Goal: Task Accomplishment & Management: Use online tool/utility

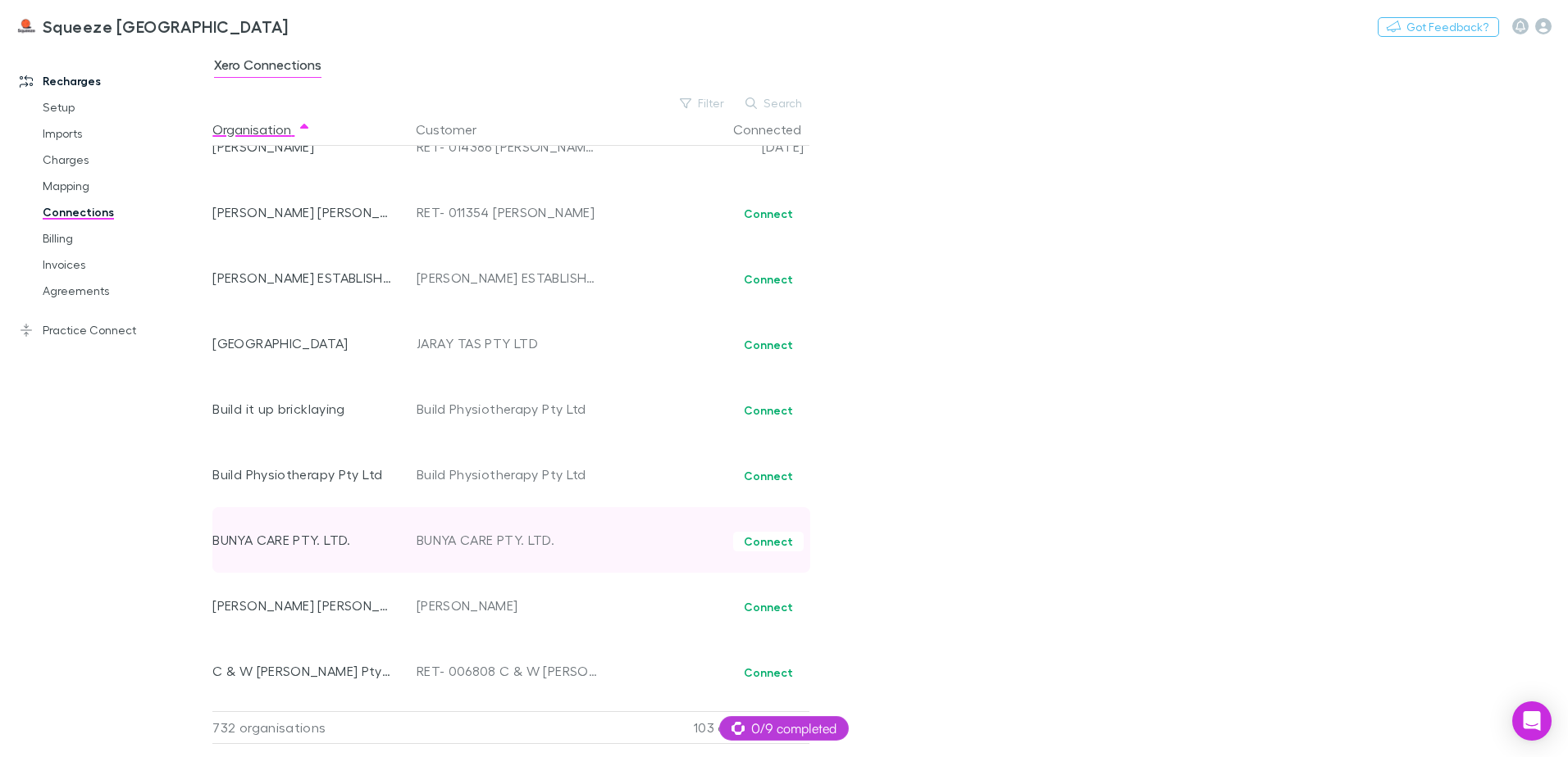
scroll to position [6484, 0]
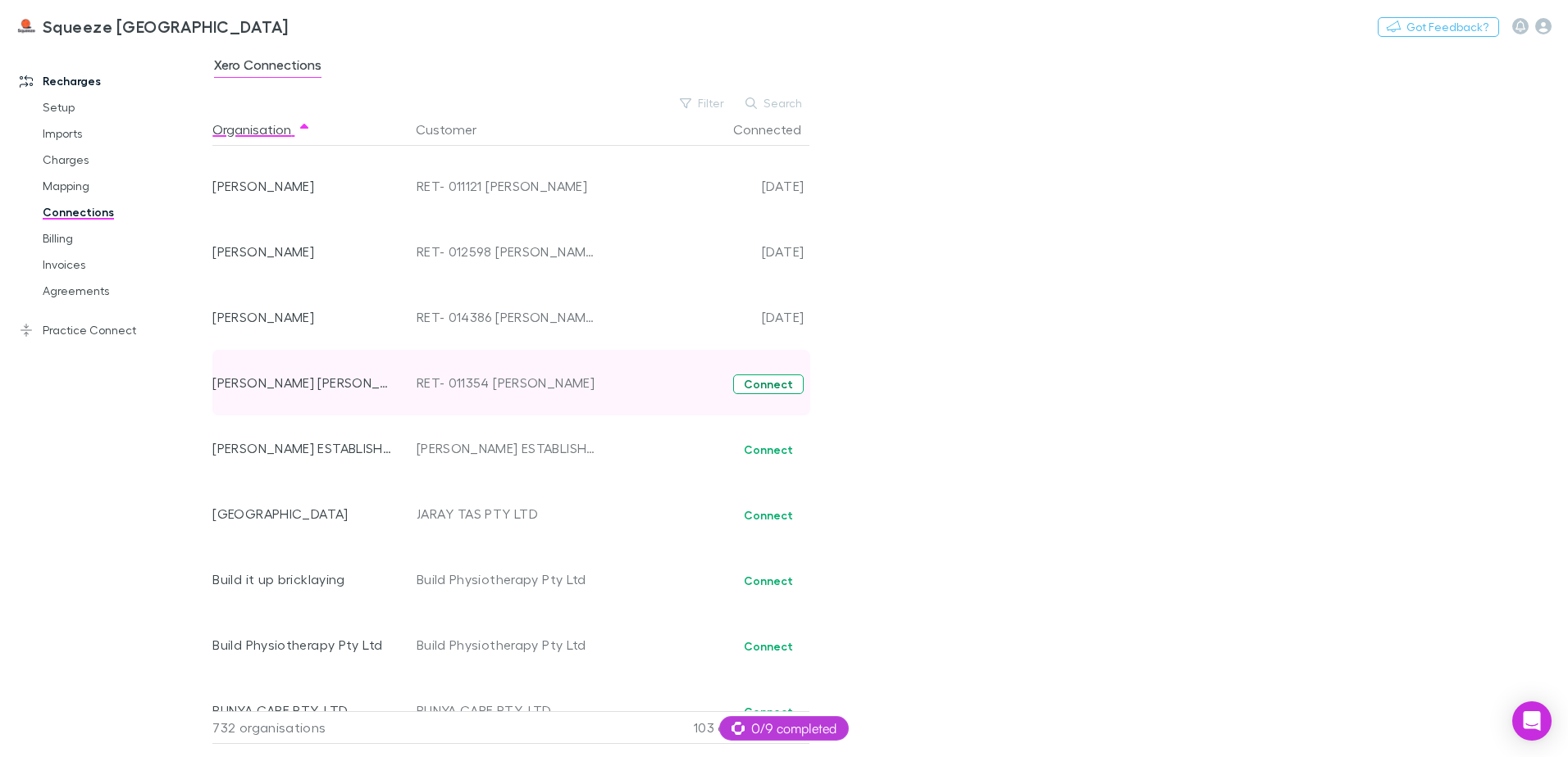
click at [770, 387] on button "Connect" at bounding box center [769, 384] width 71 height 20
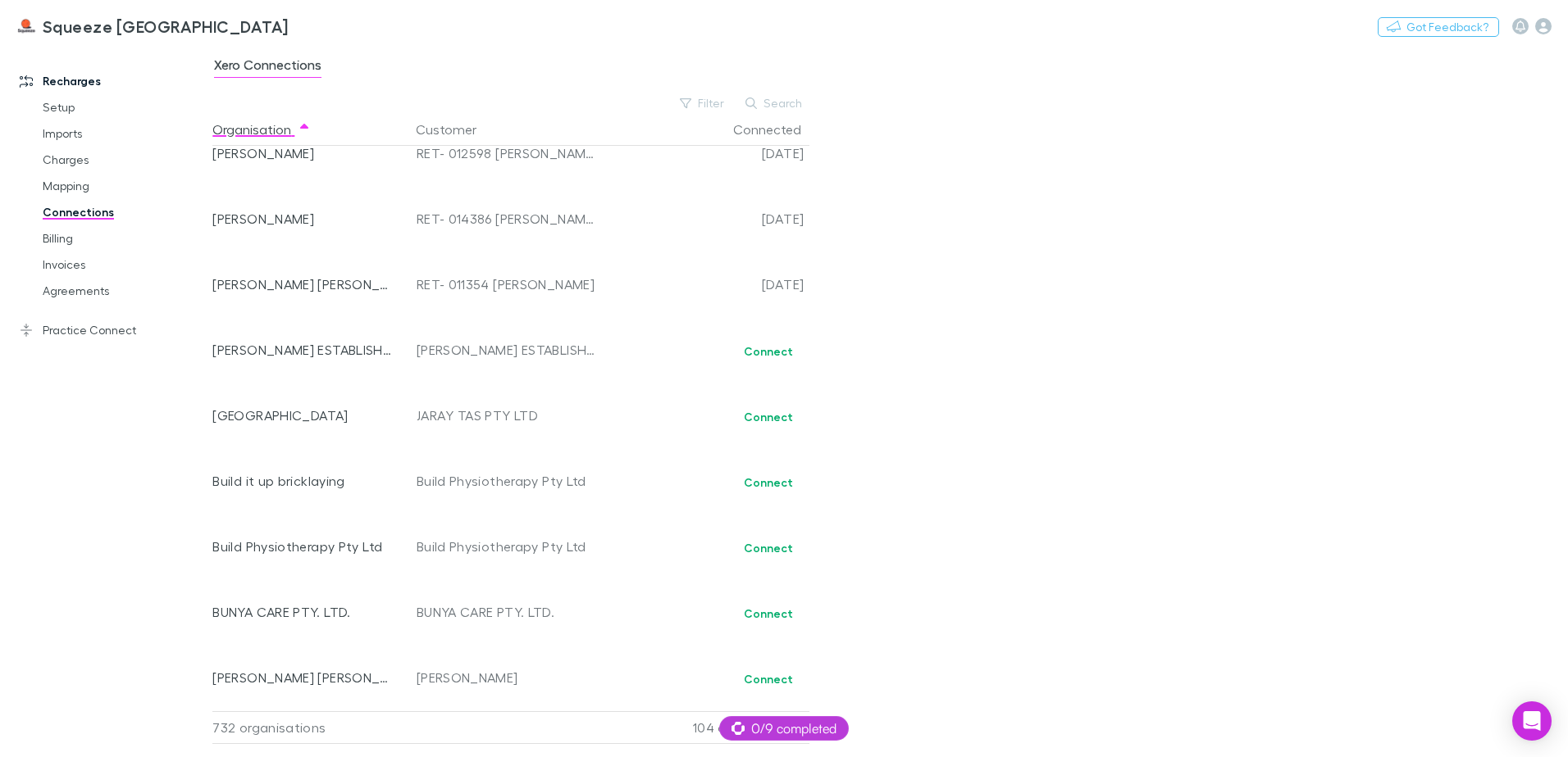
scroll to position [6402, 0]
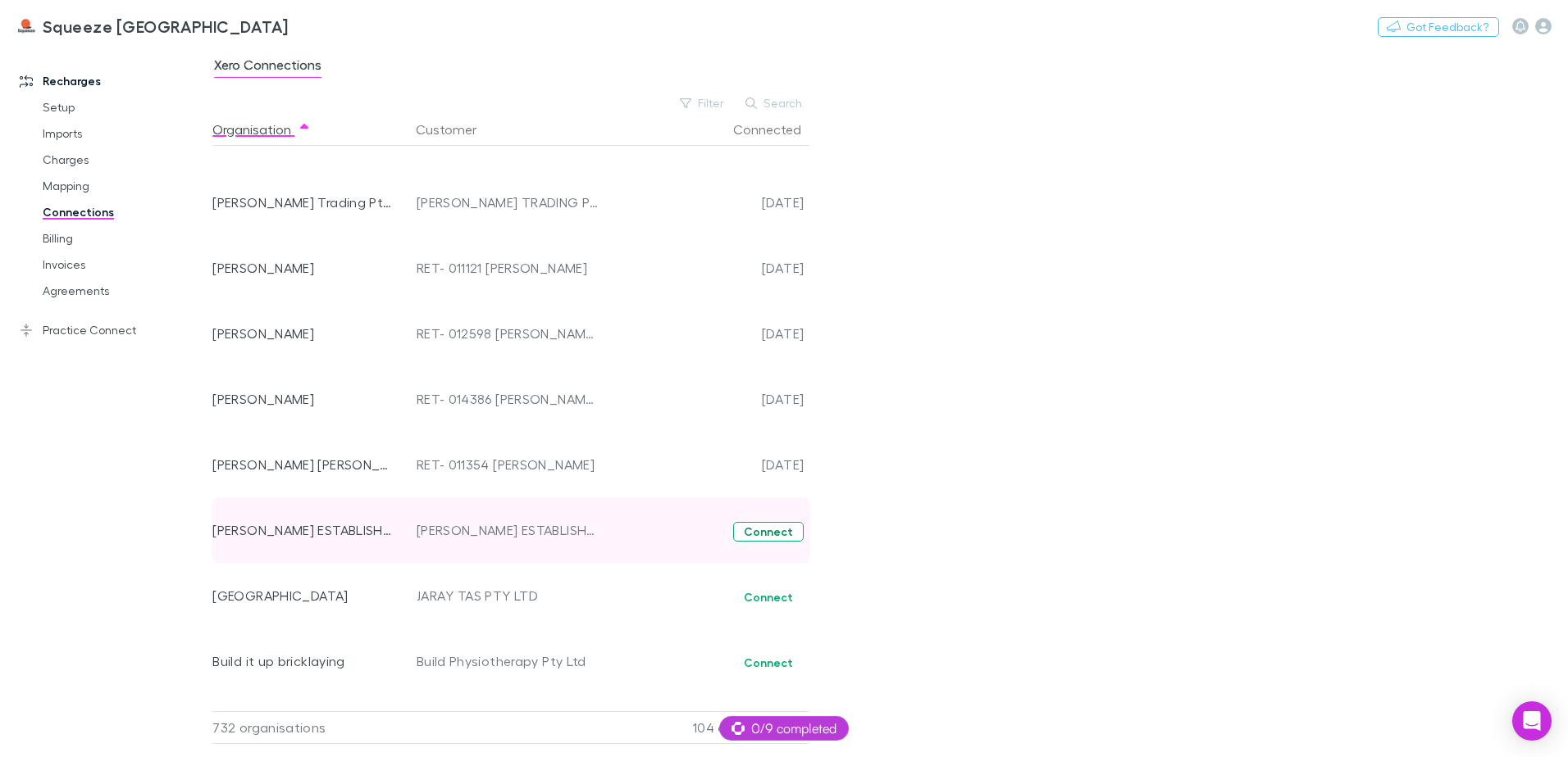
click at [762, 533] on button "Connect" at bounding box center [769, 532] width 71 height 20
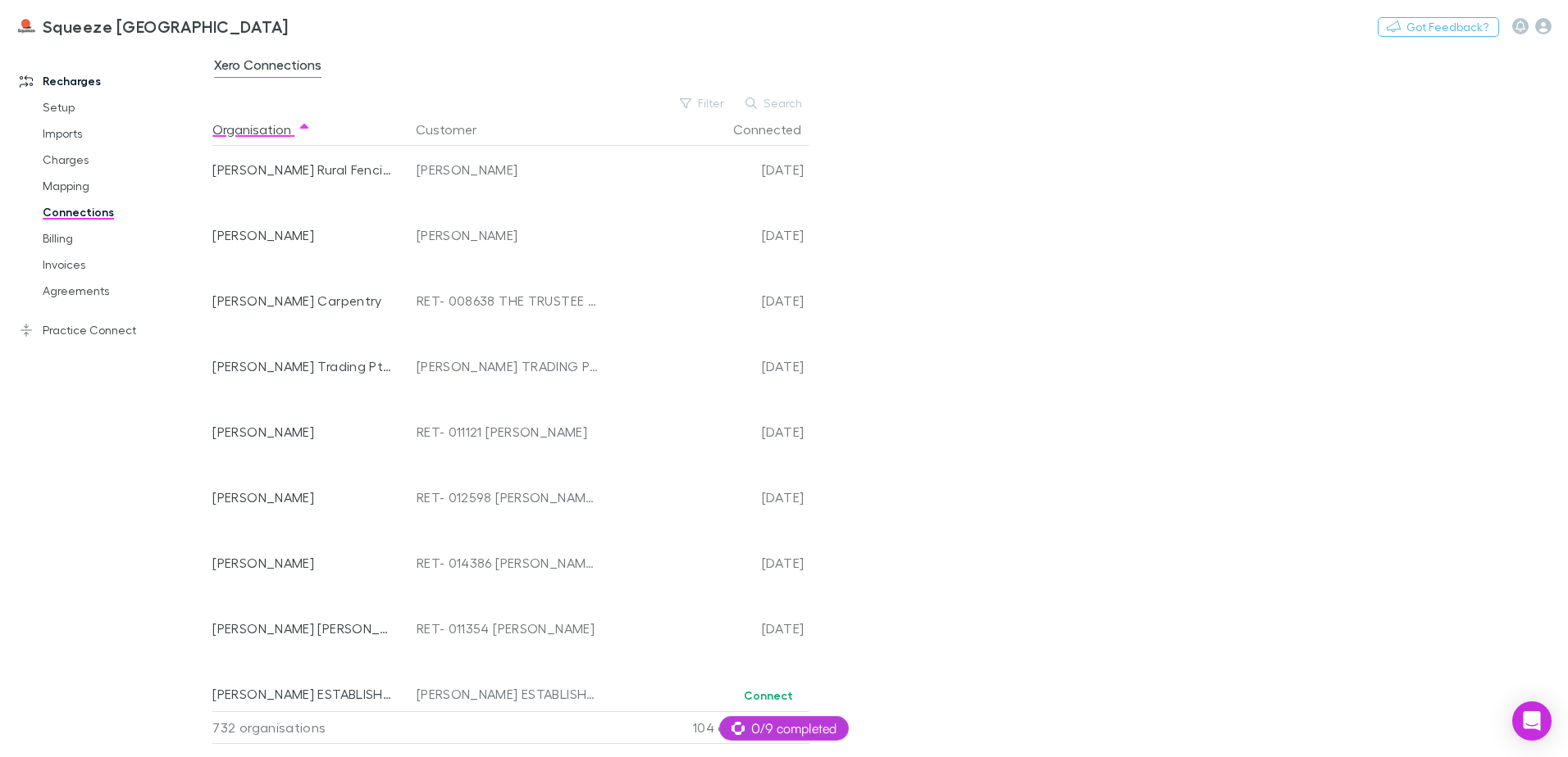
scroll to position [6402, 0]
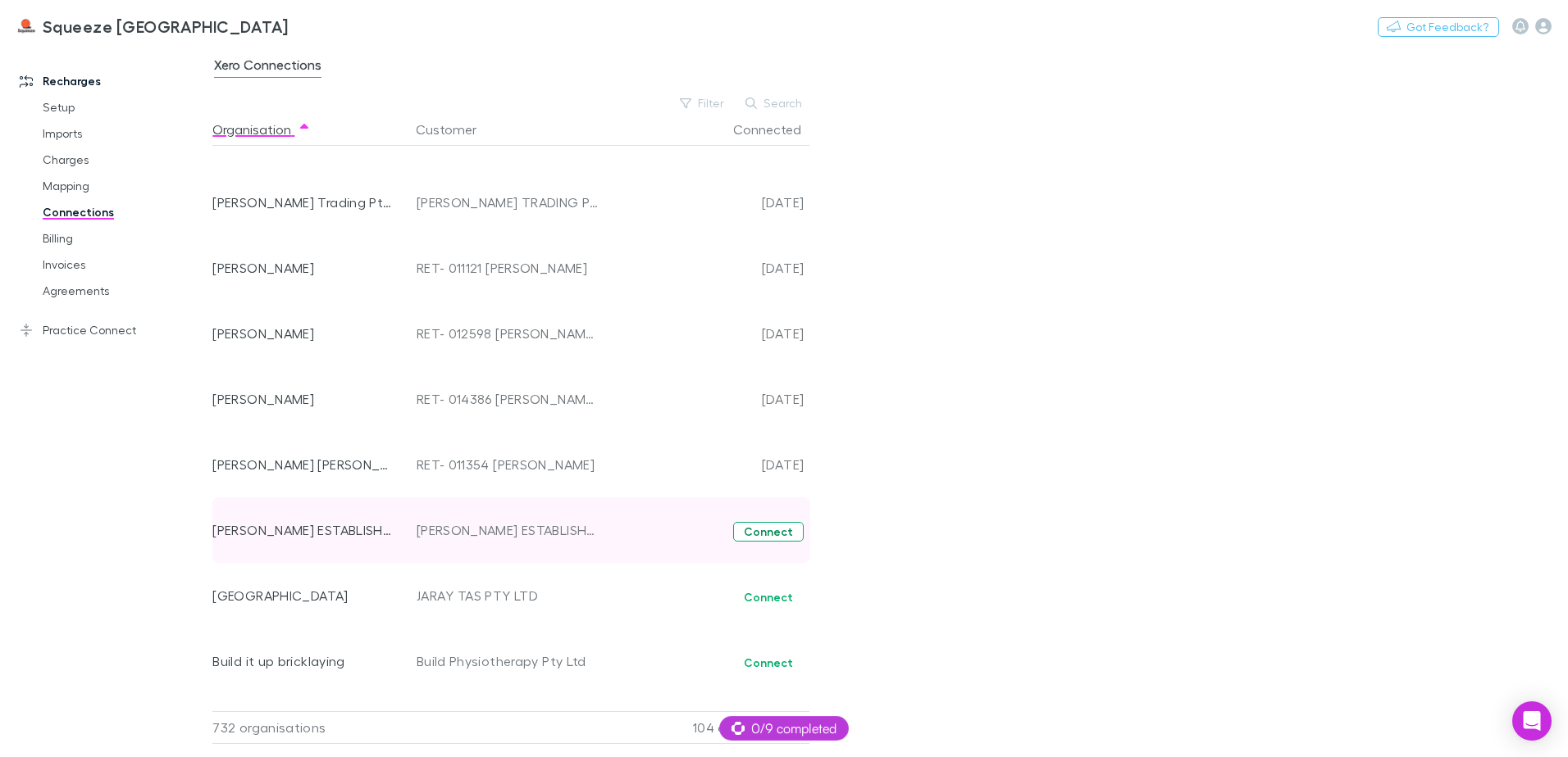
click at [758, 534] on button "Connect" at bounding box center [769, 532] width 71 height 20
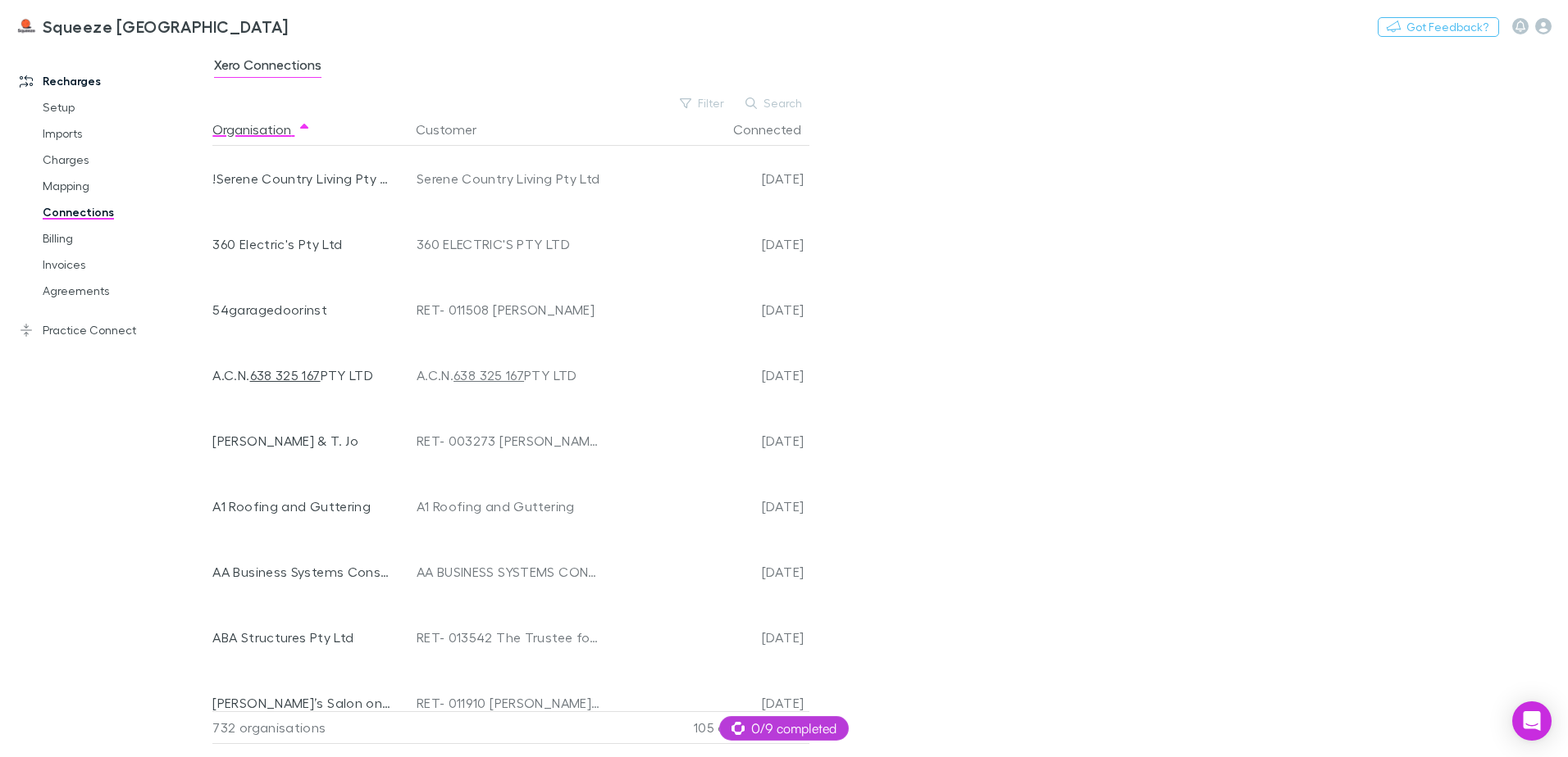
click at [706, 93] on div "Xero Connections Filter Search Organisation Customer Connected !Serene Country …" at bounding box center [890, 401] width 1355 height 711
click at [706, 100] on button "Filter" at bounding box center [702, 103] width 62 height 20
click at [548, 217] on li "No" at bounding box center [593, 210] width 285 height 26
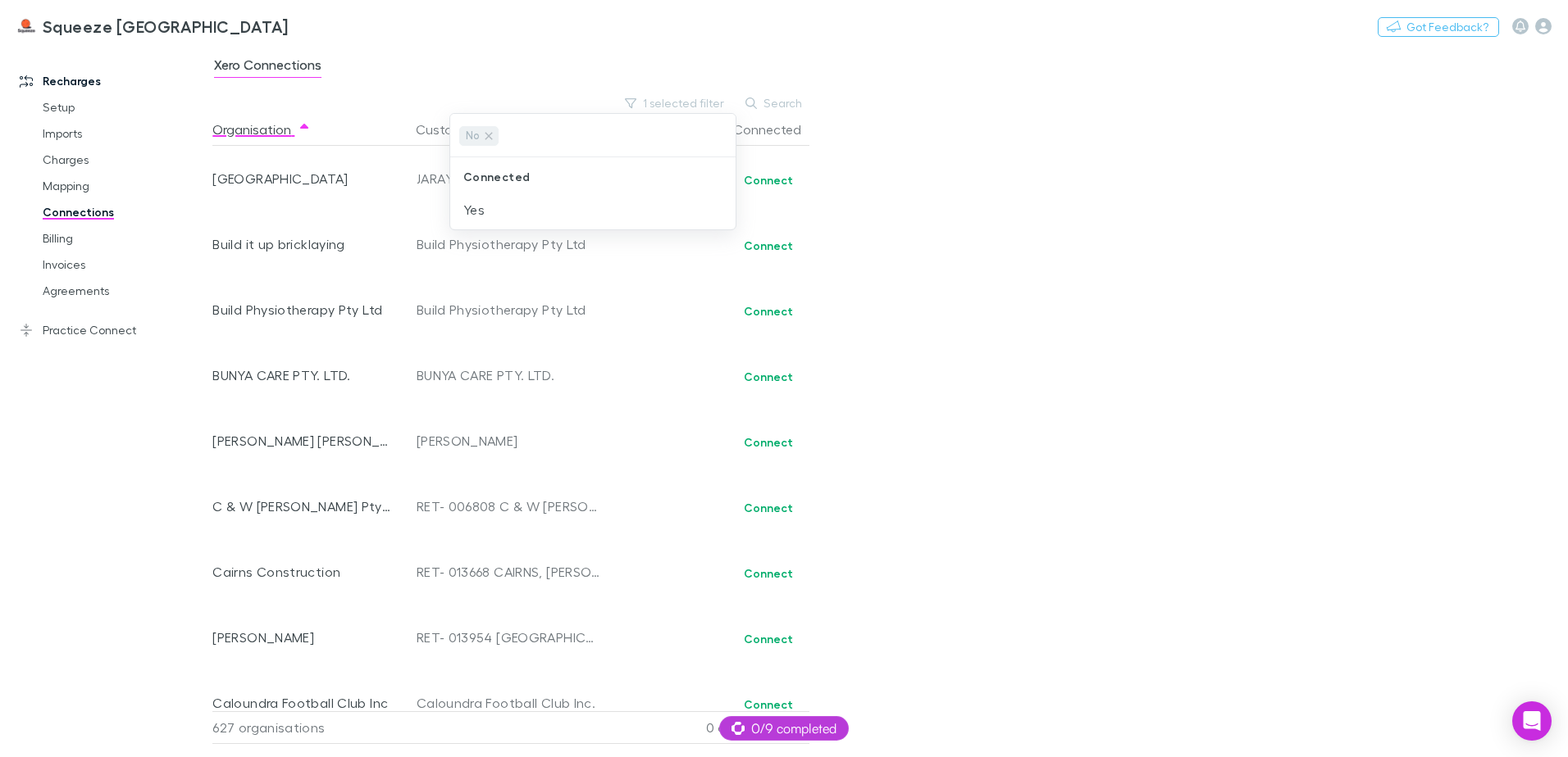
click at [906, 184] on div at bounding box center [784, 378] width 1568 height 757
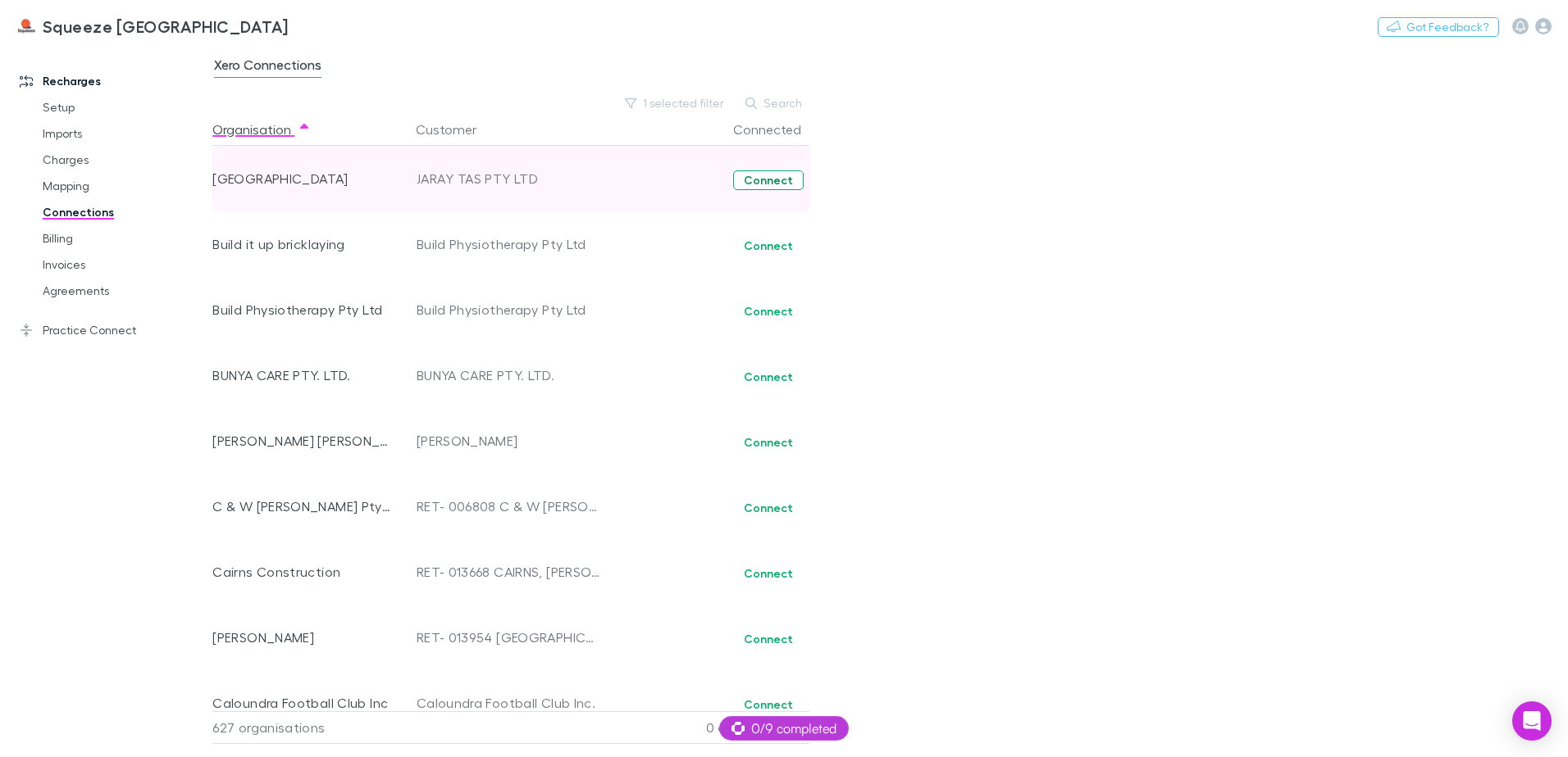
click at [763, 182] on button "Connect" at bounding box center [769, 180] width 71 height 20
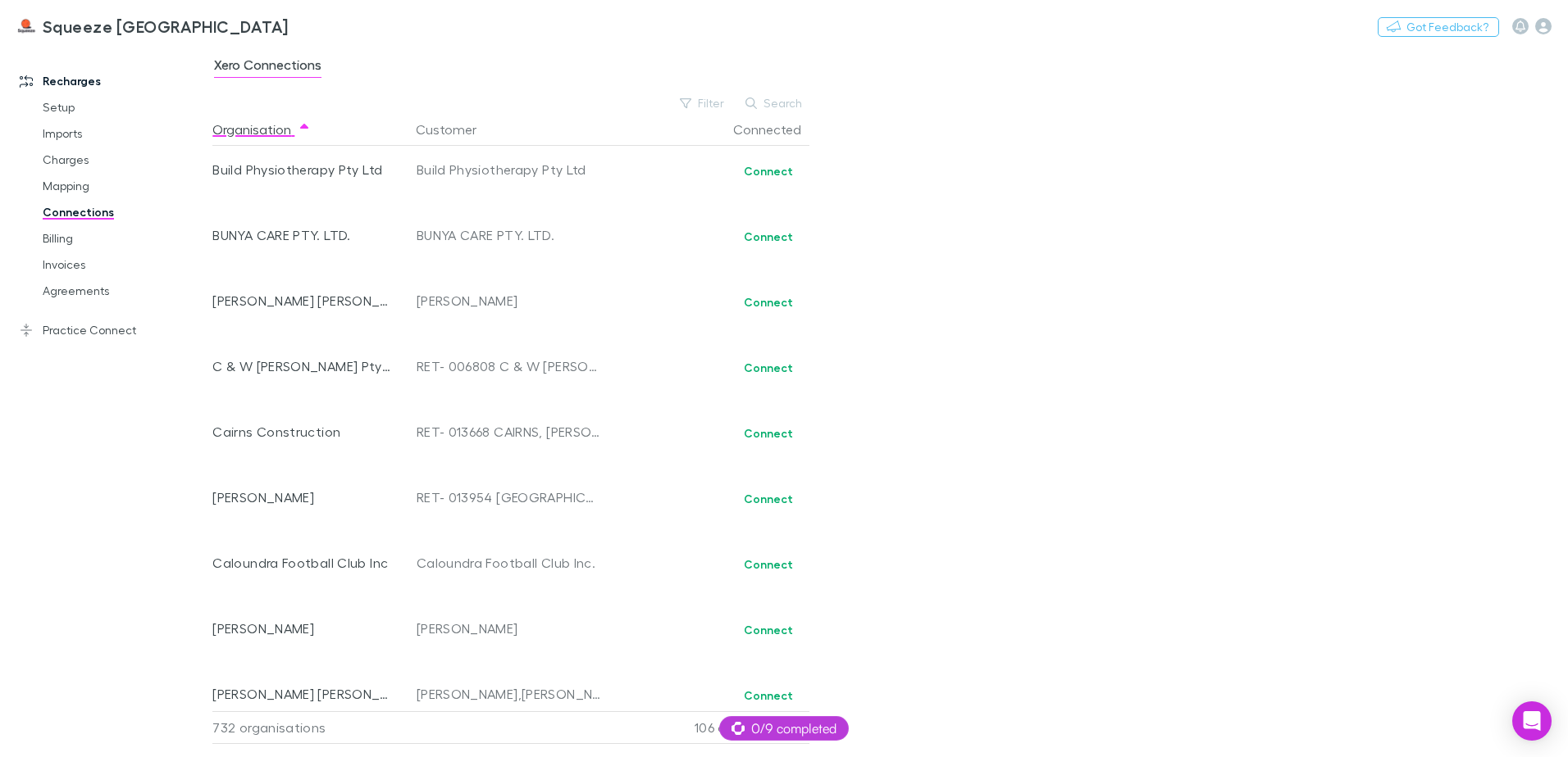
scroll to position [6730, 0]
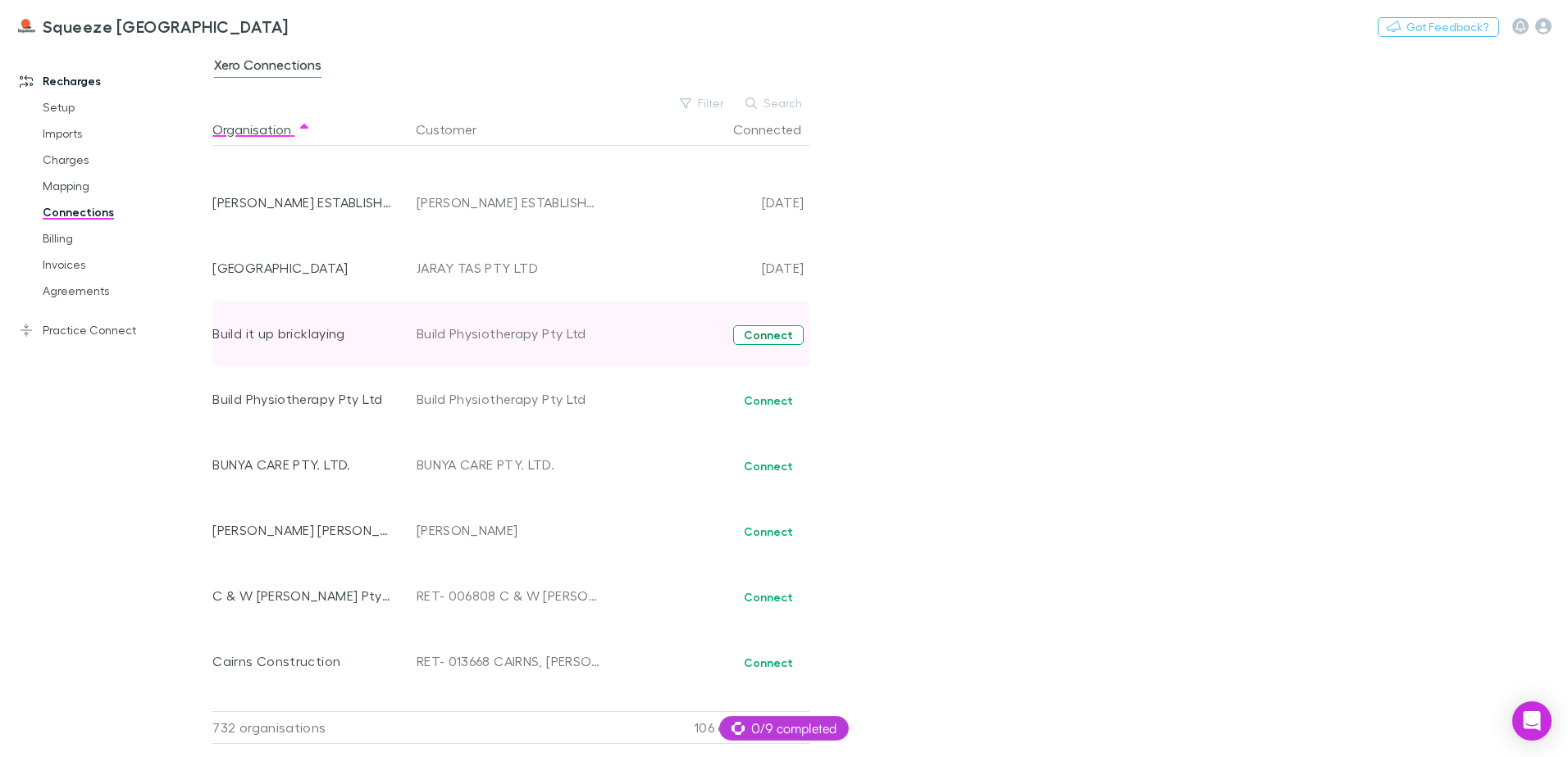
click at [763, 341] on button "Connect" at bounding box center [769, 335] width 71 height 20
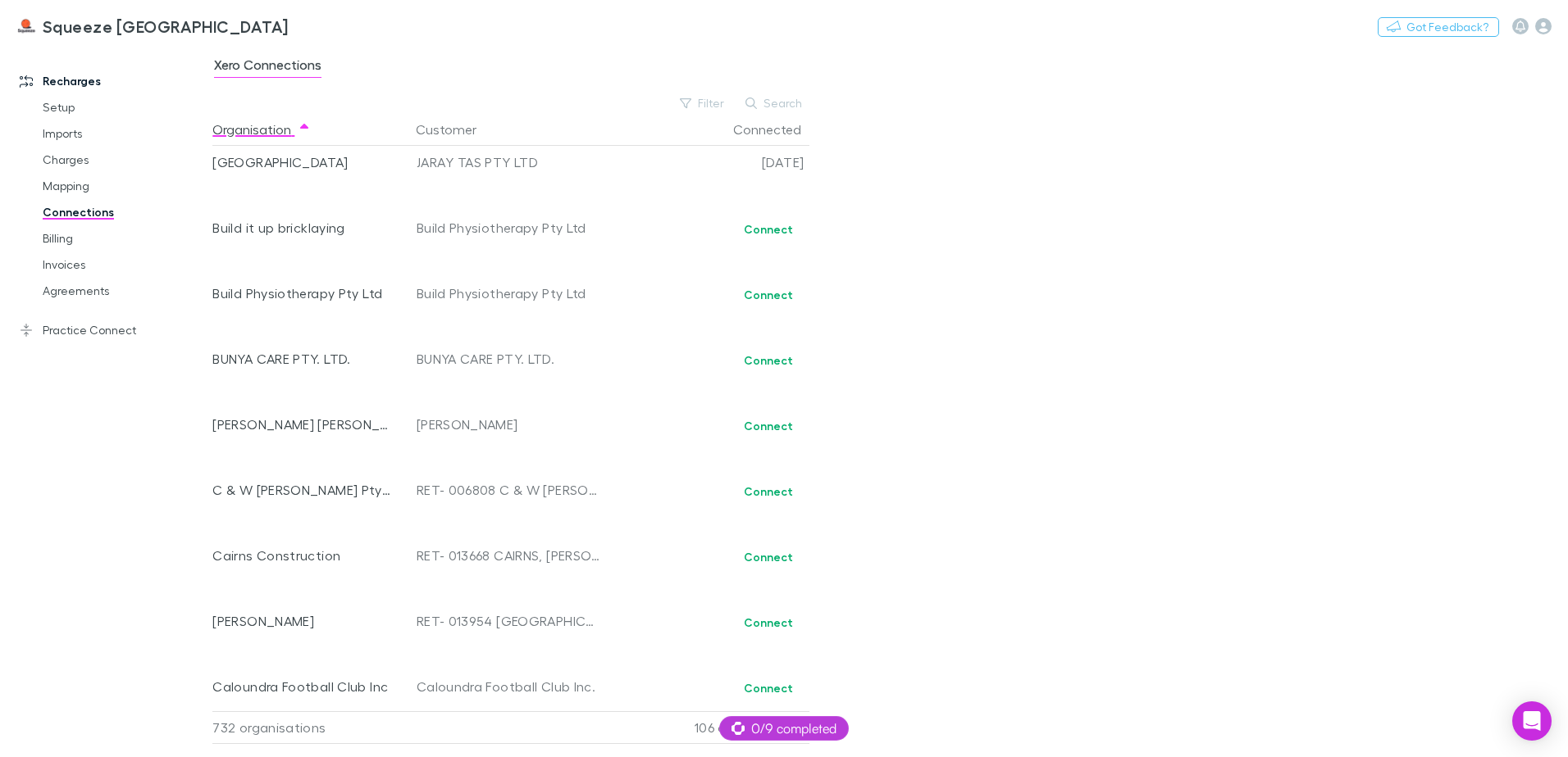
scroll to position [6730, 0]
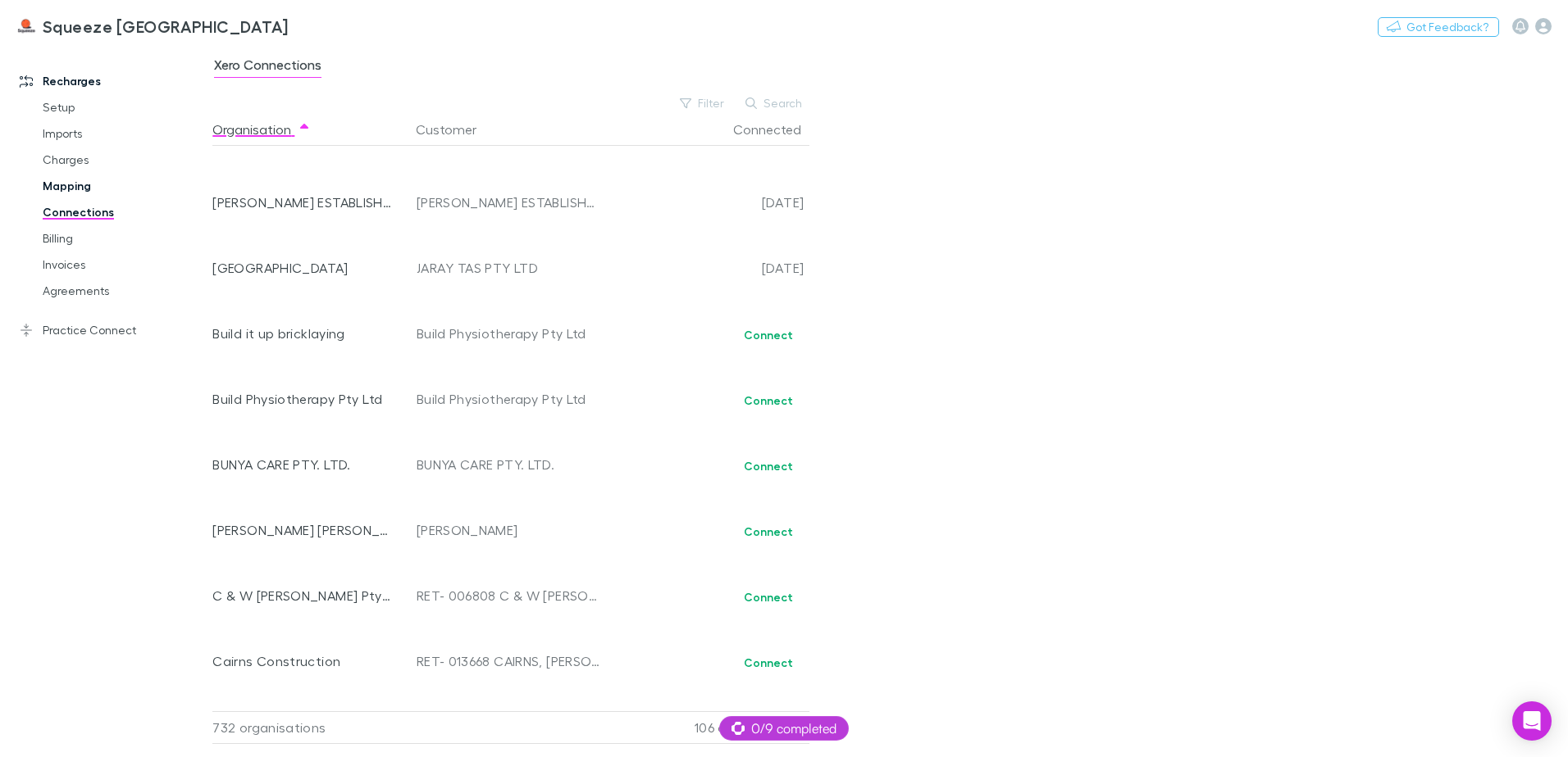
click at [84, 181] on link "Mapping" at bounding box center [123, 186] width 195 height 26
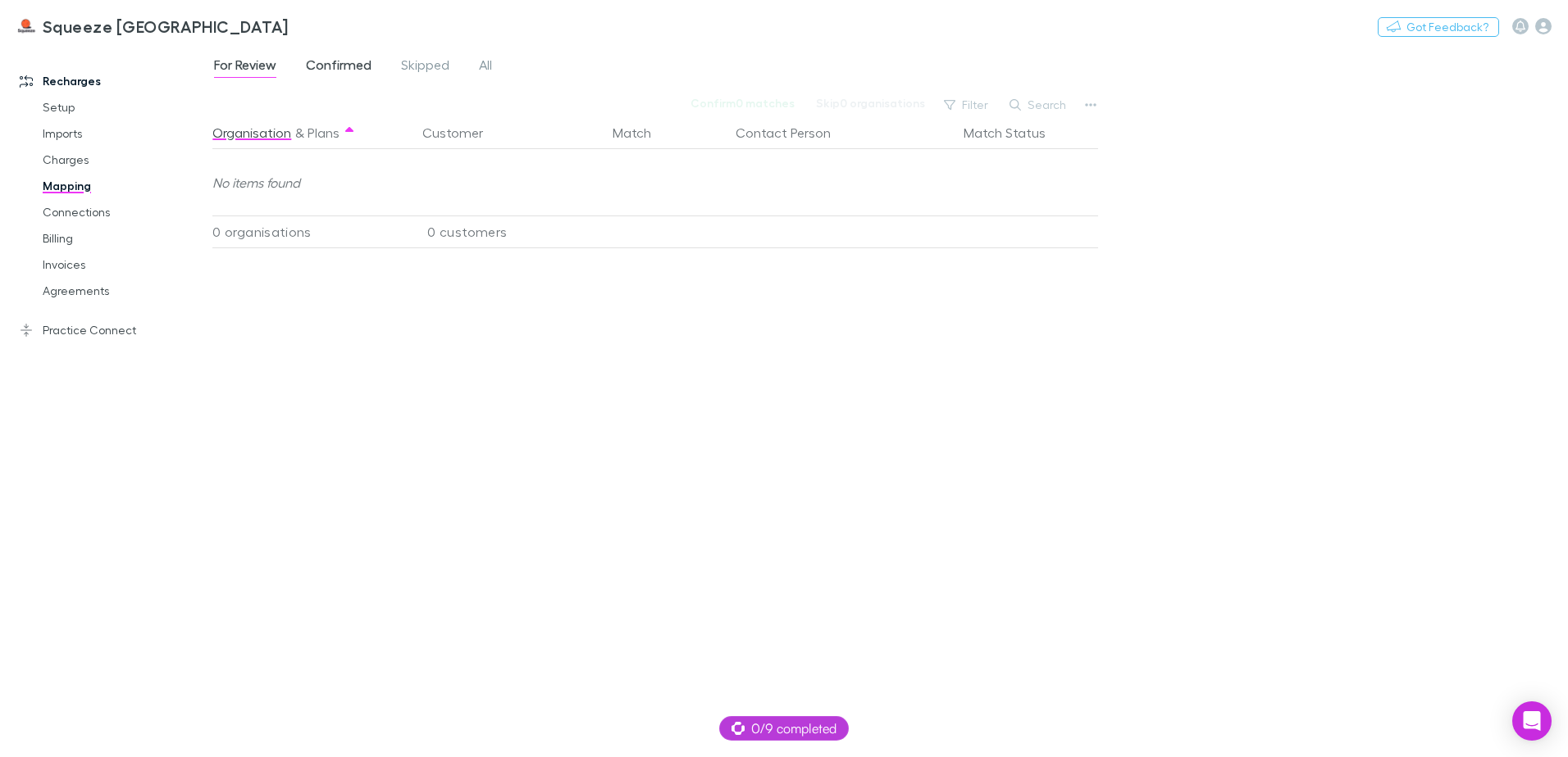
click at [335, 60] on span "Confirmed" at bounding box center [338, 67] width 66 height 21
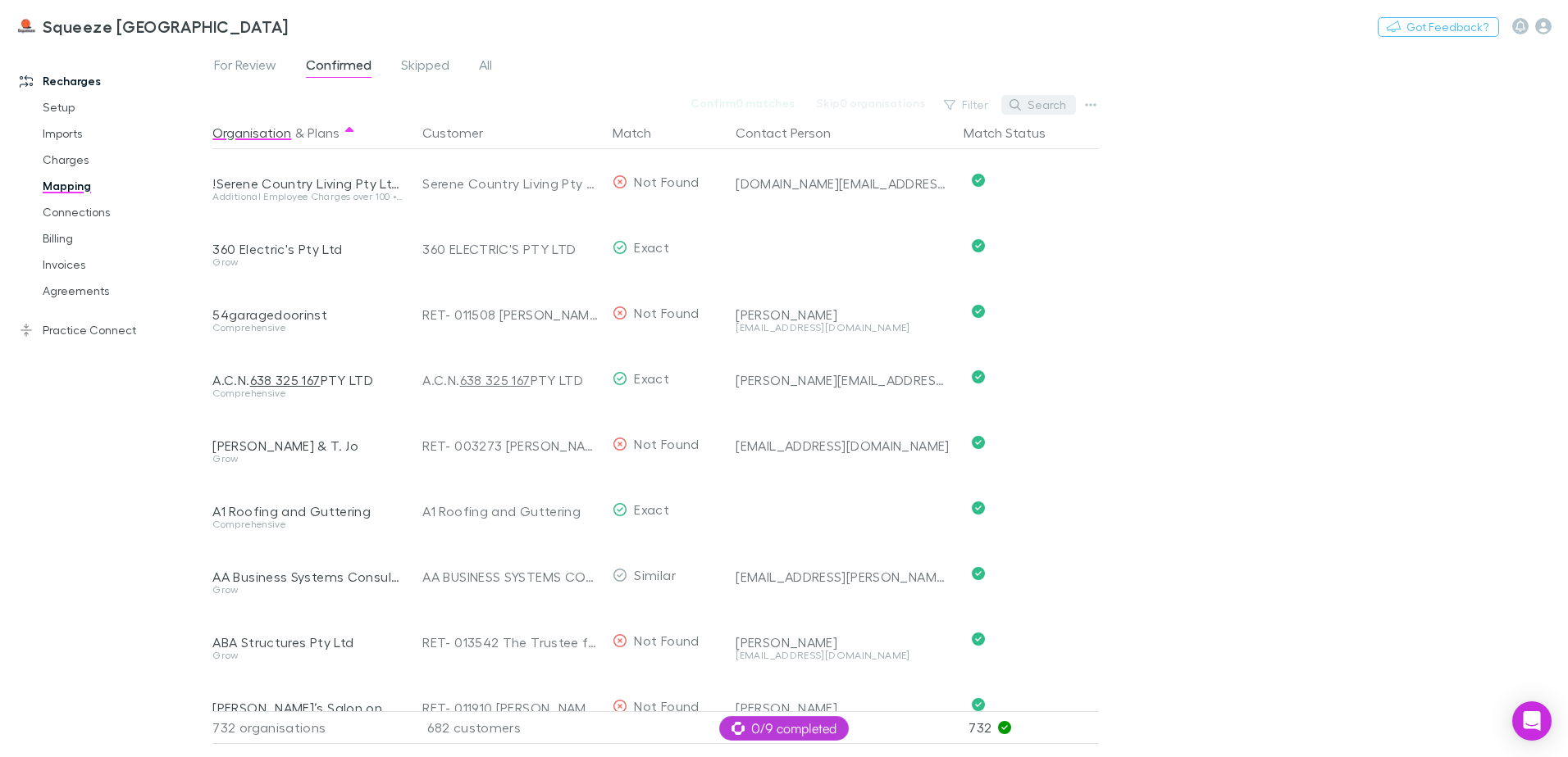
click at [1020, 105] on icon "button" at bounding box center [1015, 105] width 11 height 11
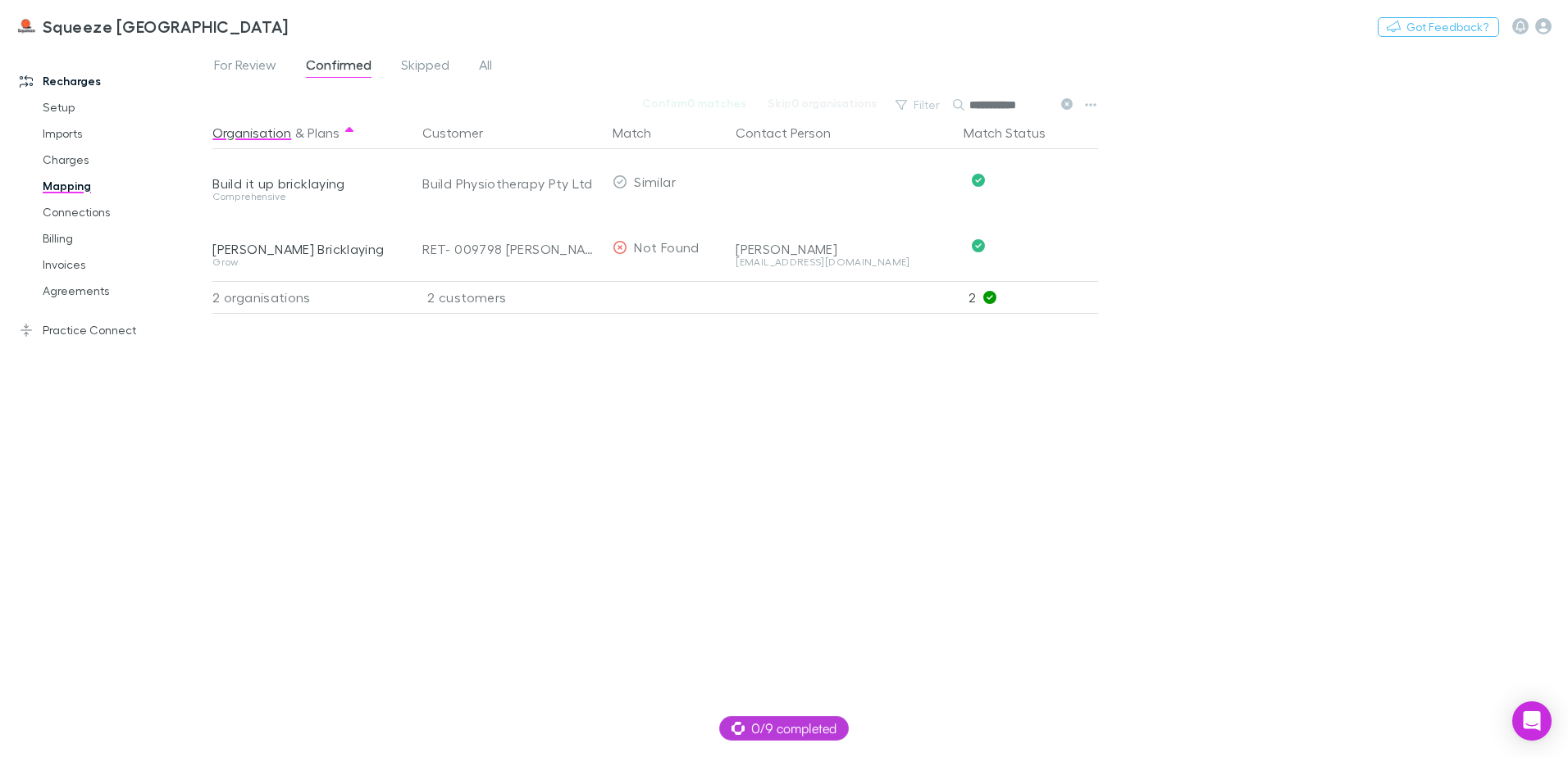
type input "**********"
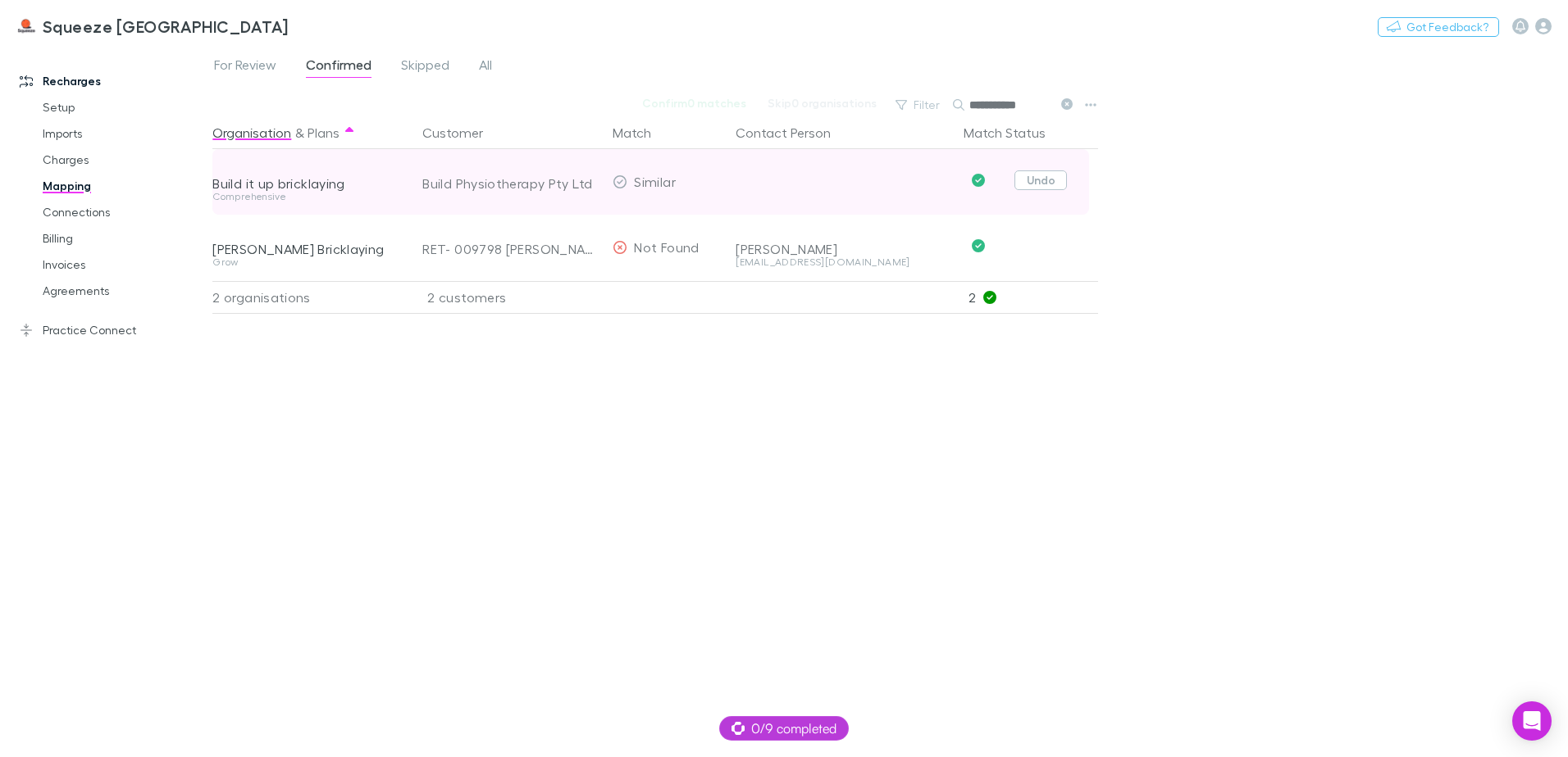
click at [1052, 180] on button "Undo" at bounding box center [1040, 180] width 53 height 20
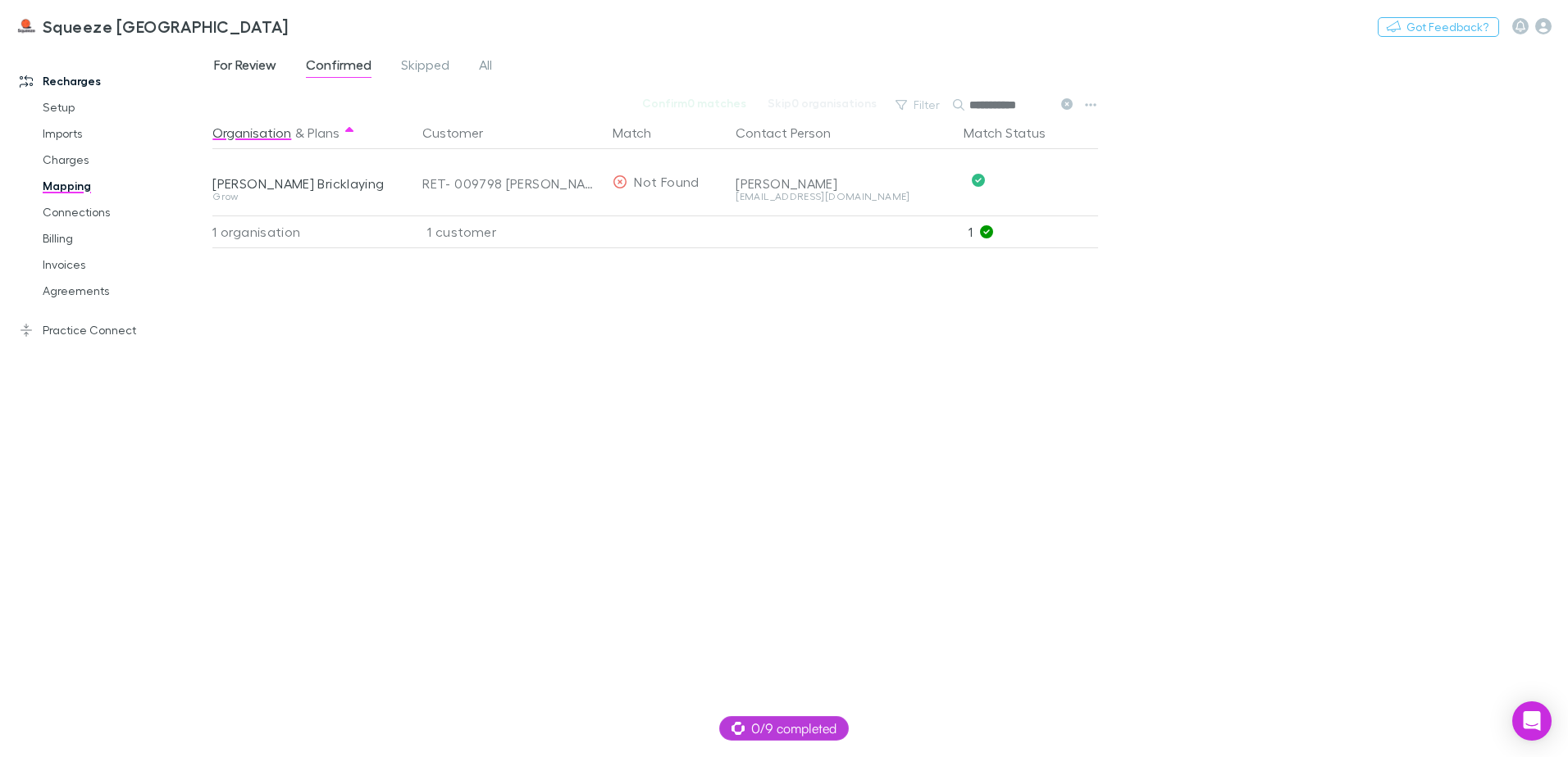
click at [240, 61] on span "For Review" at bounding box center [245, 67] width 62 height 21
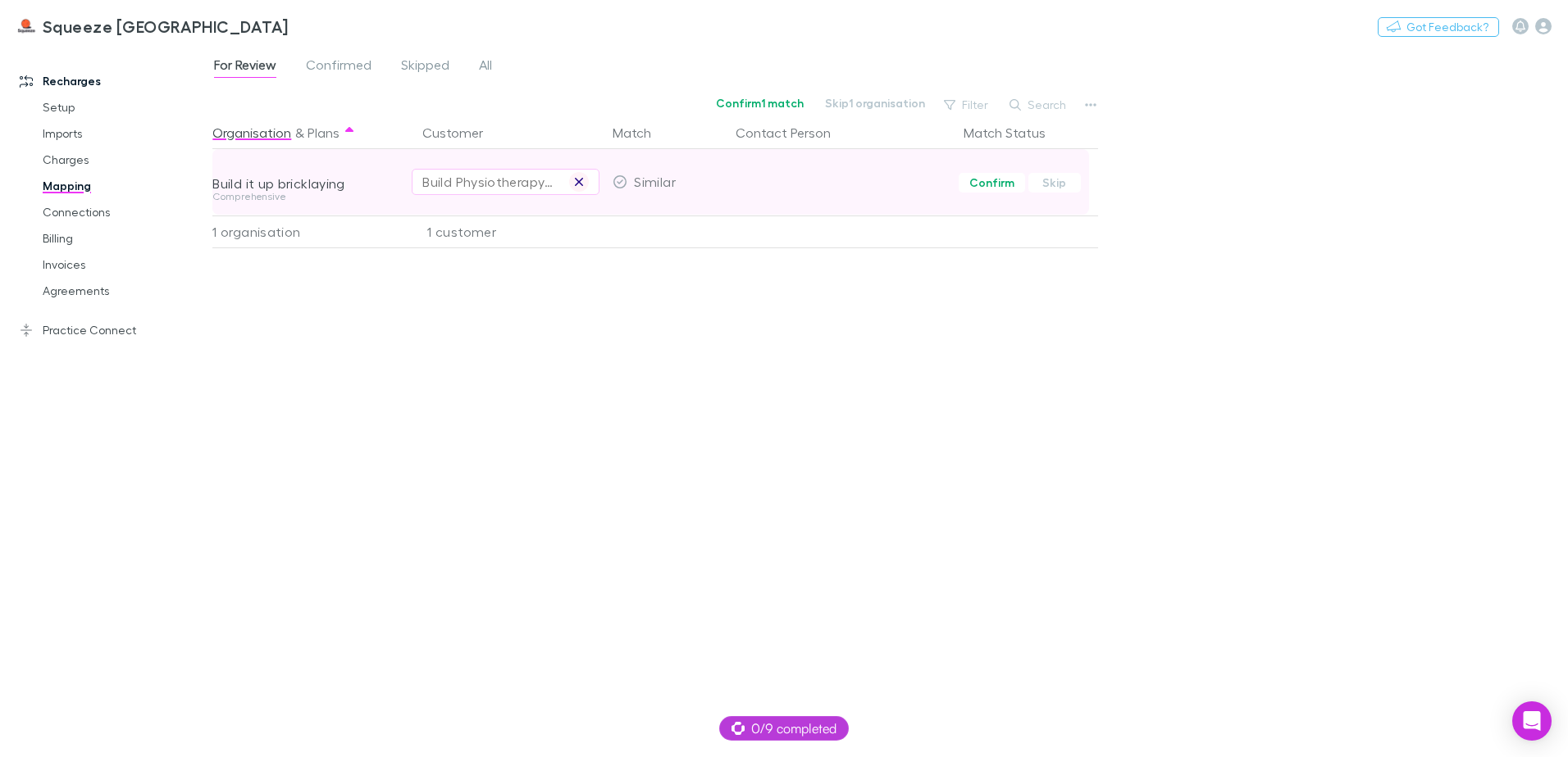
click at [584, 173] on button "button" at bounding box center [578, 182] width 20 height 20
click at [598, 186] on button "Select a customer" at bounding box center [505, 181] width 188 height 26
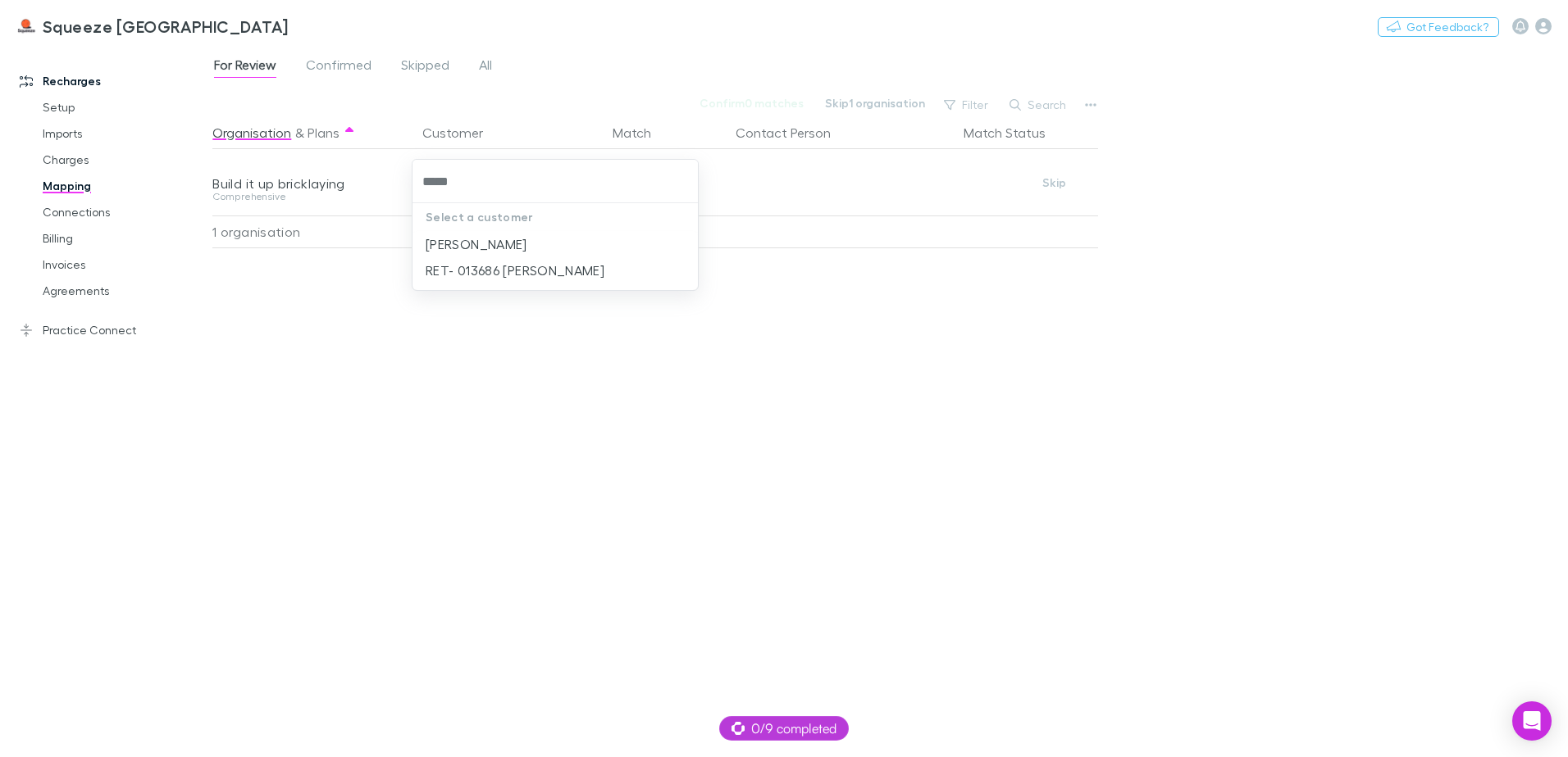
type input "******"
click at [538, 259] on li "RET- 013686 Shayne Mathew Andrijich" at bounding box center [555, 270] width 285 height 26
click at [351, 67] on span "Confirmed" at bounding box center [338, 67] width 66 height 21
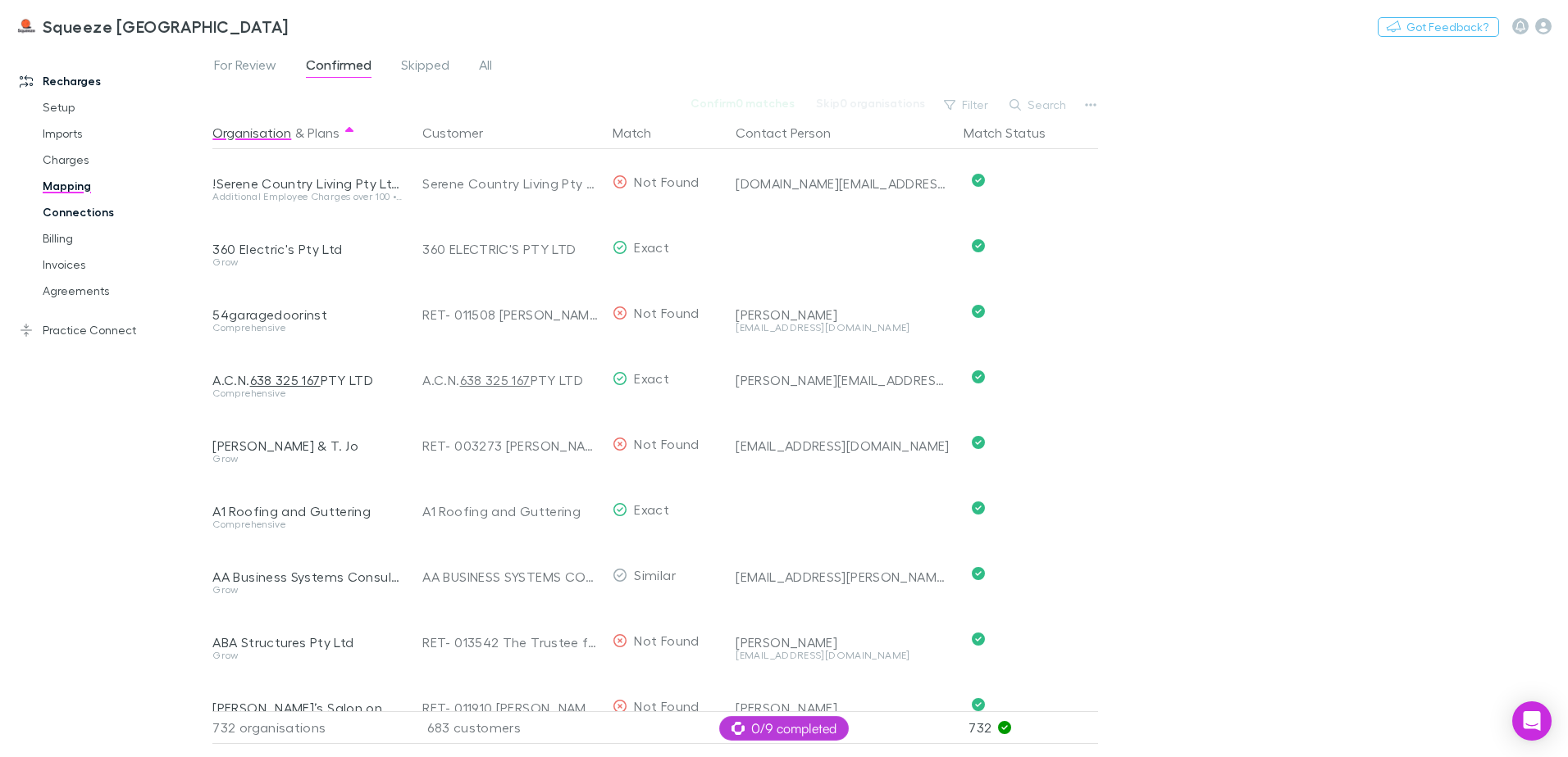
click at [57, 218] on link "Connections" at bounding box center [123, 212] width 195 height 26
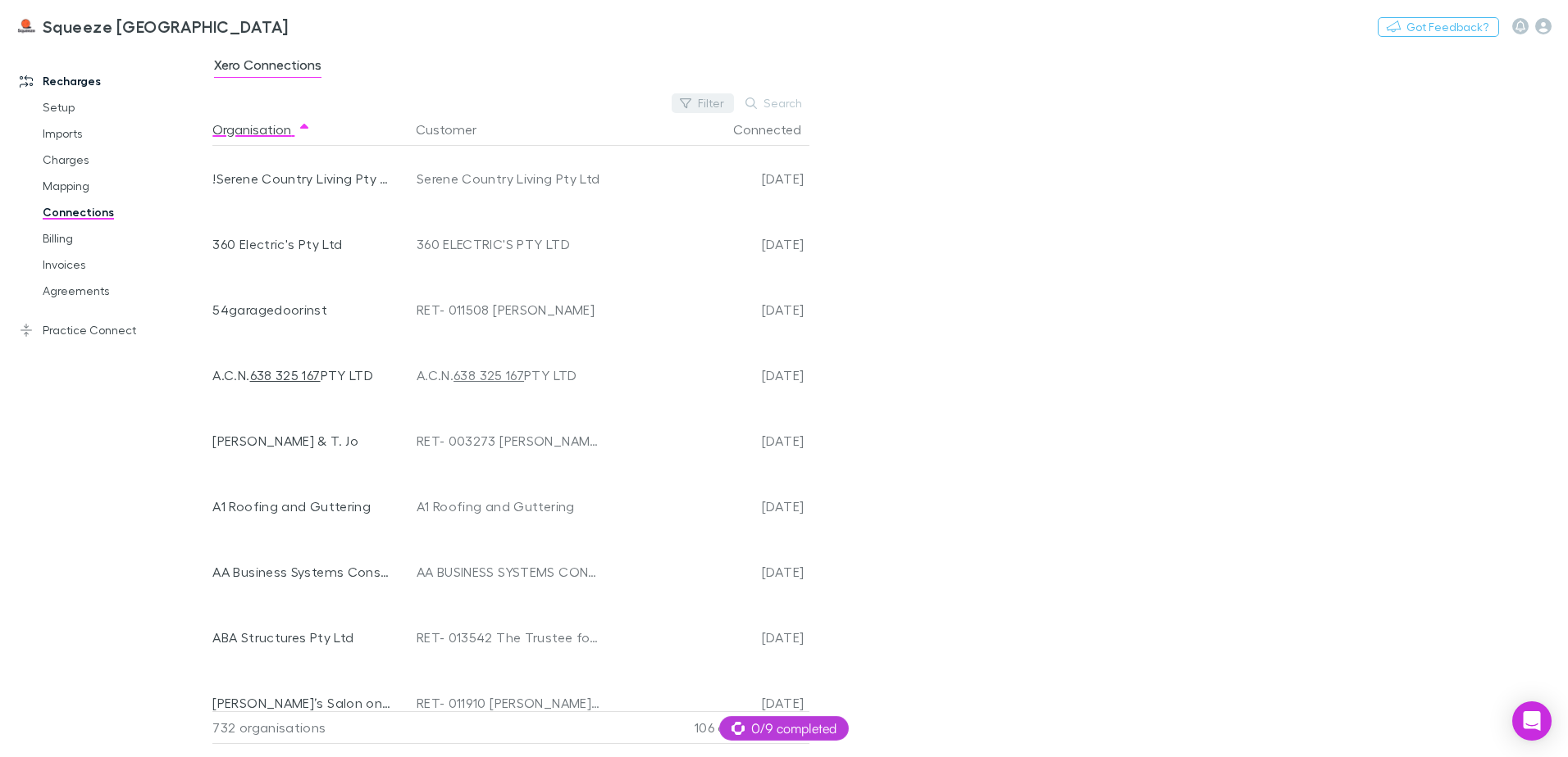
click at [713, 97] on button "Filter" at bounding box center [702, 103] width 62 height 20
click at [475, 206] on li "No" at bounding box center [593, 210] width 285 height 26
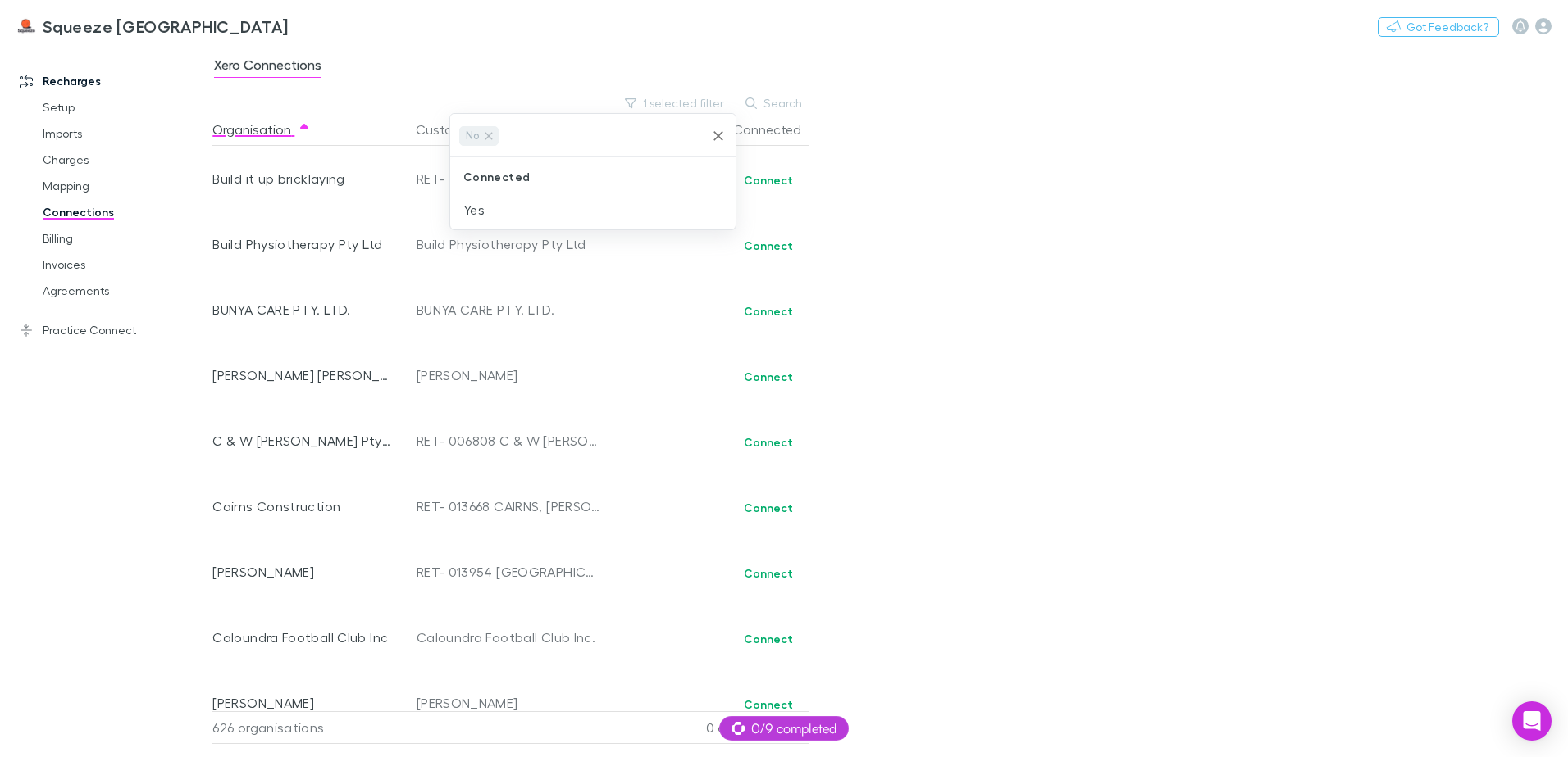
click at [970, 207] on div at bounding box center [784, 378] width 1568 height 757
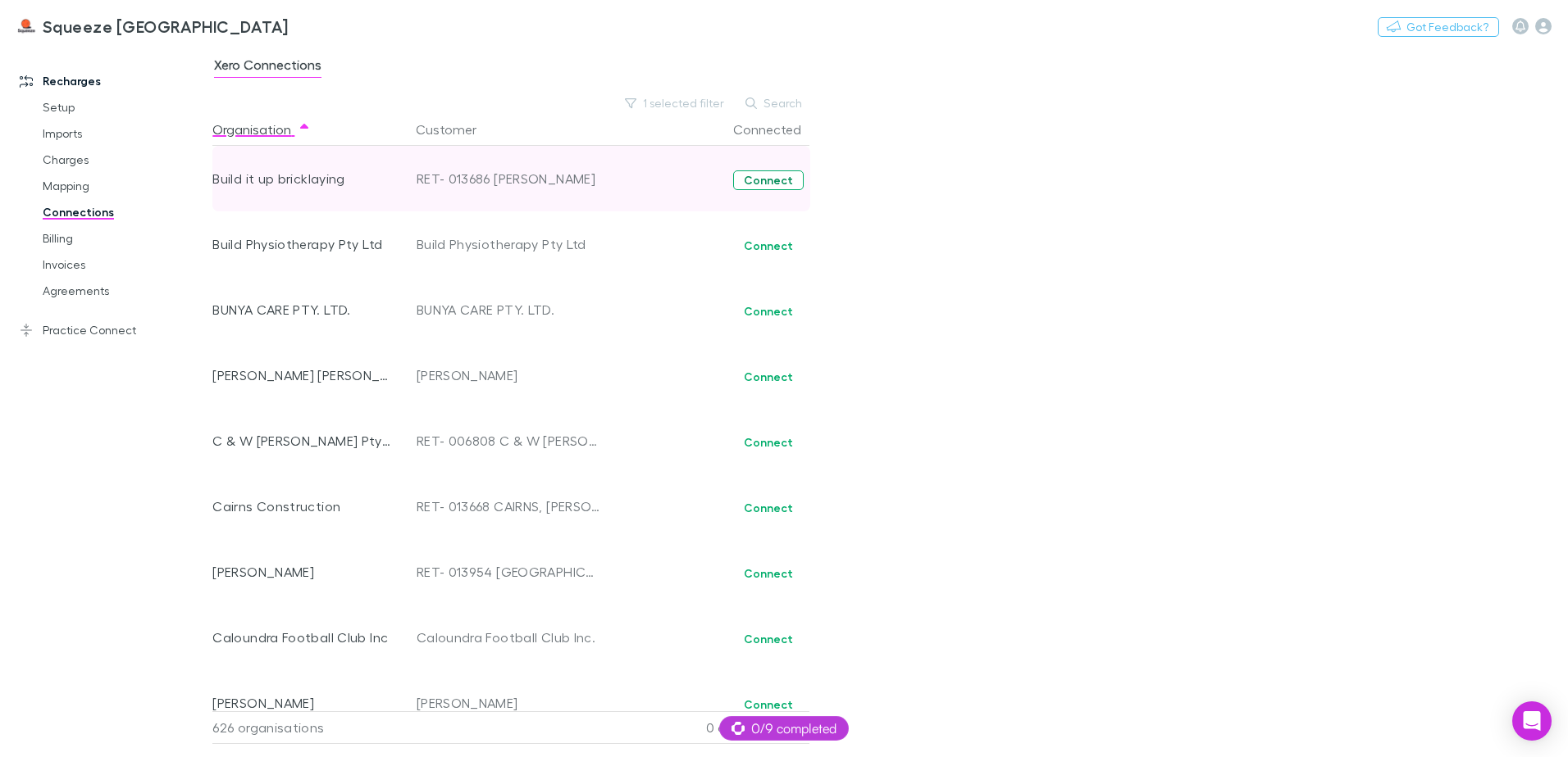
click at [755, 180] on button "Connect" at bounding box center [769, 180] width 71 height 20
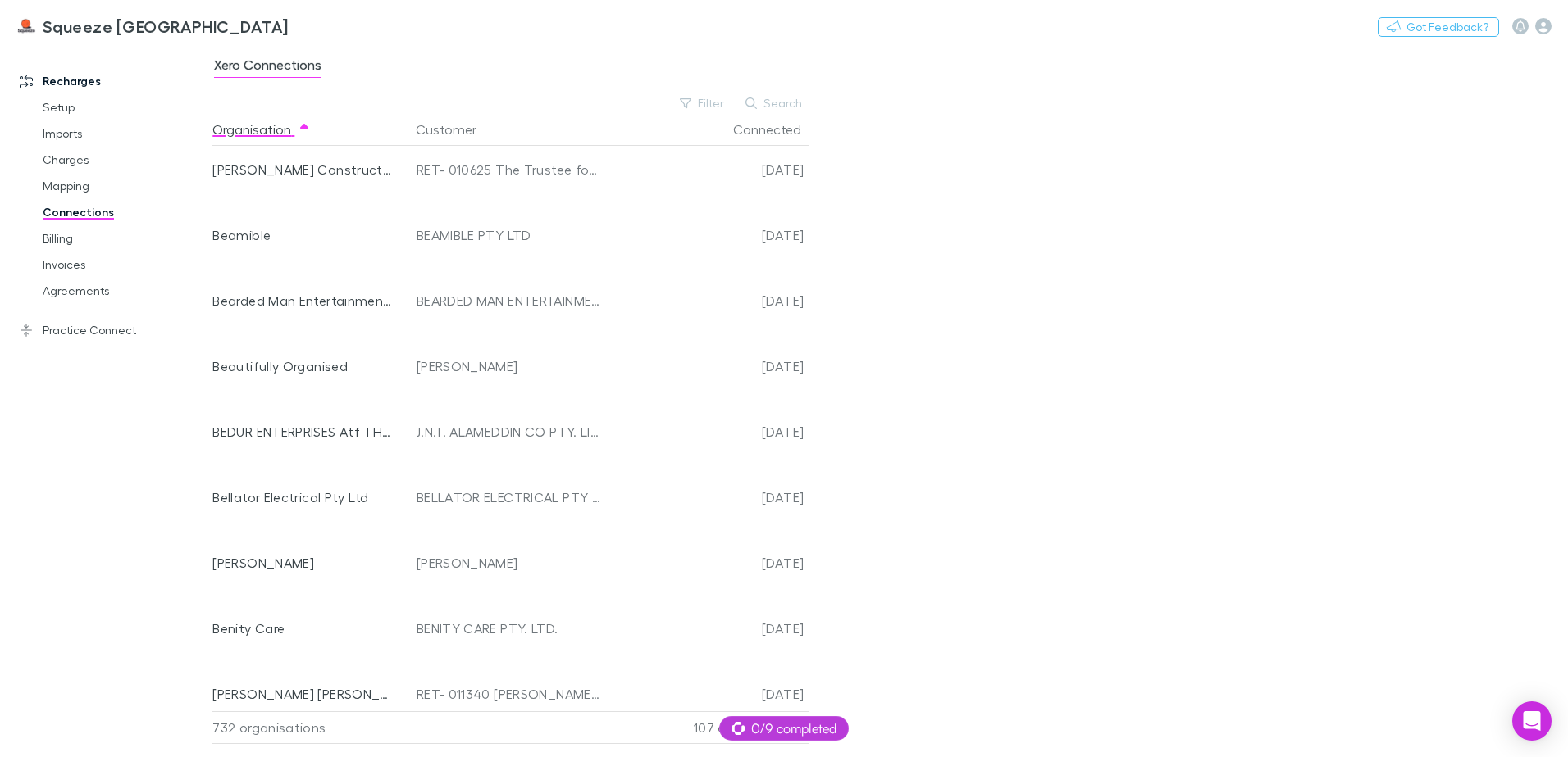
scroll to position [5173, 0]
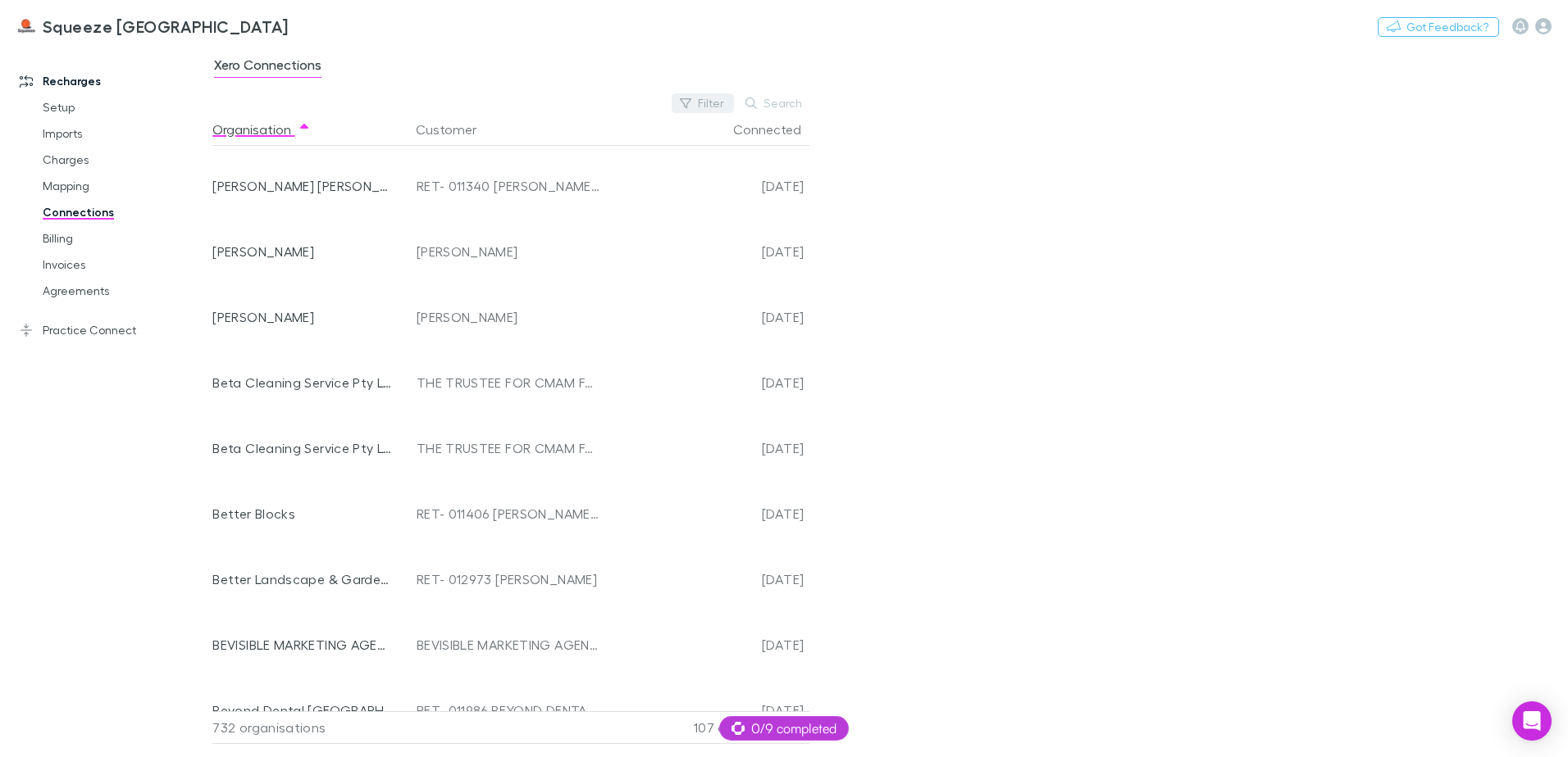
click at [705, 96] on button "Filter" at bounding box center [702, 103] width 62 height 20
click at [488, 201] on li "No" at bounding box center [593, 210] width 285 height 26
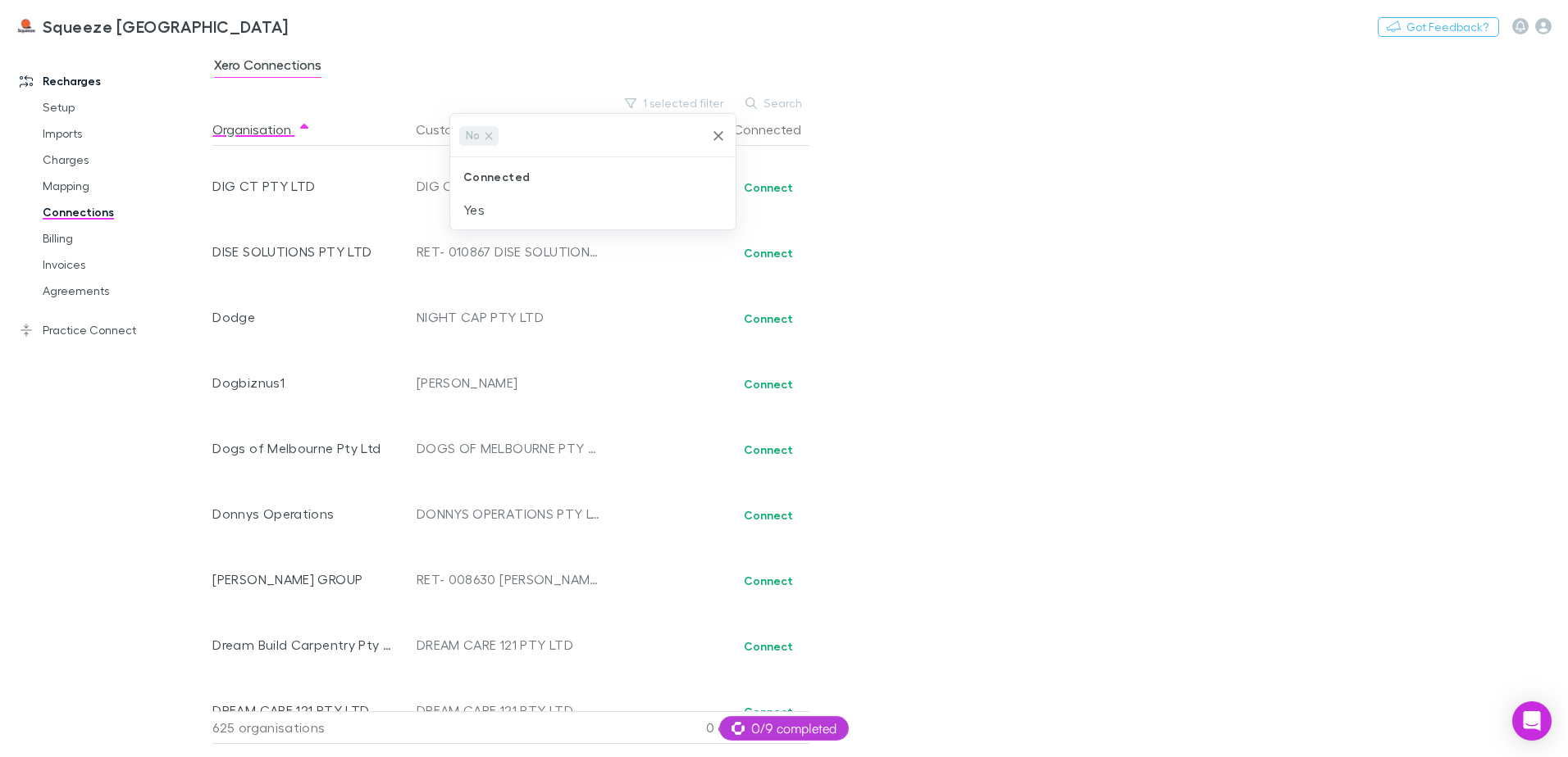
click at [1118, 223] on div at bounding box center [784, 378] width 1568 height 757
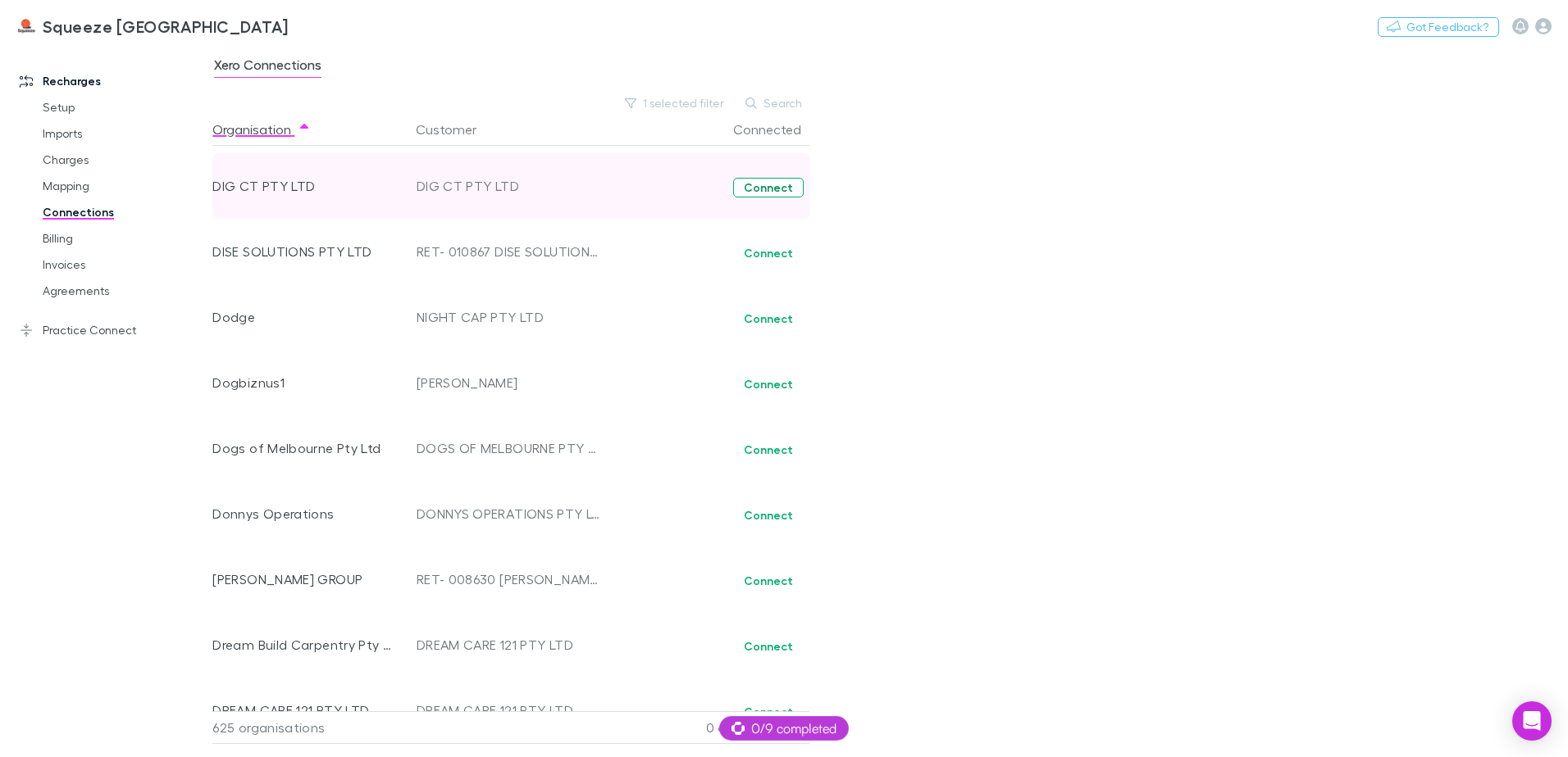
click at [774, 191] on button "Connect" at bounding box center [769, 188] width 71 height 20
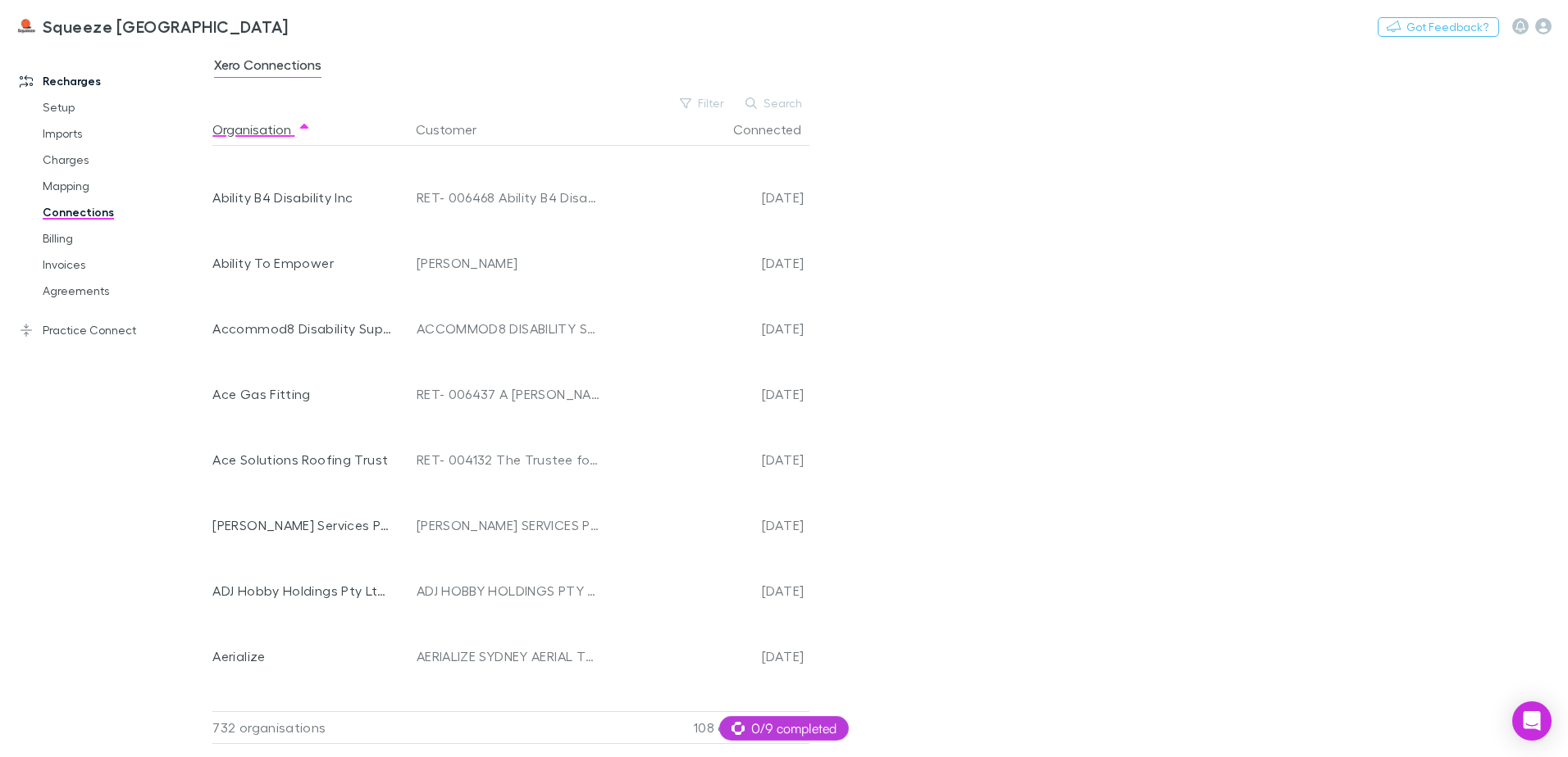
scroll to position [574, 0]
click at [717, 107] on button "Filter" at bounding box center [702, 103] width 62 height 20
click at [497, 208] on li "No" at bounding box center [593, 210] width 285 height 26
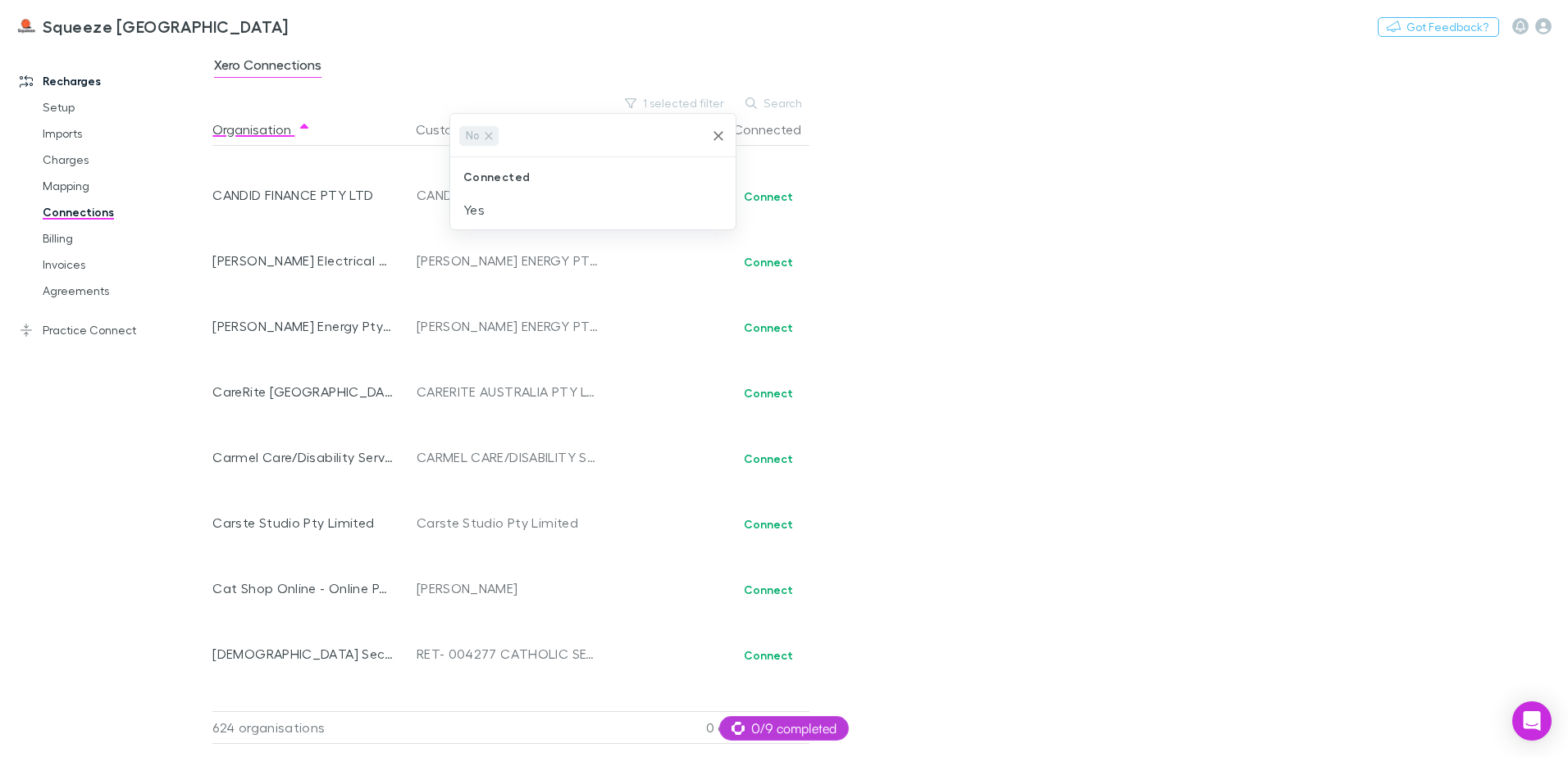
click at [987, 207] on div at bounding box center [784, 378] width 1568 height 757
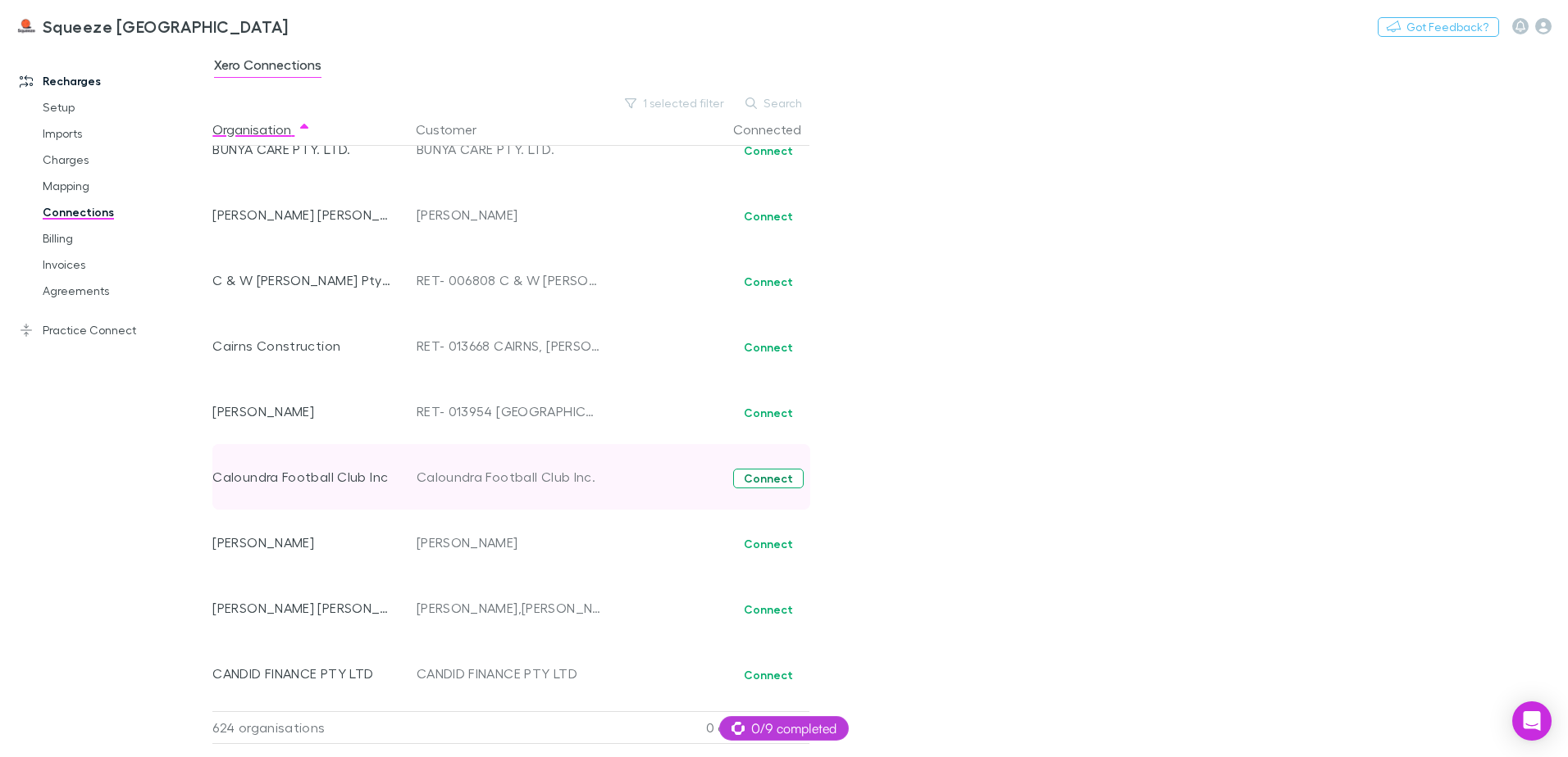
scroll to position [0, 0]
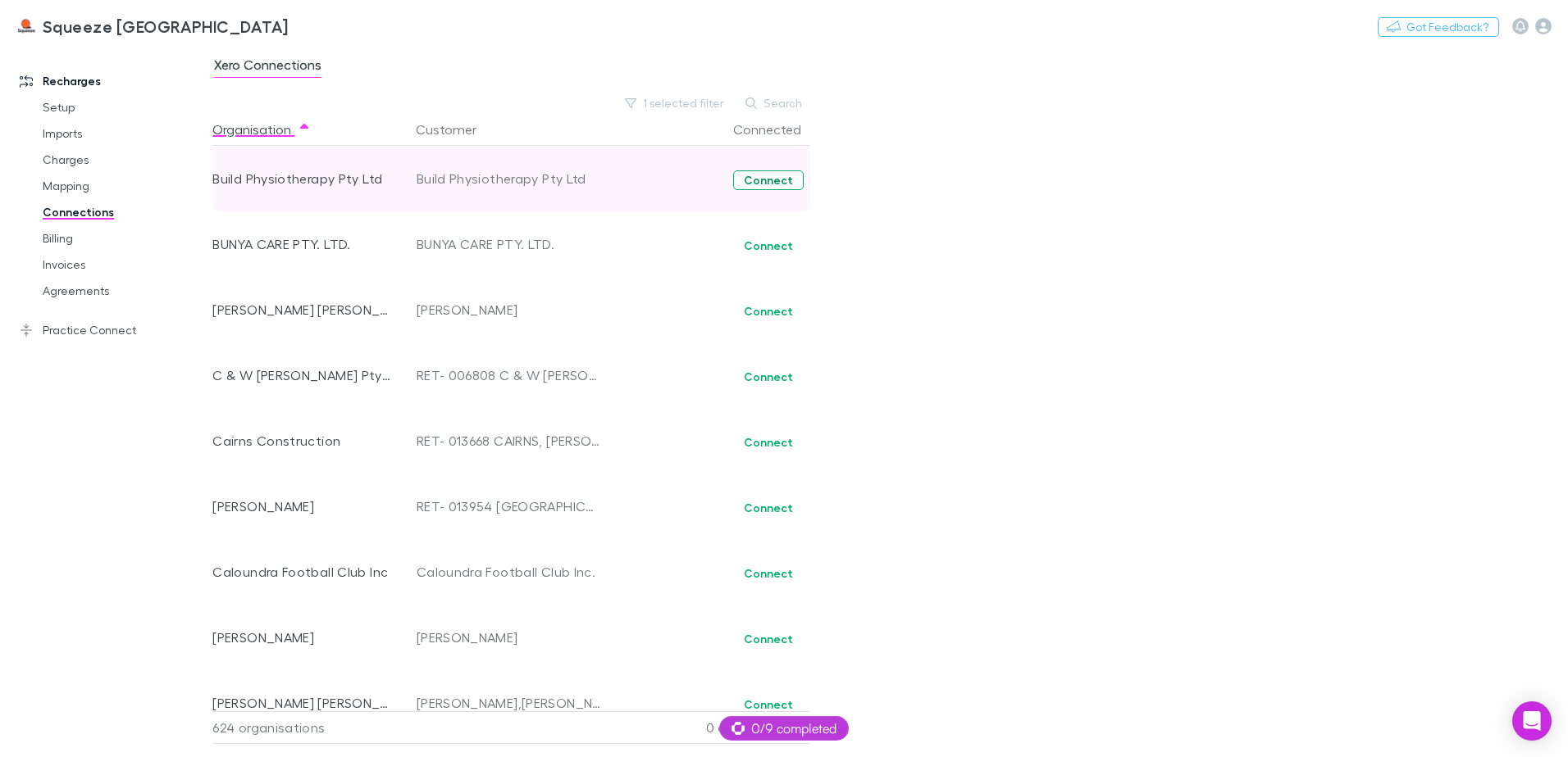
click at [756, 175] on button "Connect" at bounding box center [769, 180] width 71 height 20
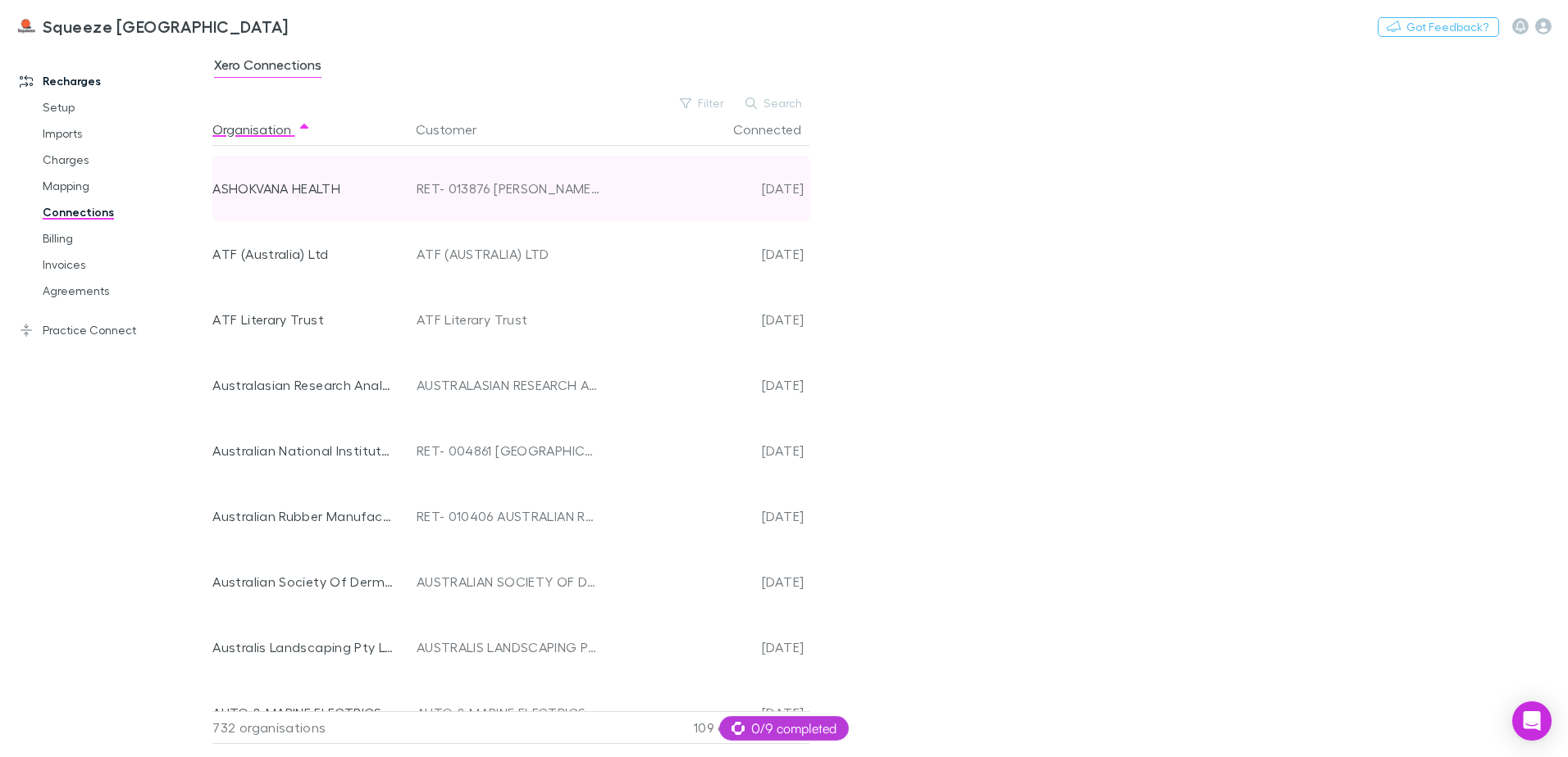
scroll to position [3533, 0]
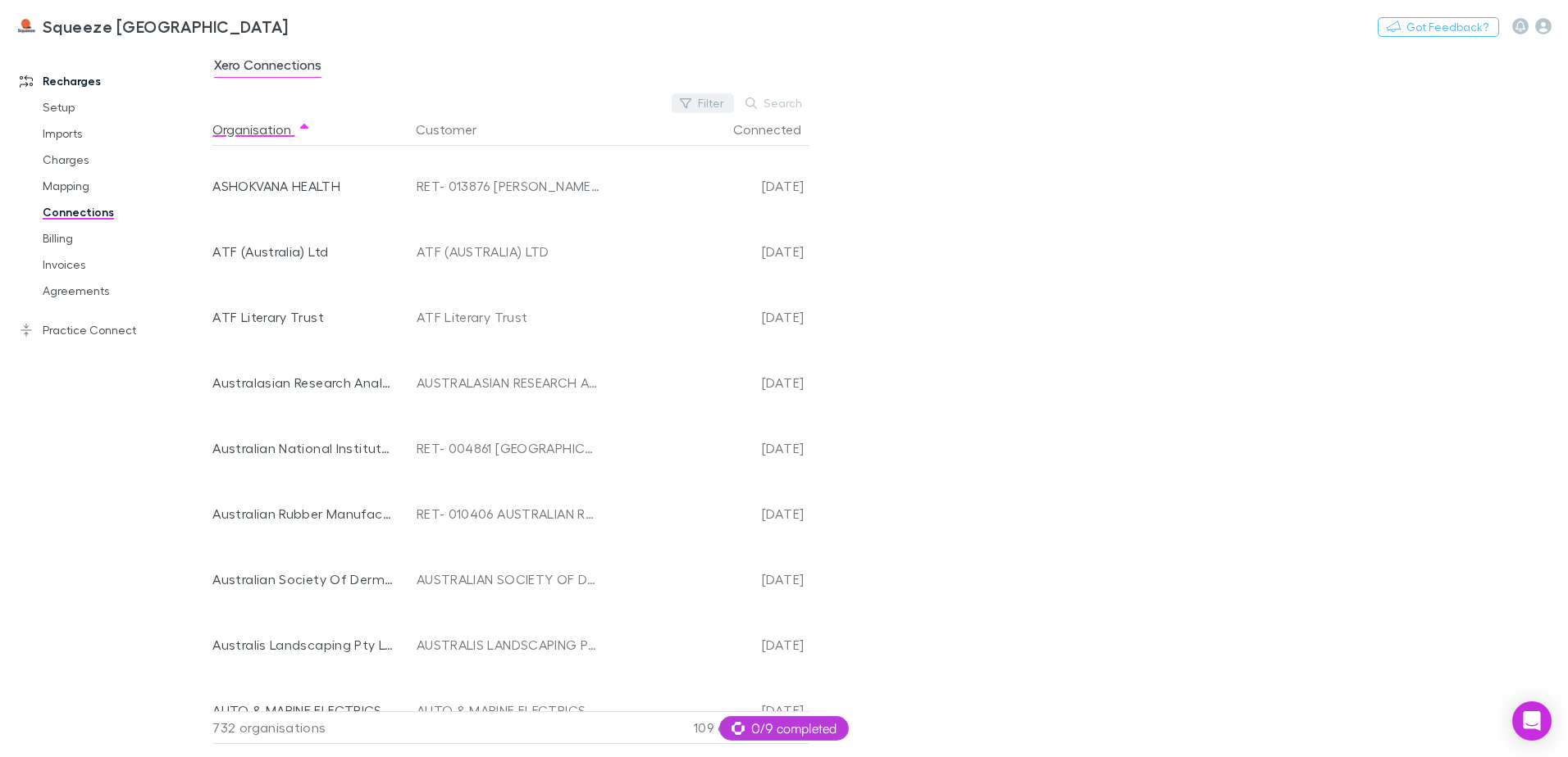
click at [711, 110] on button "Filter" at bounding box center [702, 103] width 62 height 20
click at [508, 202] on li "No" at bounding box center [593, 210] width 285 height 26
click at [1077, 265] on div at bounding box center [784, 378] width 1568 height 757
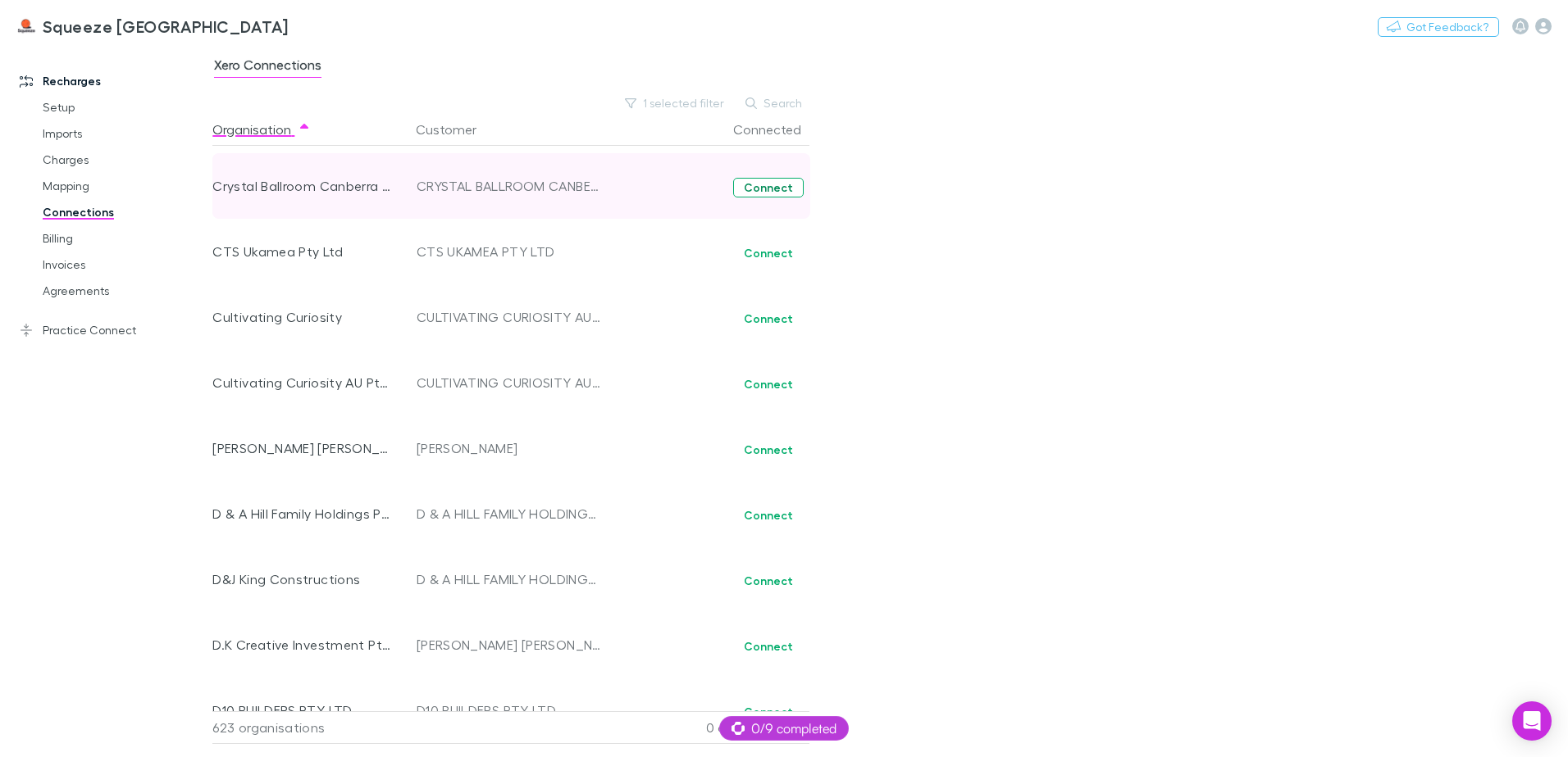
click at [758, 191] on button "Connect" at bounding box center [769, 188] width 71 height 20
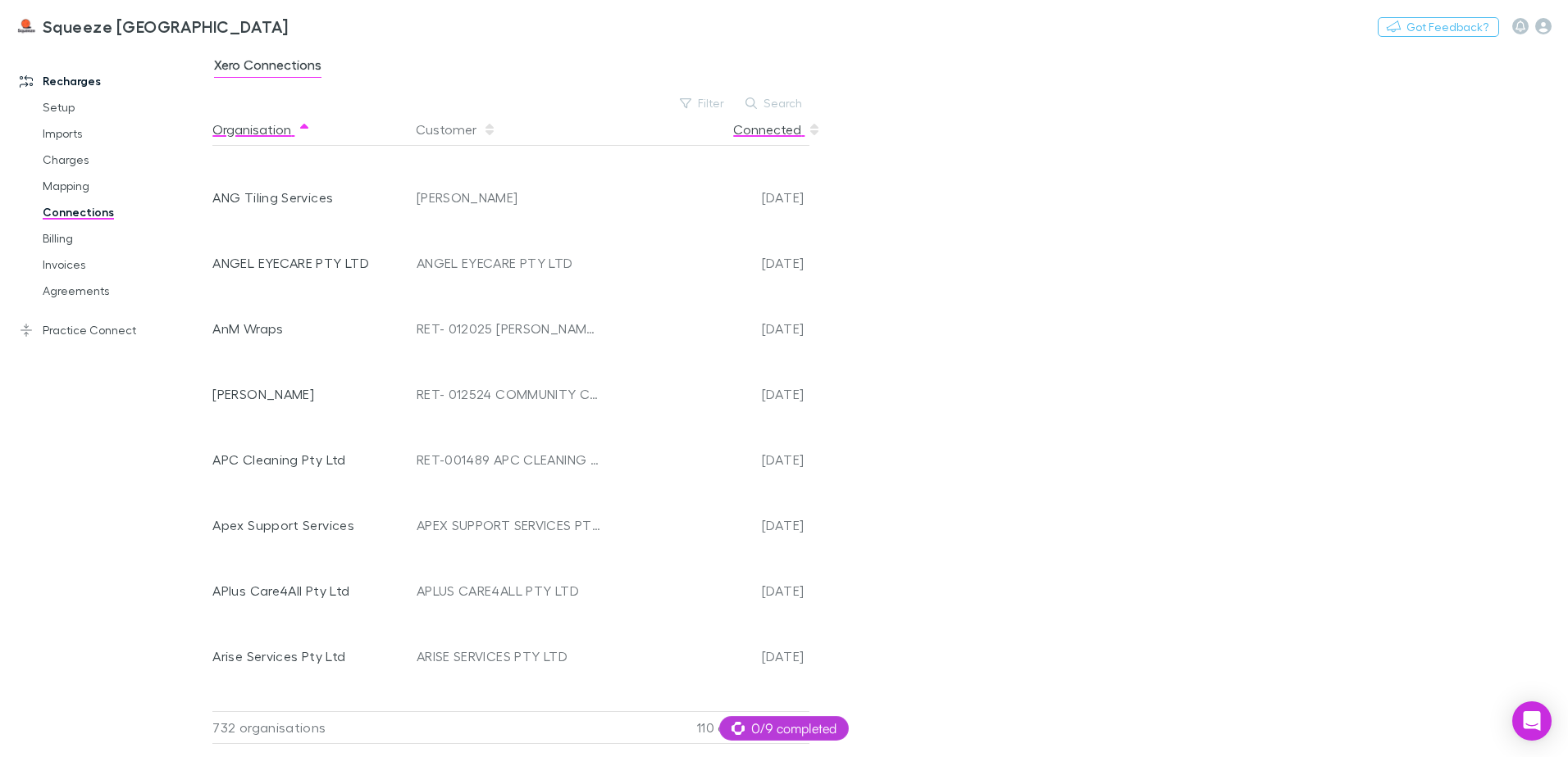
scroll to position [2878, 0]
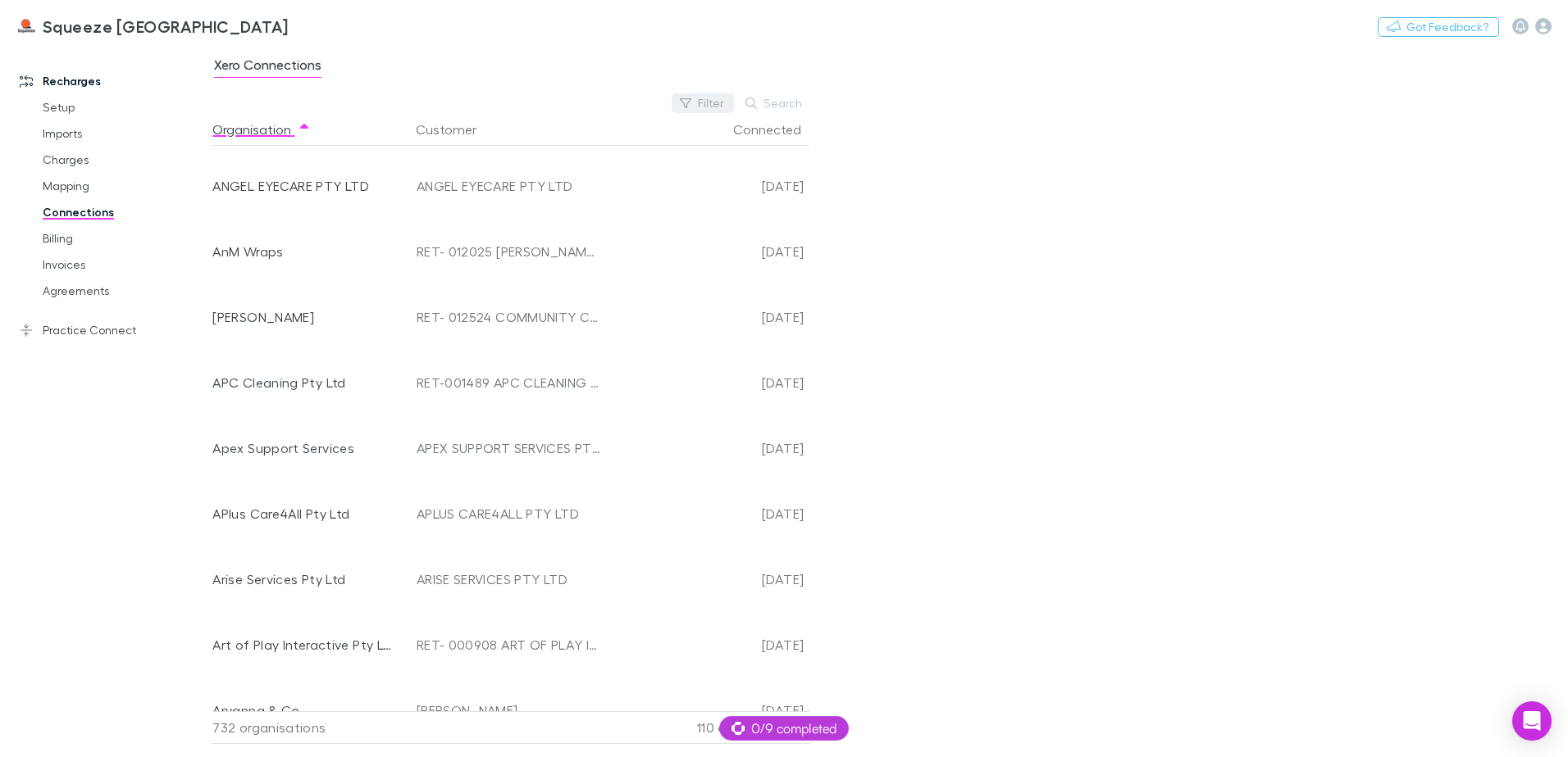
click at [713, 108] on button "Filter" at bounding box center [702, 103] width 62 height 20
click at [514, 214] on li "No" at bounding box center [593, 210] width 285 height 26
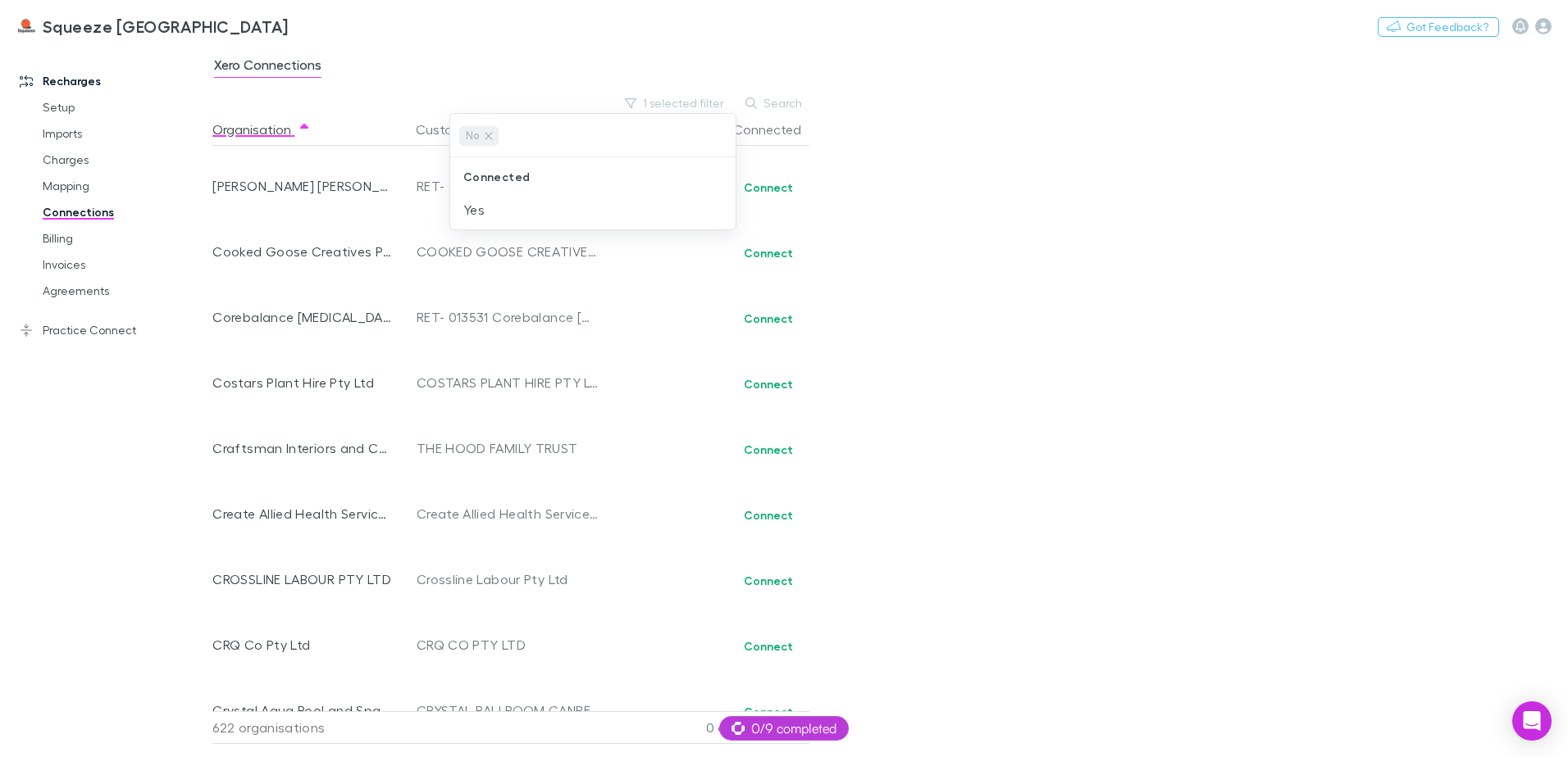
click at [1294, 367] on div at bounding box center [784, 378] width 1568 height 757
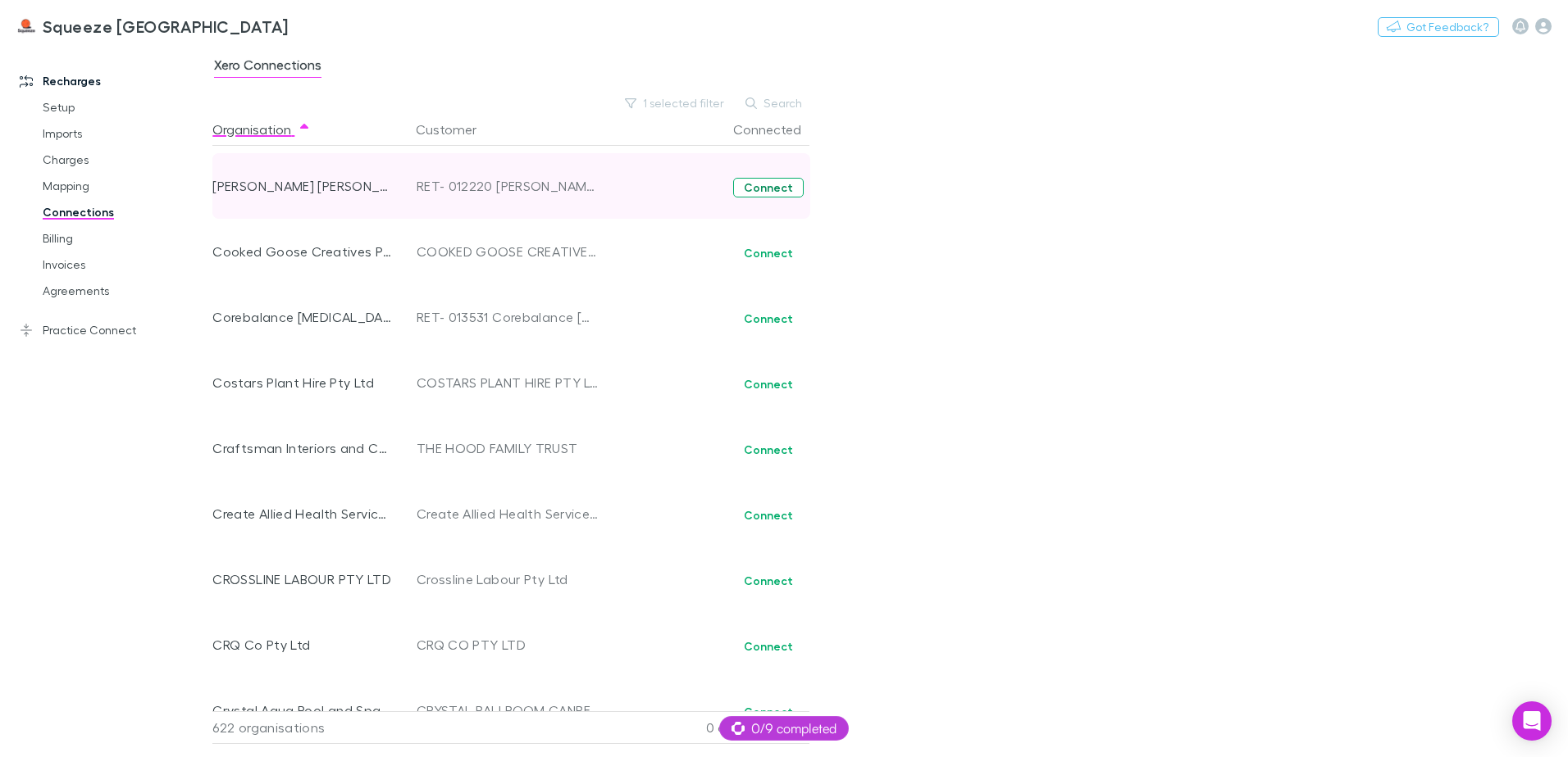
click at [779, 186] on button "Connect" at bounding box center [769, 188] width 71 height 20
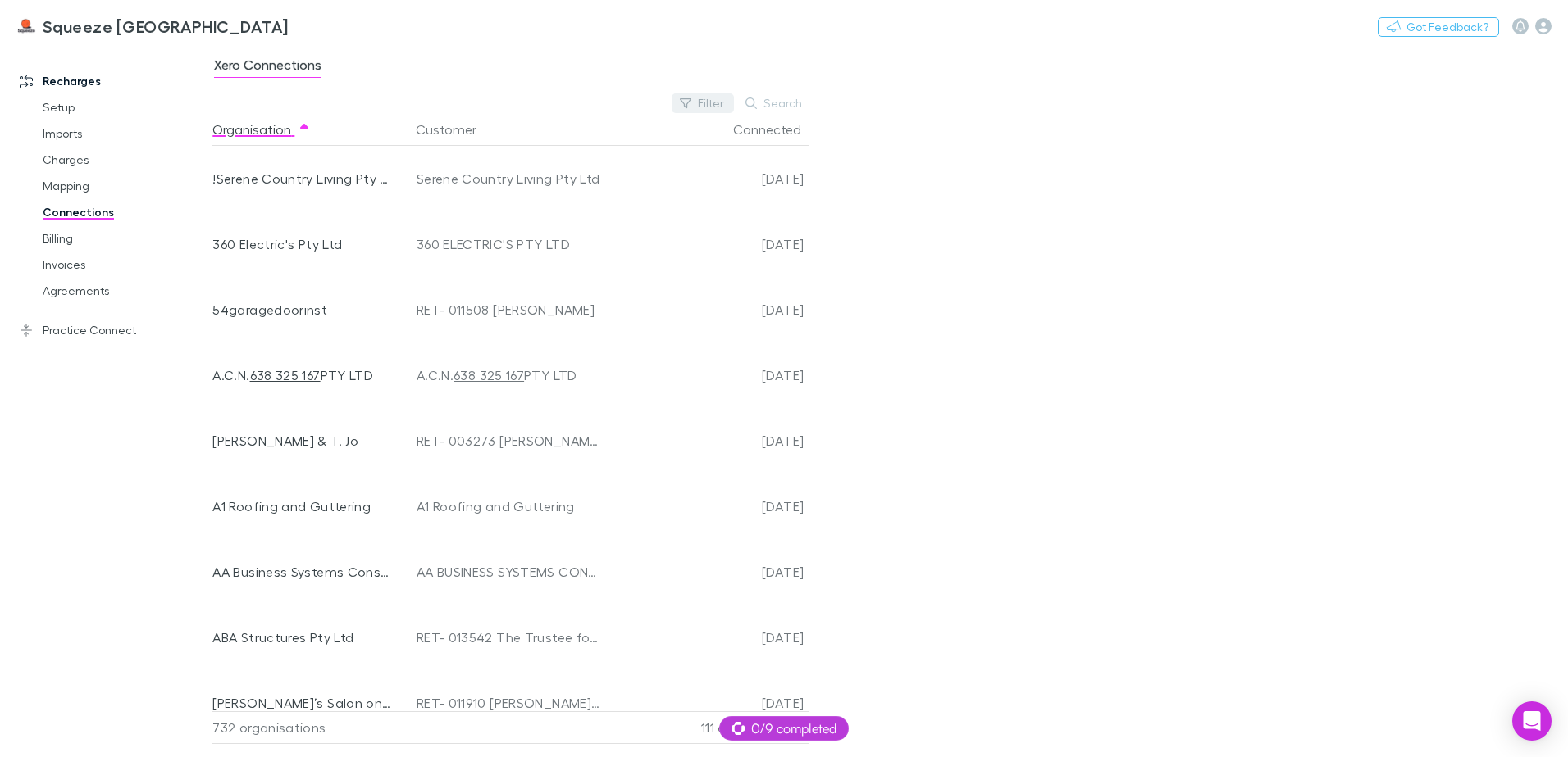
click at [709, 97] on button "Filter" at bounding box center [702, 103] width 62 height 20
click at [530, 208] on li "No" at bounding box center [593, 210] width 285 height 26
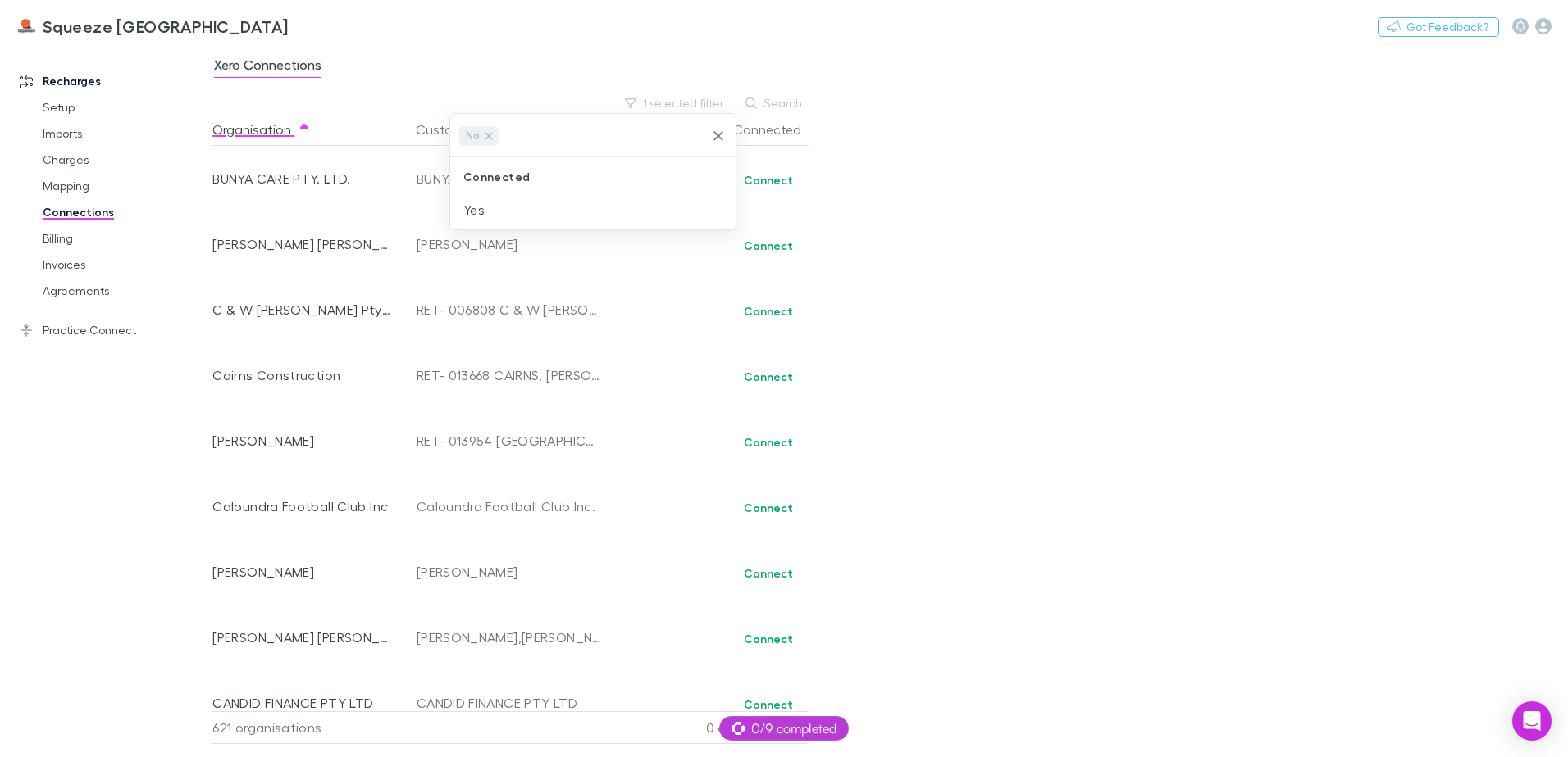
click at [1092, 191] on div at bounding box center [784, 378] width 1568 height 757
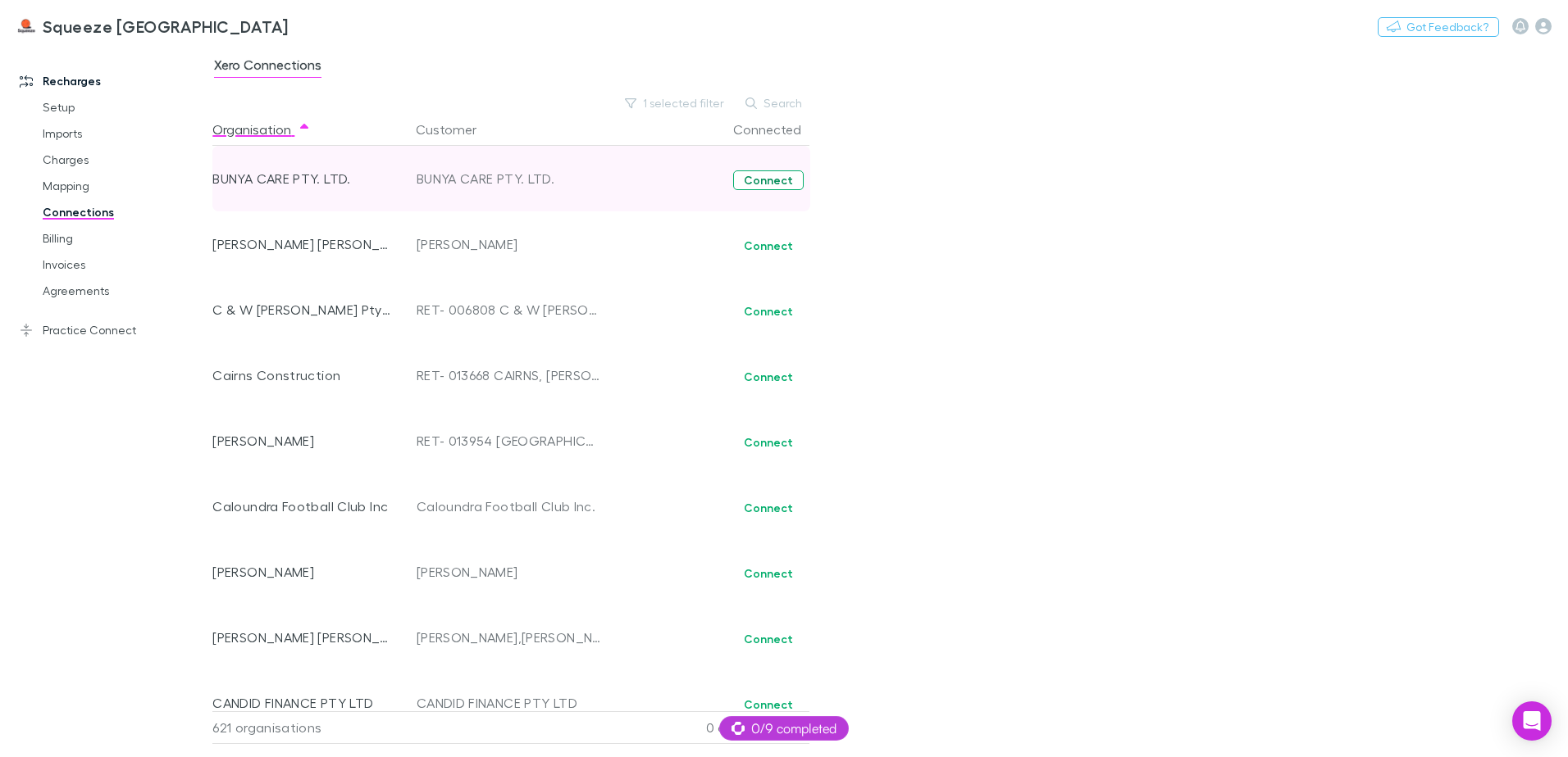
click at [789, 173] on button "Connect" at bounding box center [769, 180] width 71 height 20
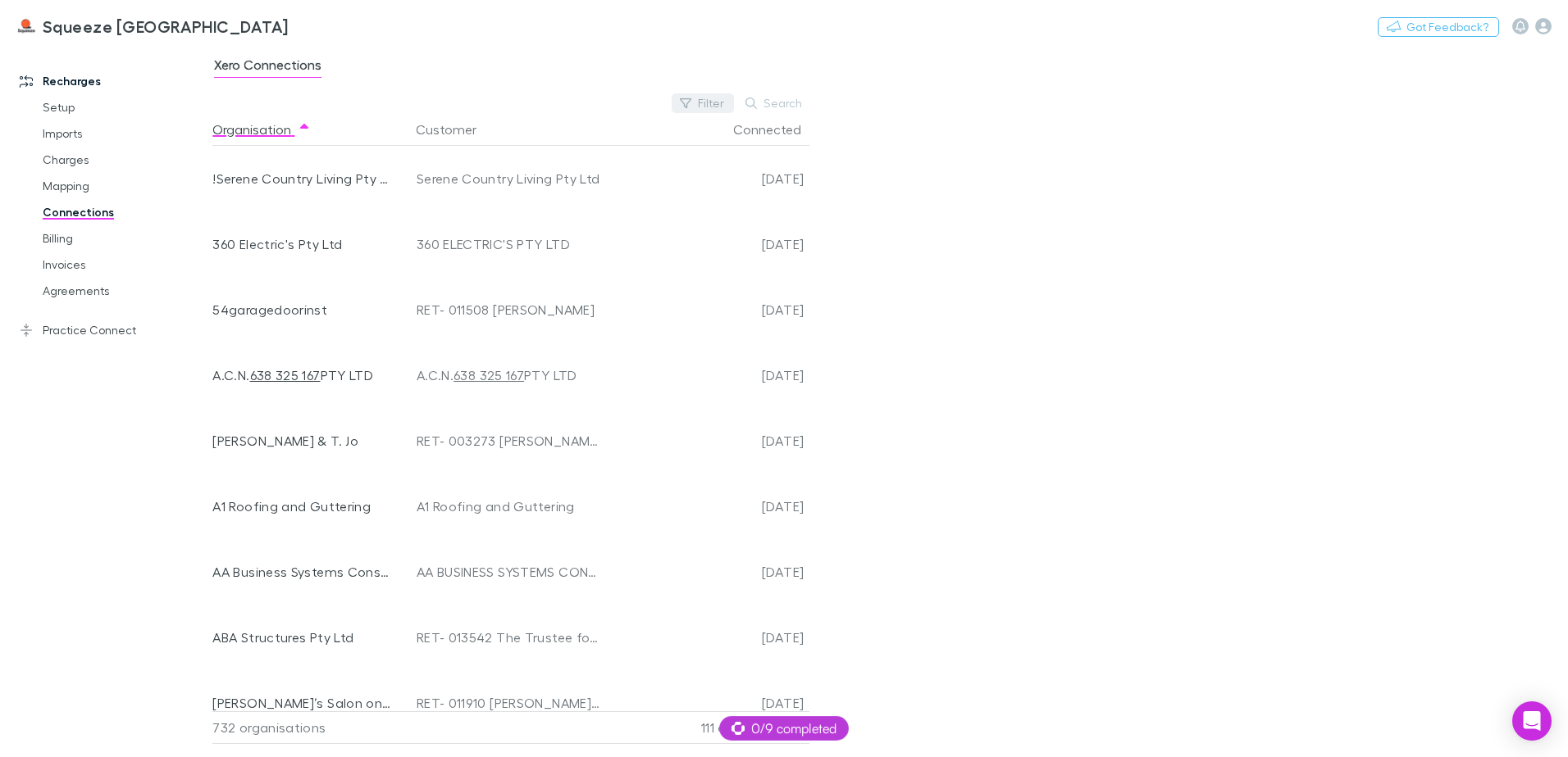
click at [728, 96] on button "Filter" at bounding box center [702, 103] width 62 height 20
click at [524, 212] on li "No" at bounding box center [593, 210] width 285 height 26
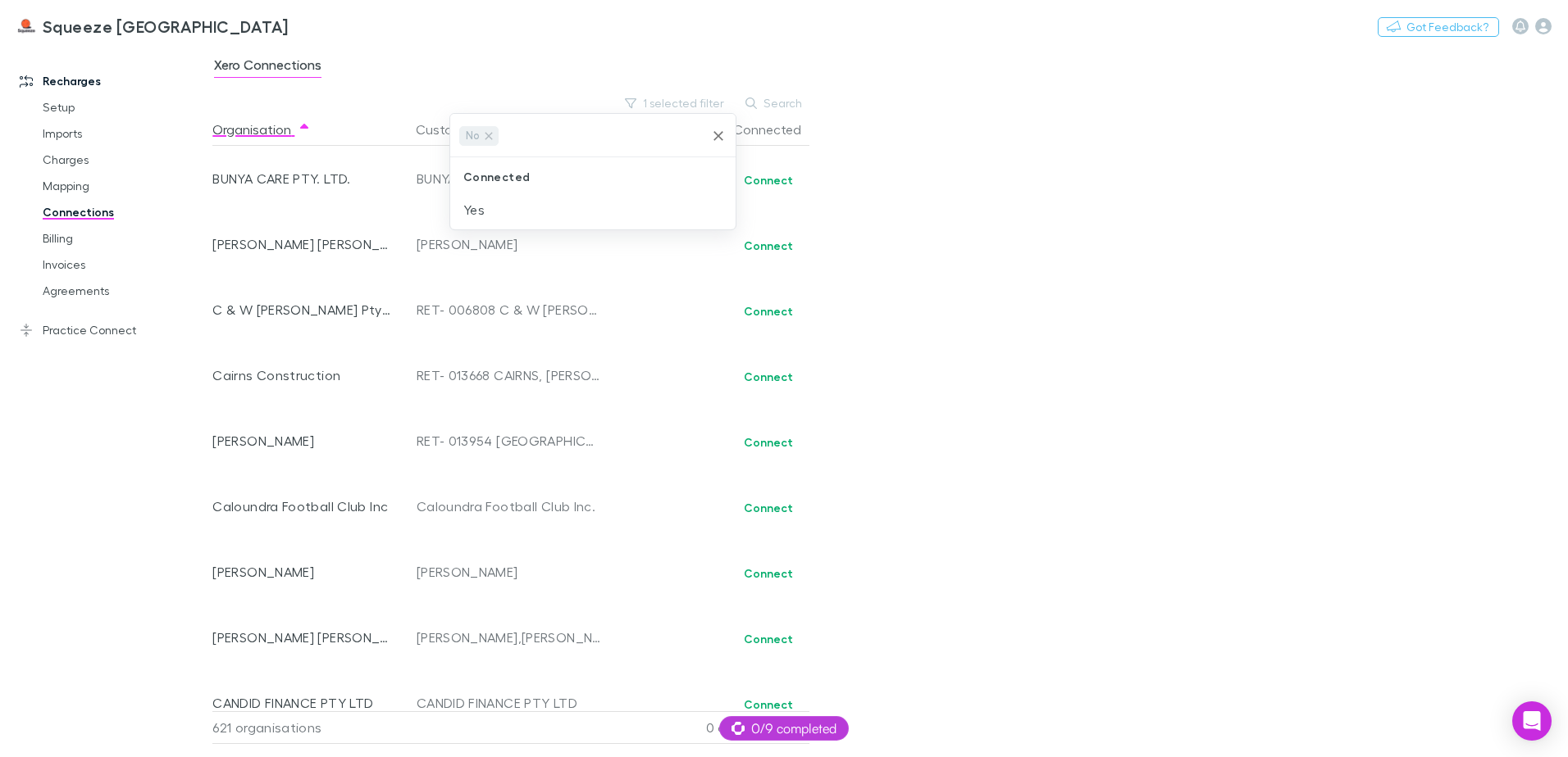
click at [1054, 264] on div at bounding box center [784, 378] width 1568 height 757
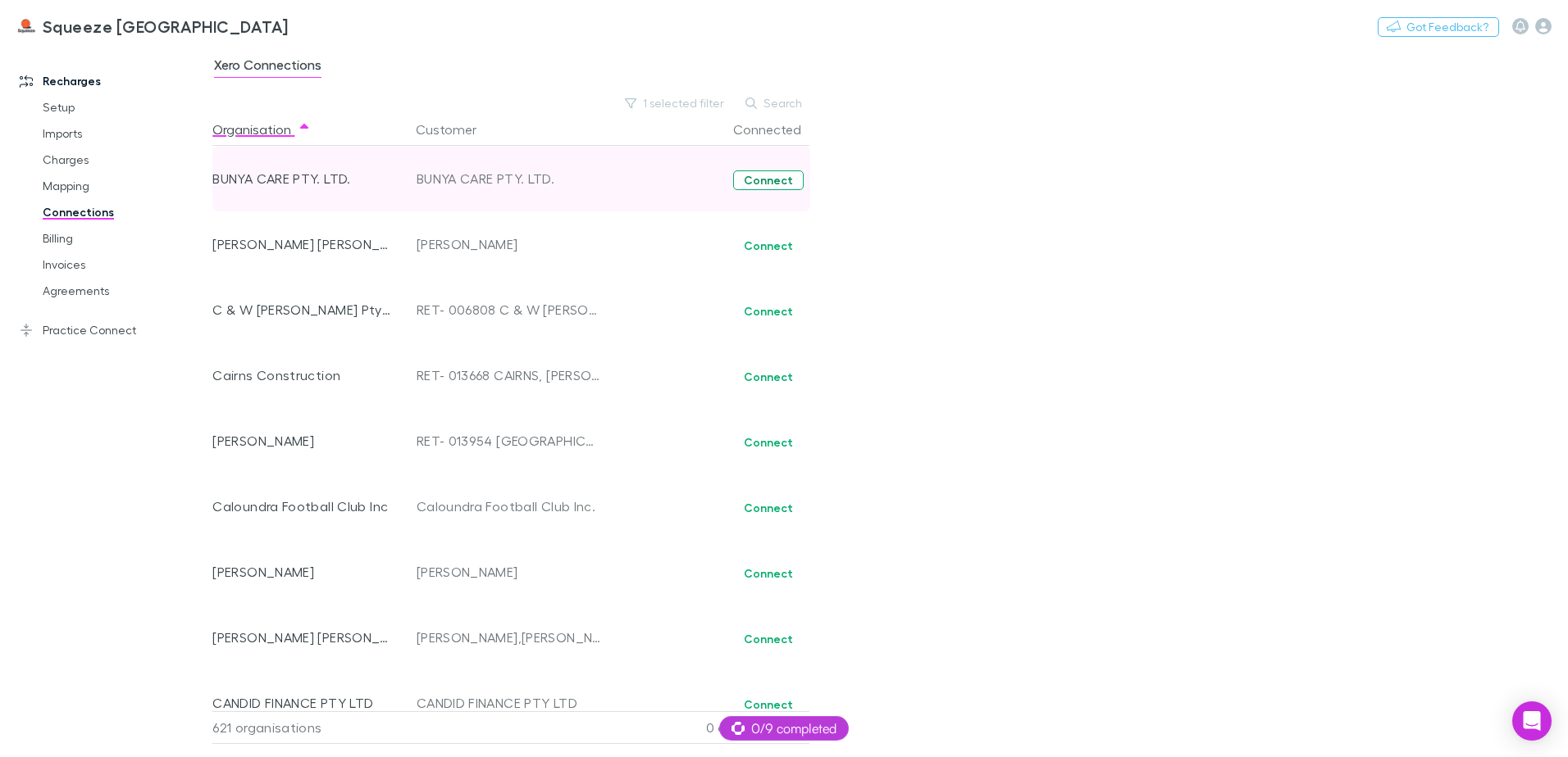
click at [751, 179] on button "Connect" at bounding box center [769, 180] width 71 height 20
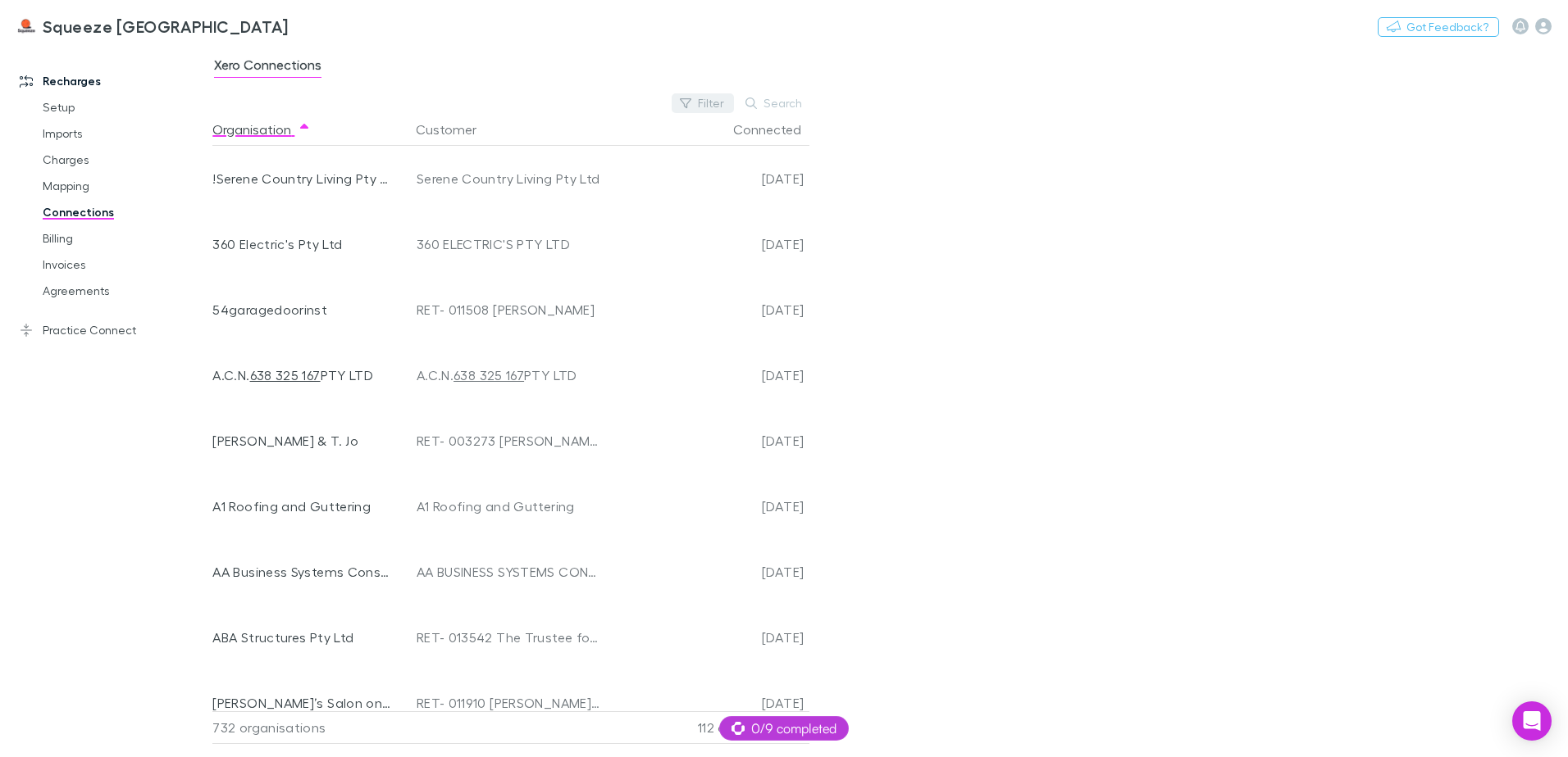
click at [708, 100] on button "Filter" at bounding box center [702, 103] width 62 height 20
click at [528, 201] on li "No" at bounding box center [593, 210] width 285 height 26
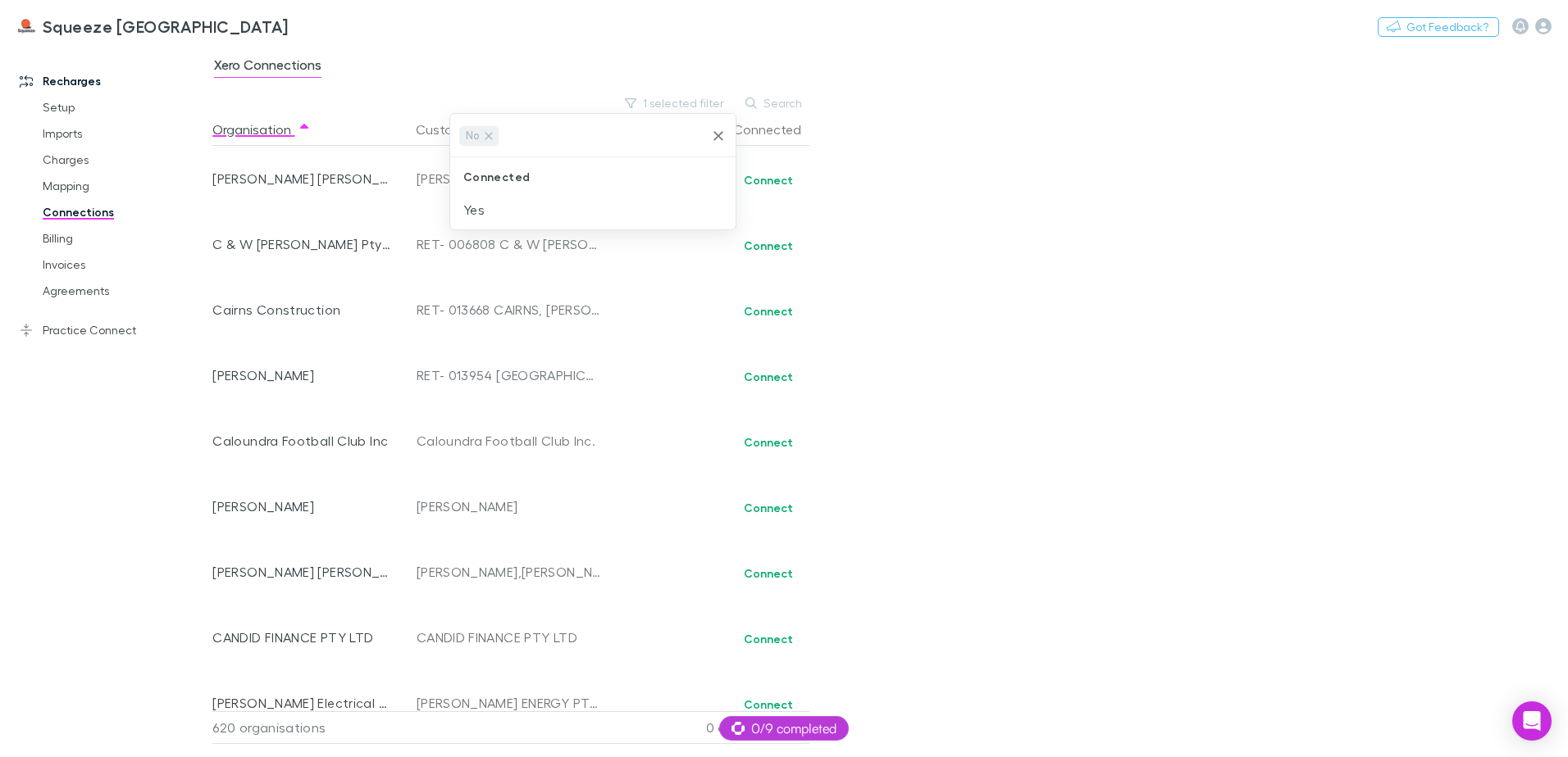
click at [772, 185] on div at bounding box center [784, 378] width 1568 height 757
click at [767, 181] on button "Connect" at bounding box center [769, 180] width 71 height 20
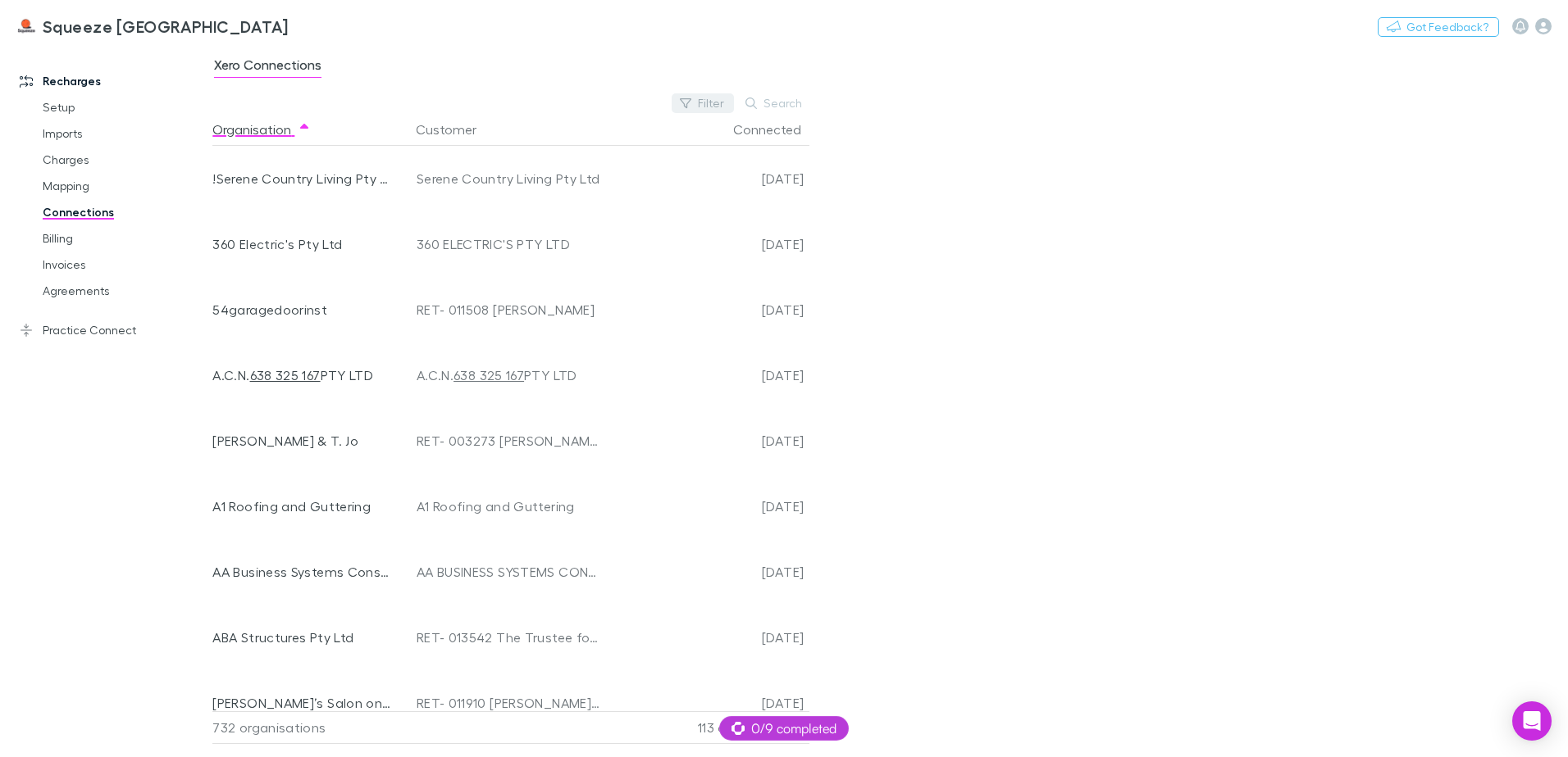
click at [706, 110] on button "Filter" at bounding box center [702, 103] width 62 height 20
click at [518, 203] on li "No" at bounding box center [593, 210] width 285 height 26
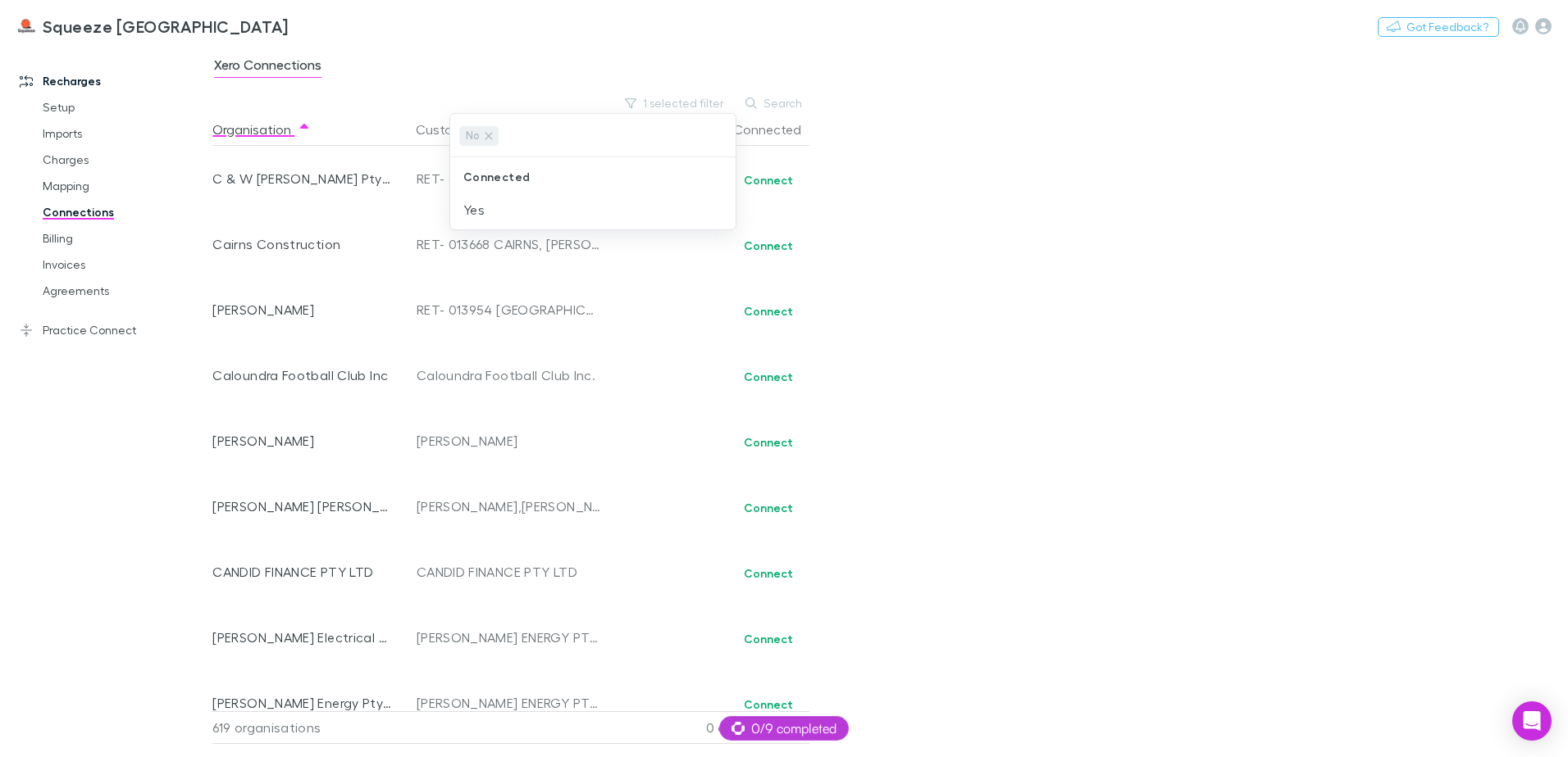
click at [779, 175] on div at bounding box center [784, 378] width 1568 height 757
click at [774, 180] on button "Connect" at bounding box center [769, 180] width 71 height 20
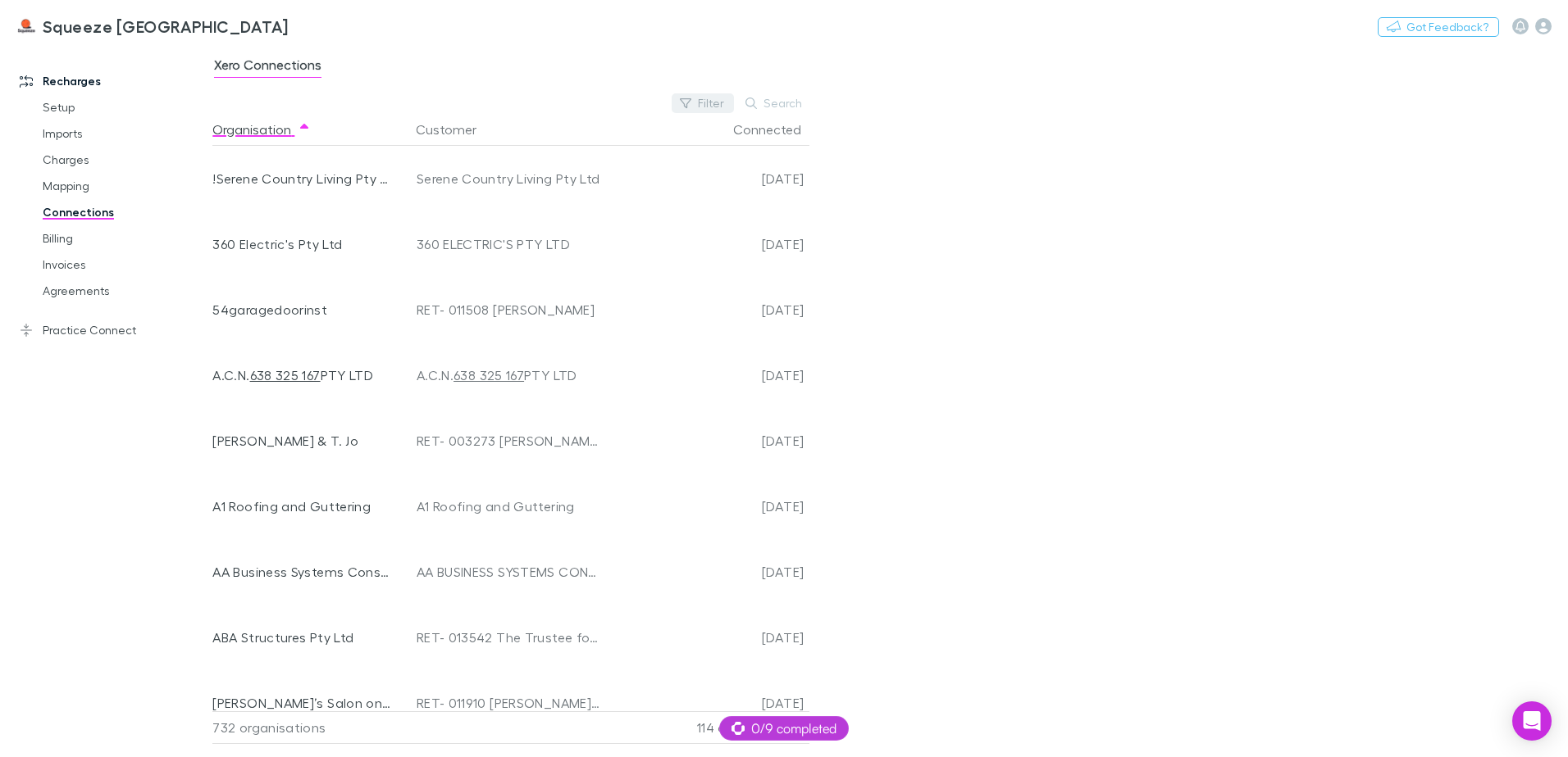
click at [698, 105] on button "Filter" at bounding box center [702, 103] width 62 height 20
click at [512, 211] on li "No" at bounding box center [593, 210] width 285 height 26
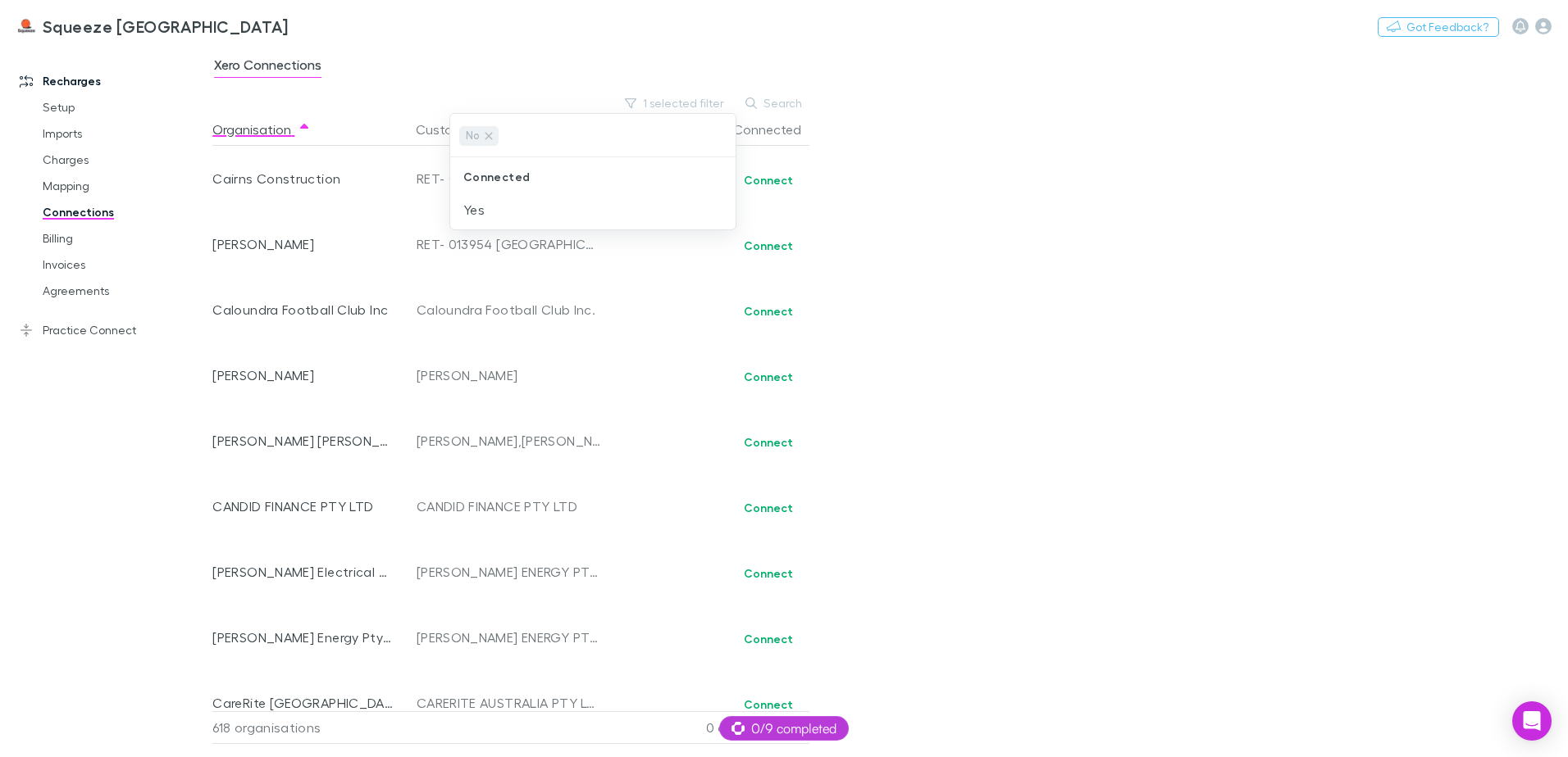
click at [1001, 214] on div at bounding box center [784, 378] width 1568 height 757
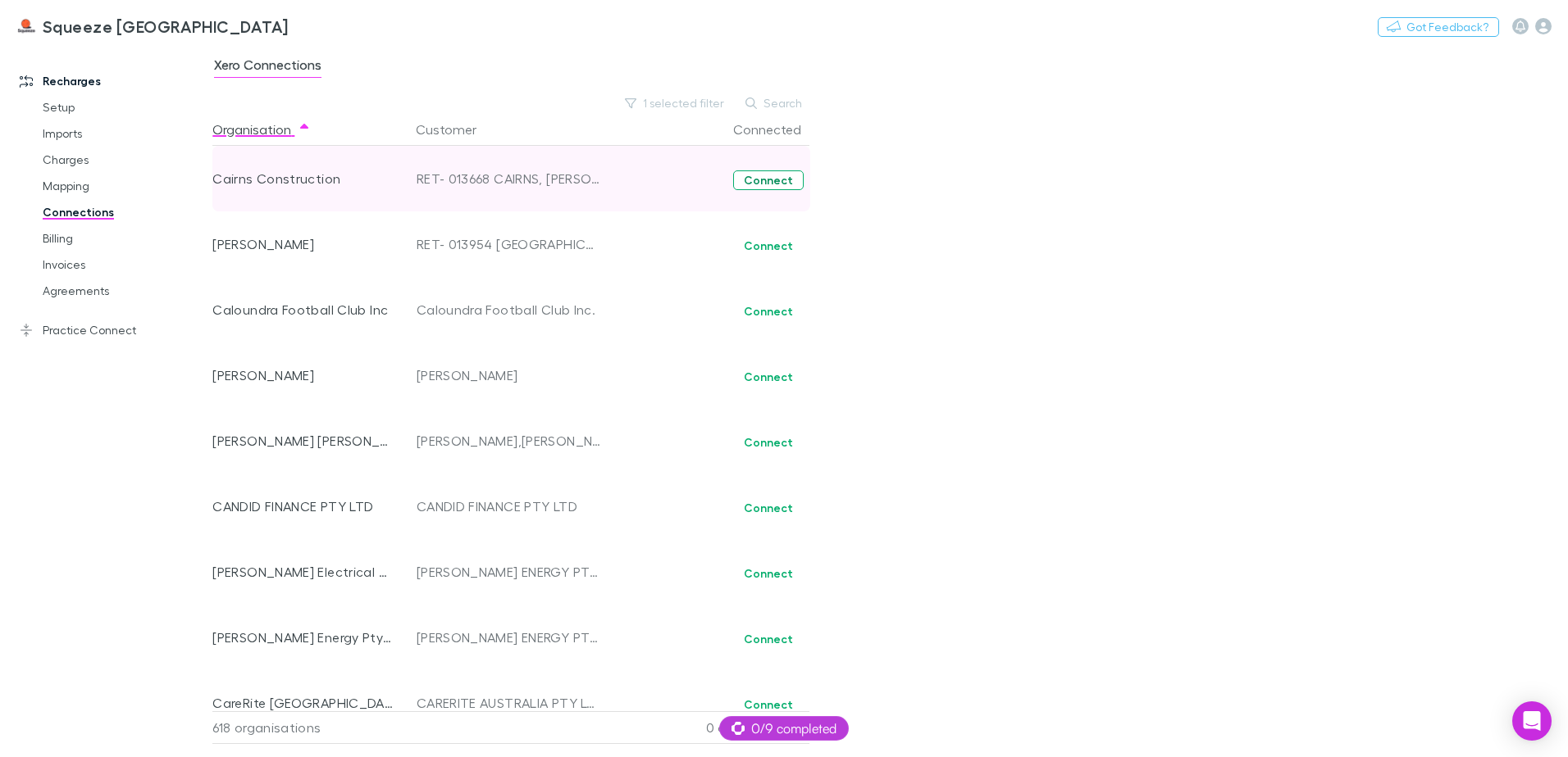
click at [761, 186] on button "Connect" at bounding box center [769, 180] width 71 height 20
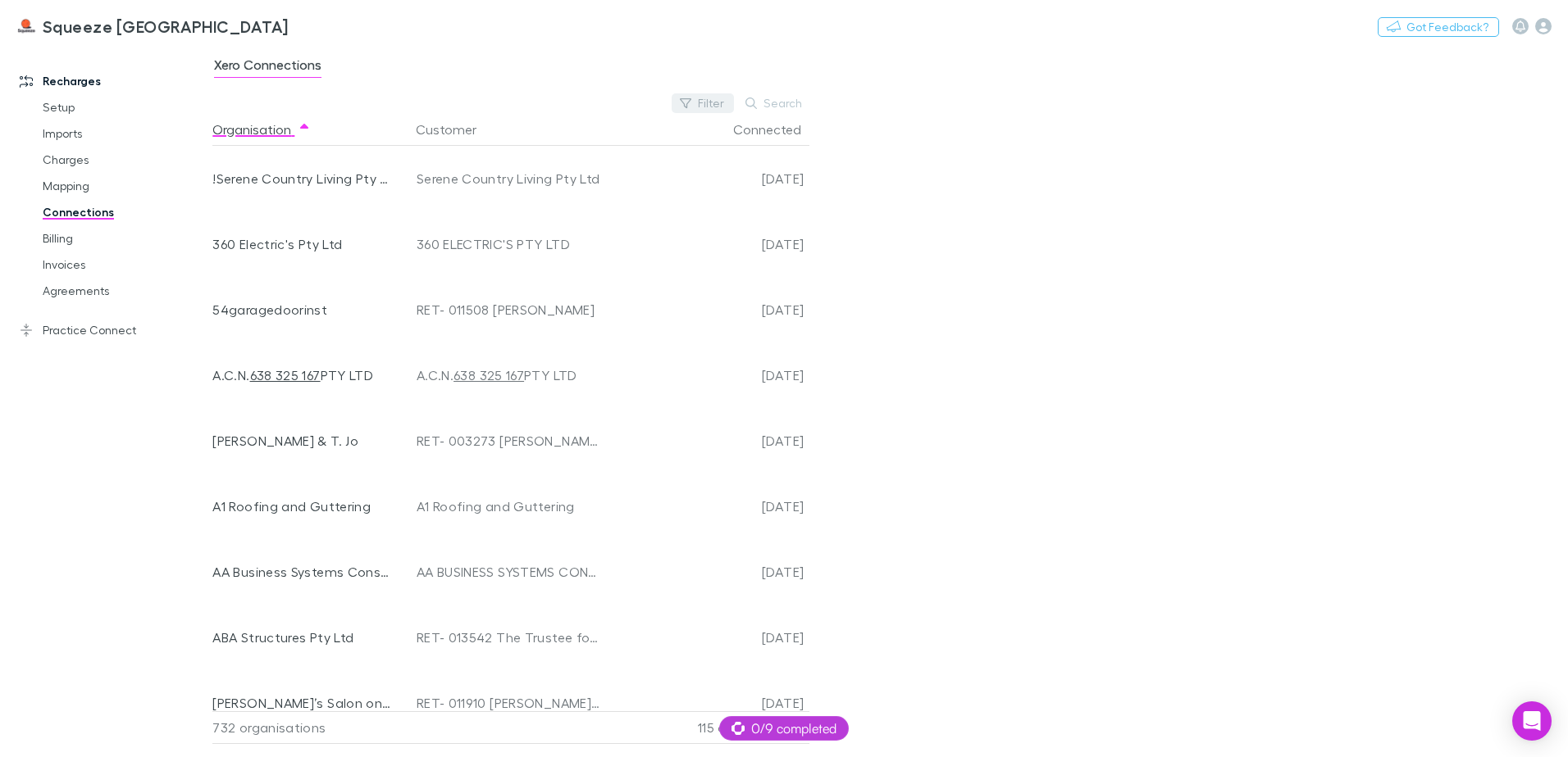
click at [698, 95] on button "Filter" at bounding box center [702, 103] width 62 height 20
click at [536, 205] on li "No" at bounding box center [593, 210] width 285 height 26
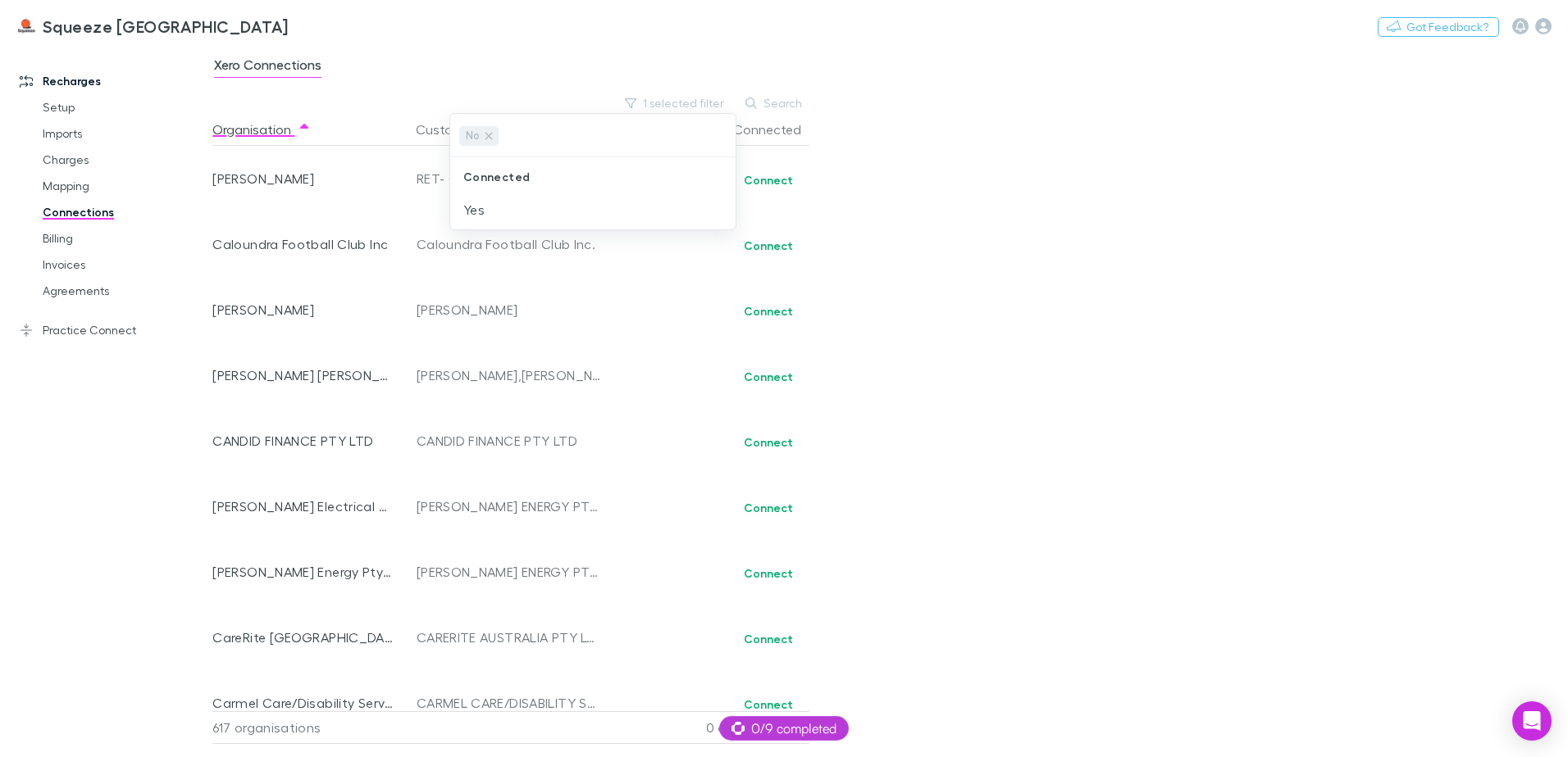
click at [957, 217] on div at bounding box center [784, 378] width 1568 height 757
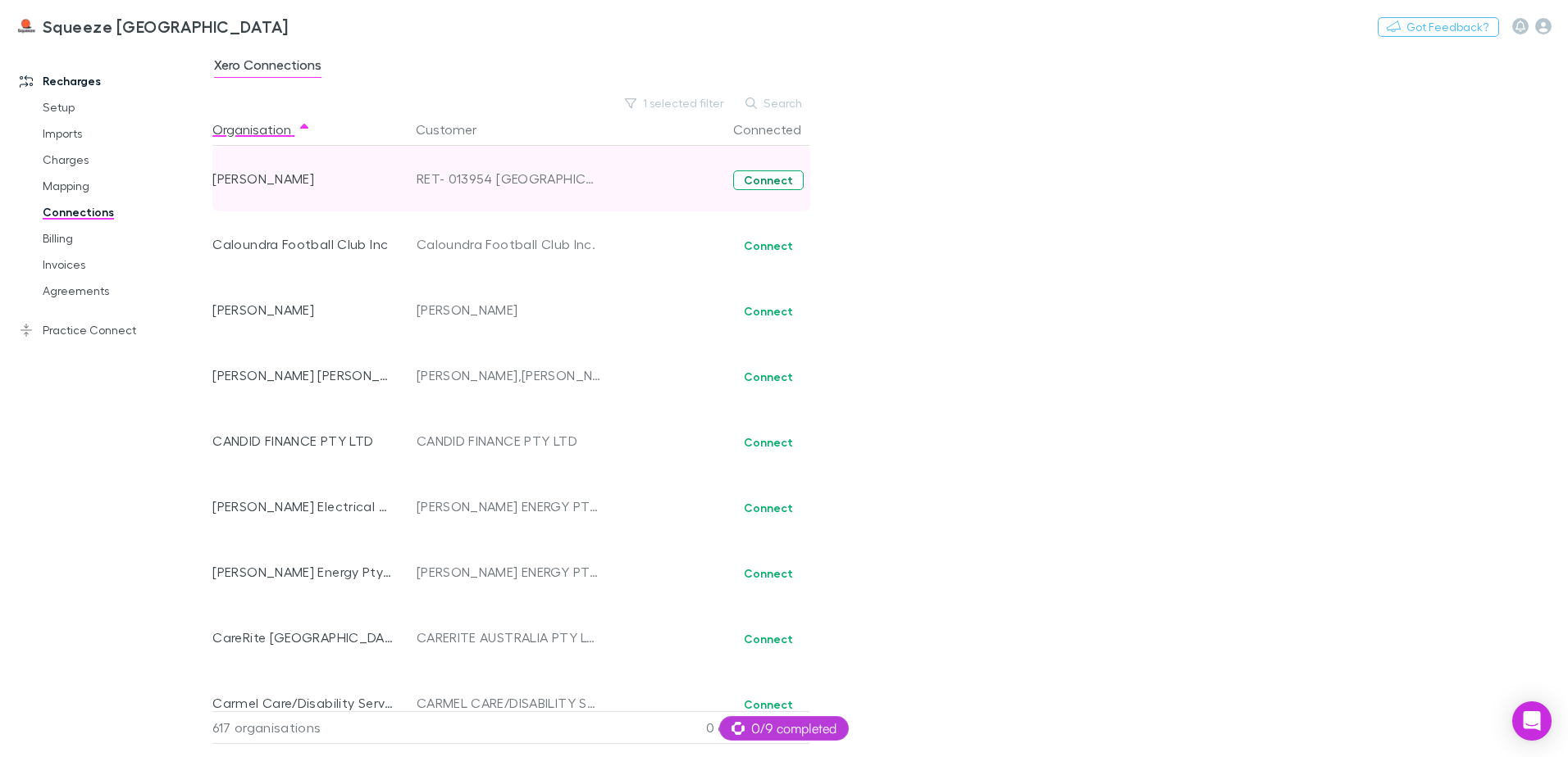
click at [750, 182] on button "Connect" at bounding box center [769, 180] width 71 height 20
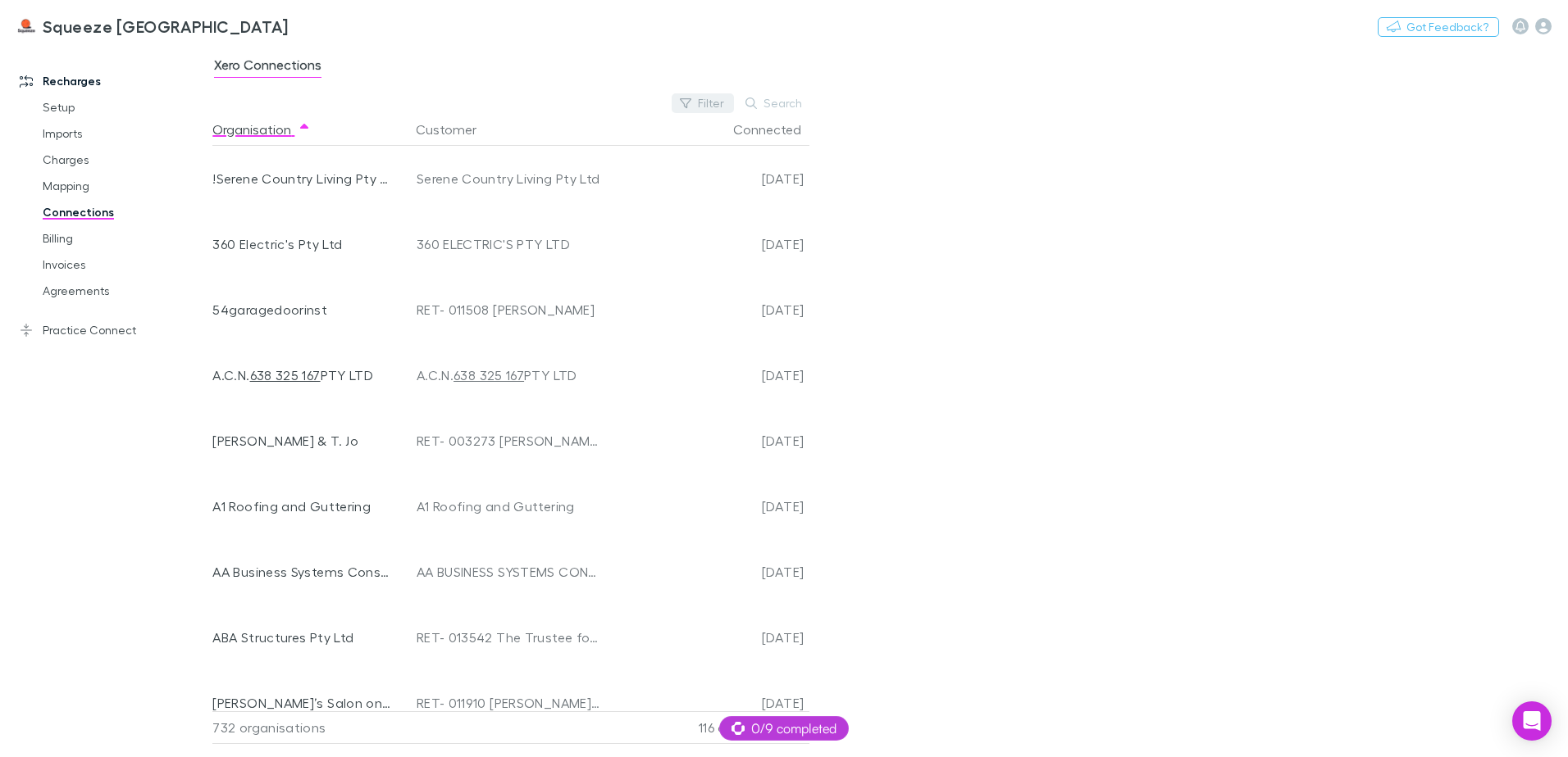
click at [709, 103] on button "Filter" at bounding box center [702, 103] width 62 height 20
click at [505, 202] on li "No" at bounding box center [593, 210] width 285 height 26
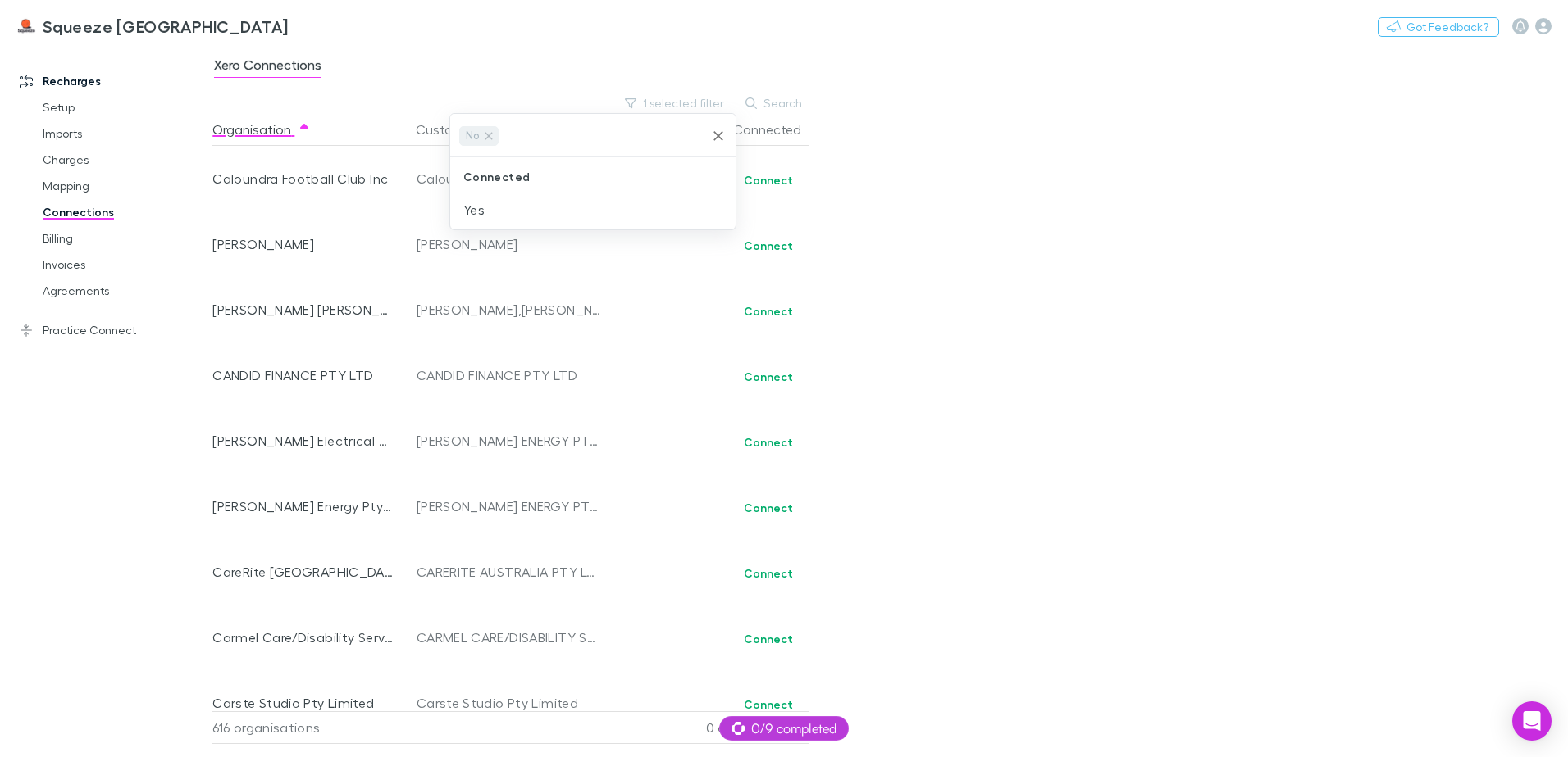
click at [1077, 142] on div at bounding box center [784, 378] width 1568 height 757
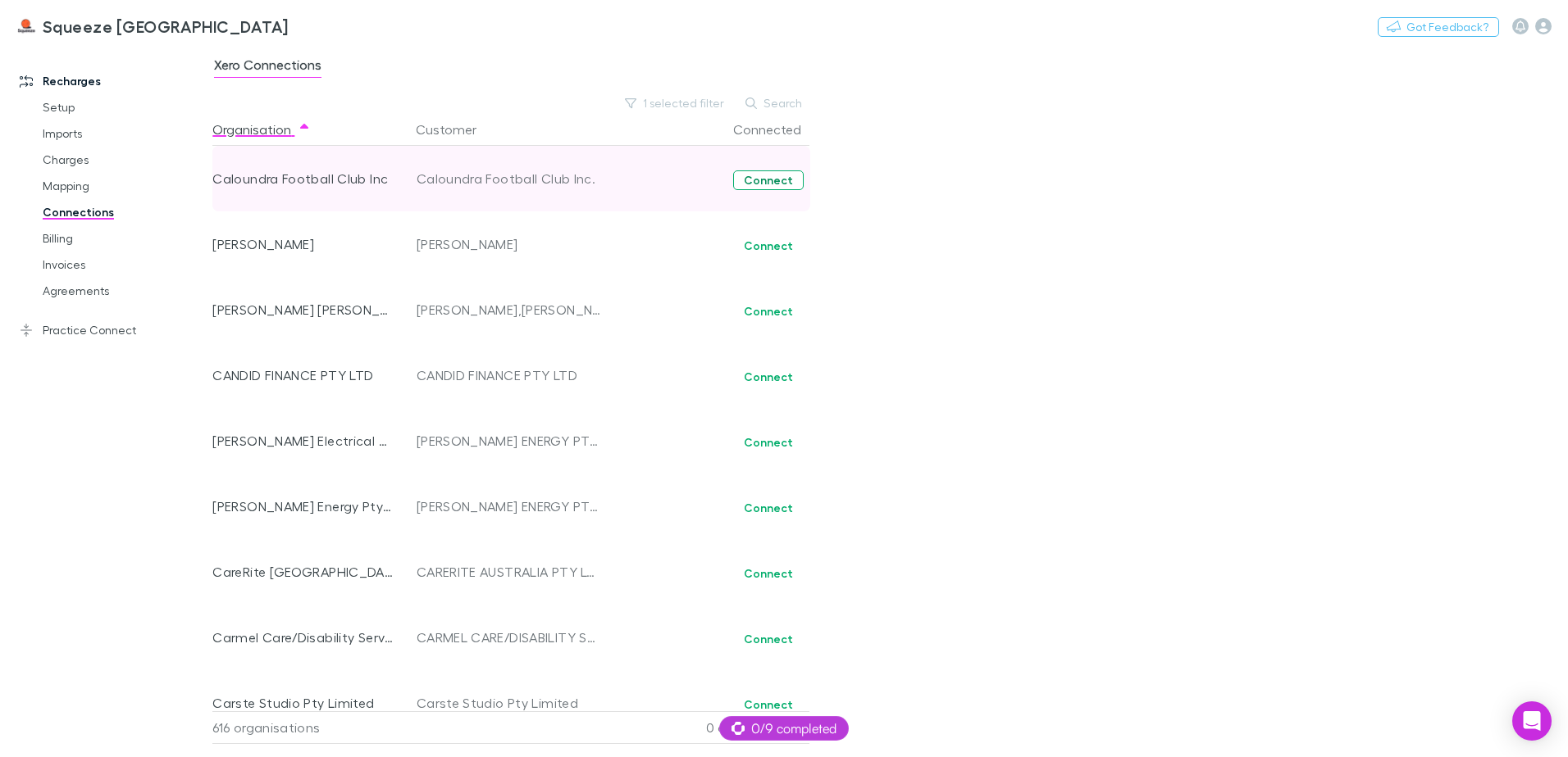
click at [757, 182] on button "Connect" at bounding box center [769, 180] width 71 height 20
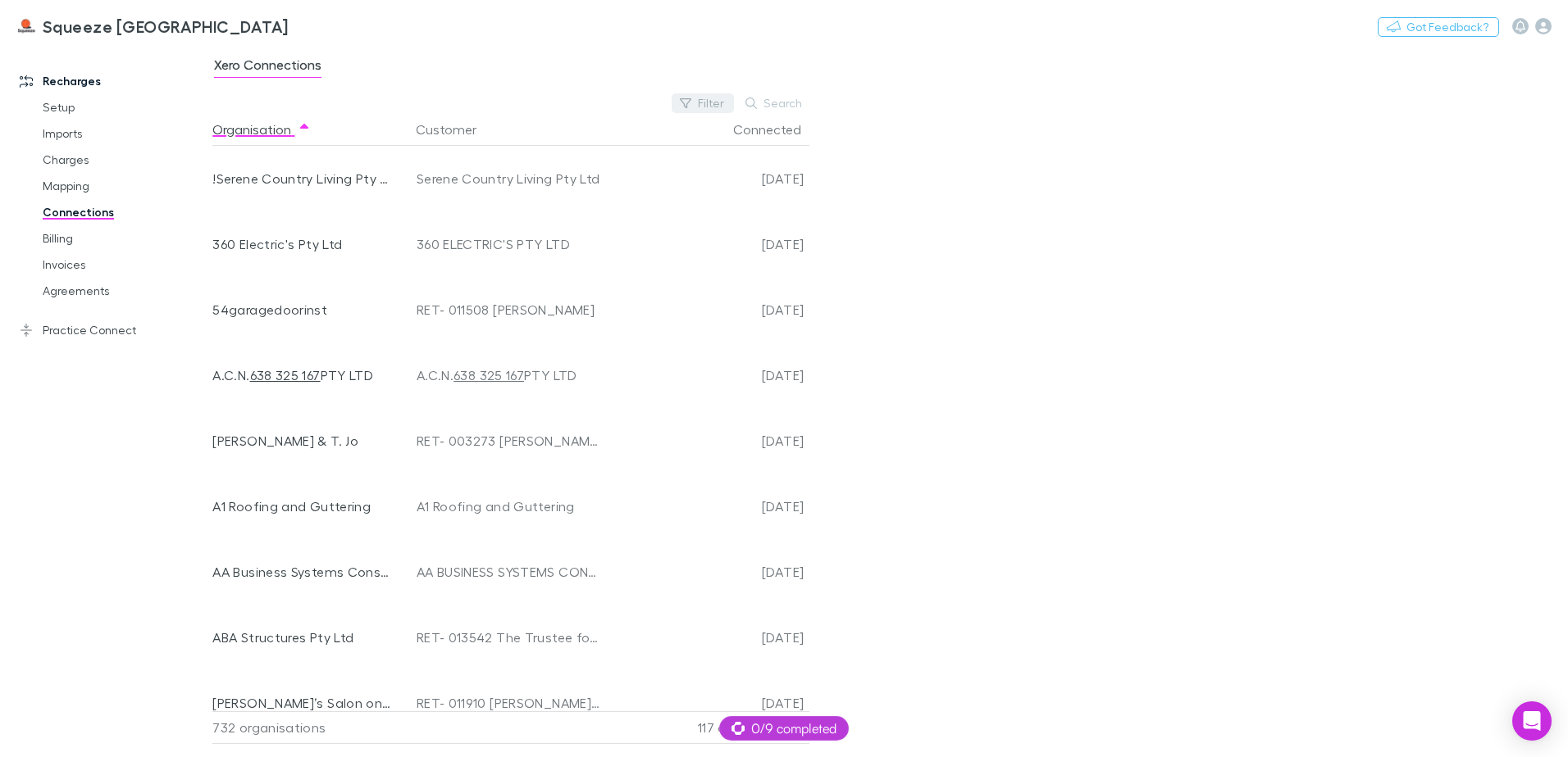
click at [688, 109] on button "Filter" at bounding box center [702, 103] width 62 height 20
click at [466, 219] on li "No" at bounding box center [593, 210] width 285 height 26
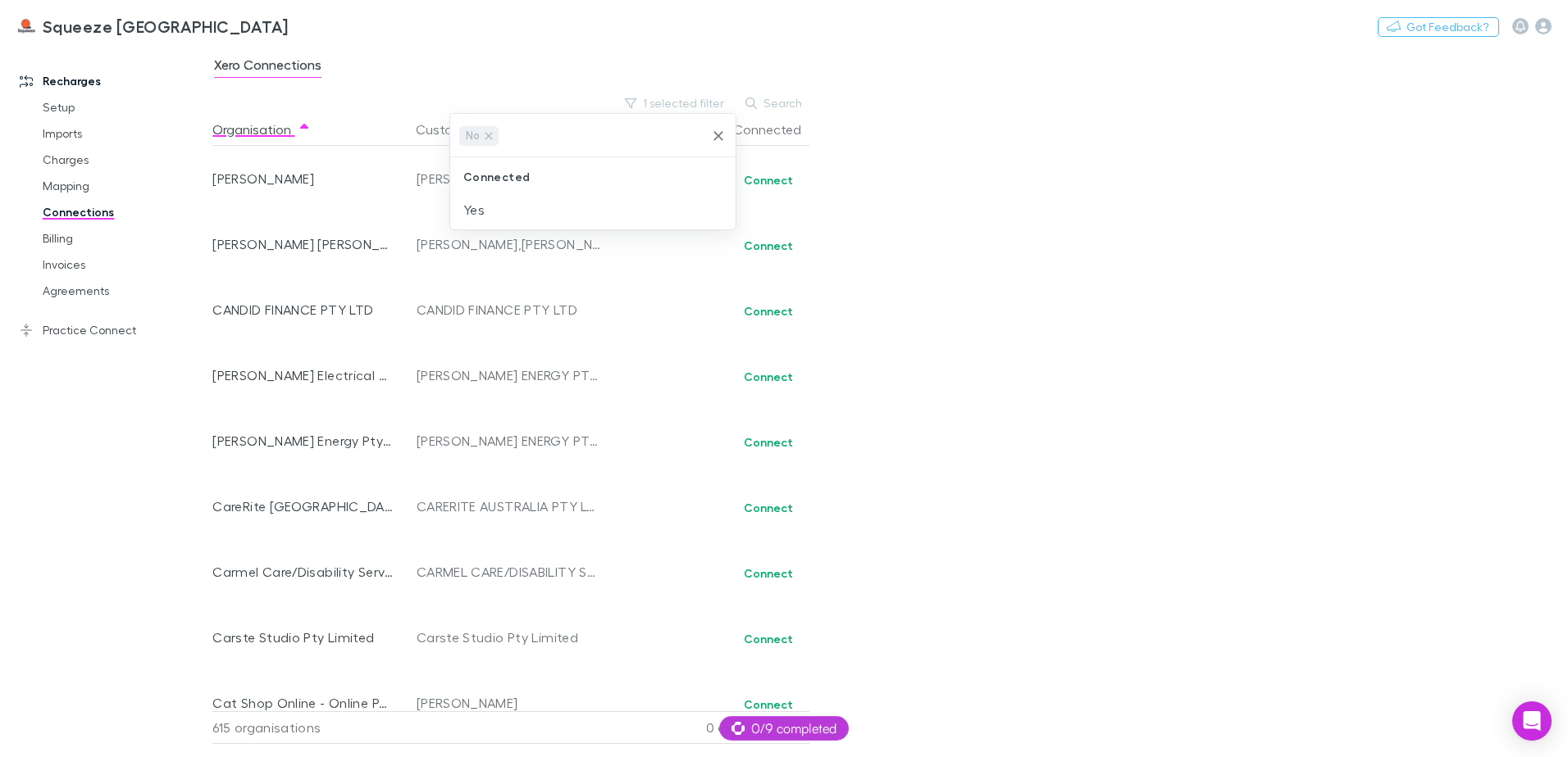
click at [919, 188] on div at bounding box center [784, 378] width 1568 height 757
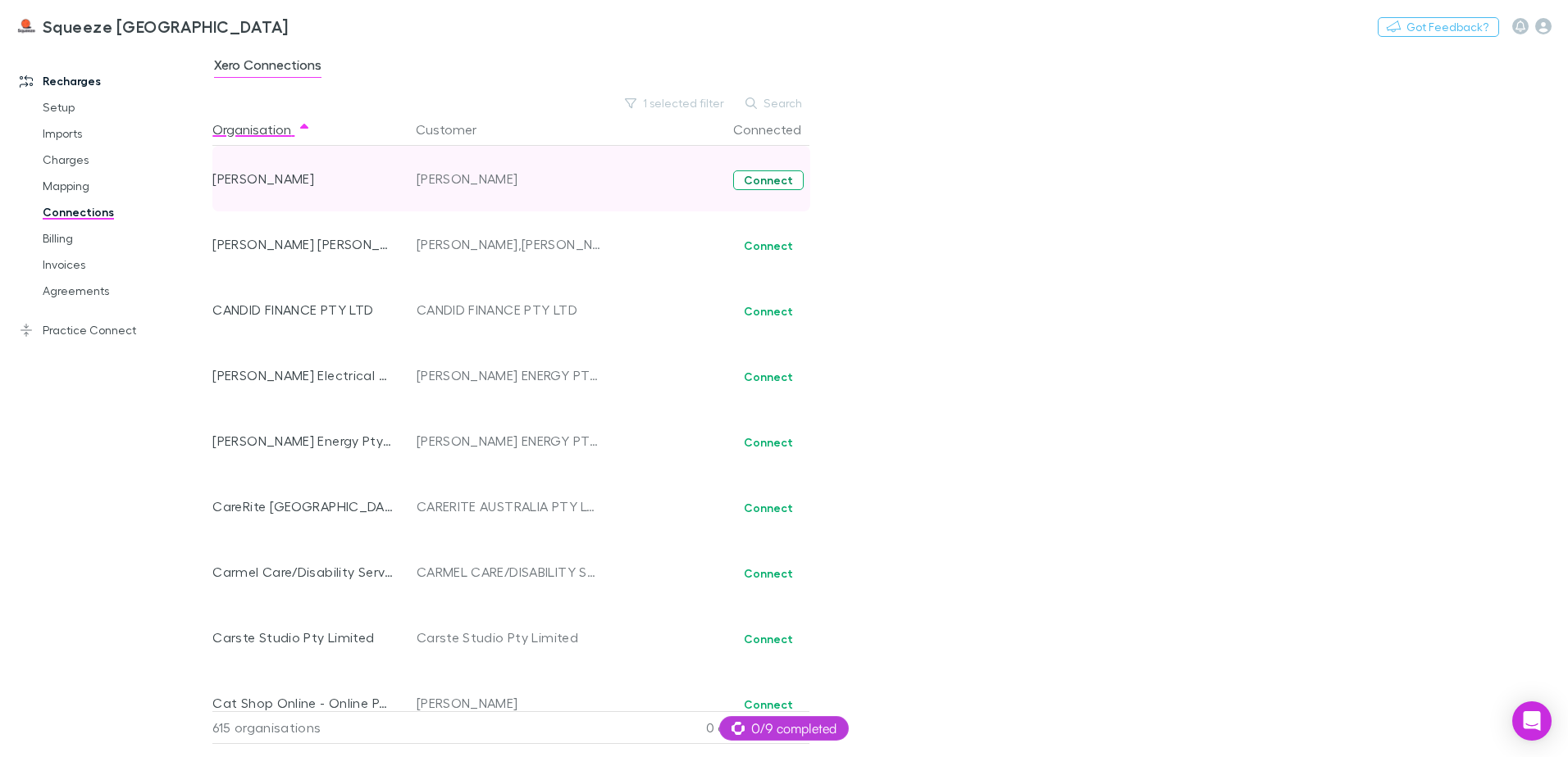
click at [788, 183] on button "Connect" at bounding box center [769, 180] width 71 height 20
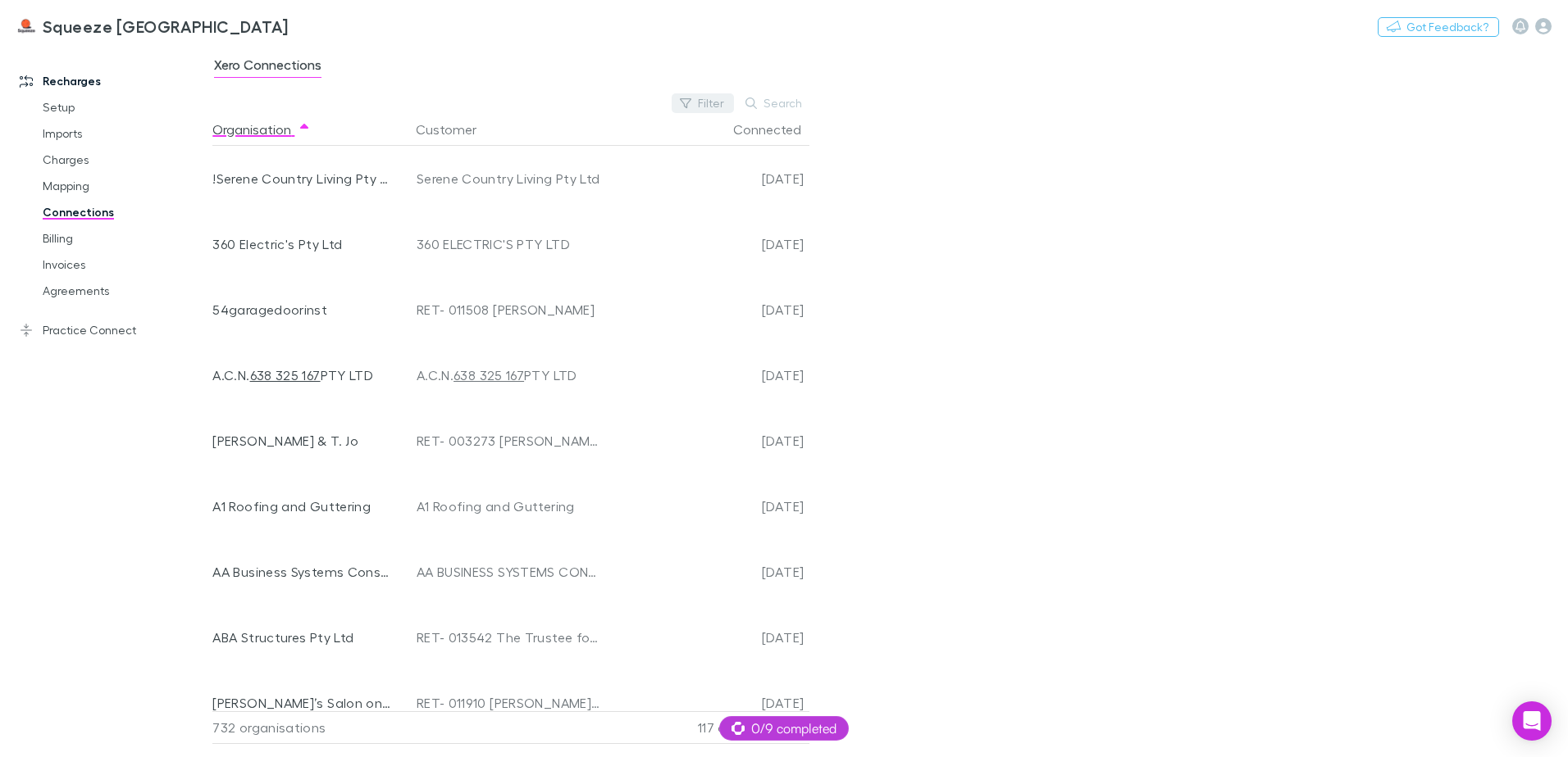
click at [706, 105] on button "Filter" at bounding box center [702, 103] width 62 height 20
click at [509, 202] on li "No" at bounding box center [593, 210] width 285 height 26
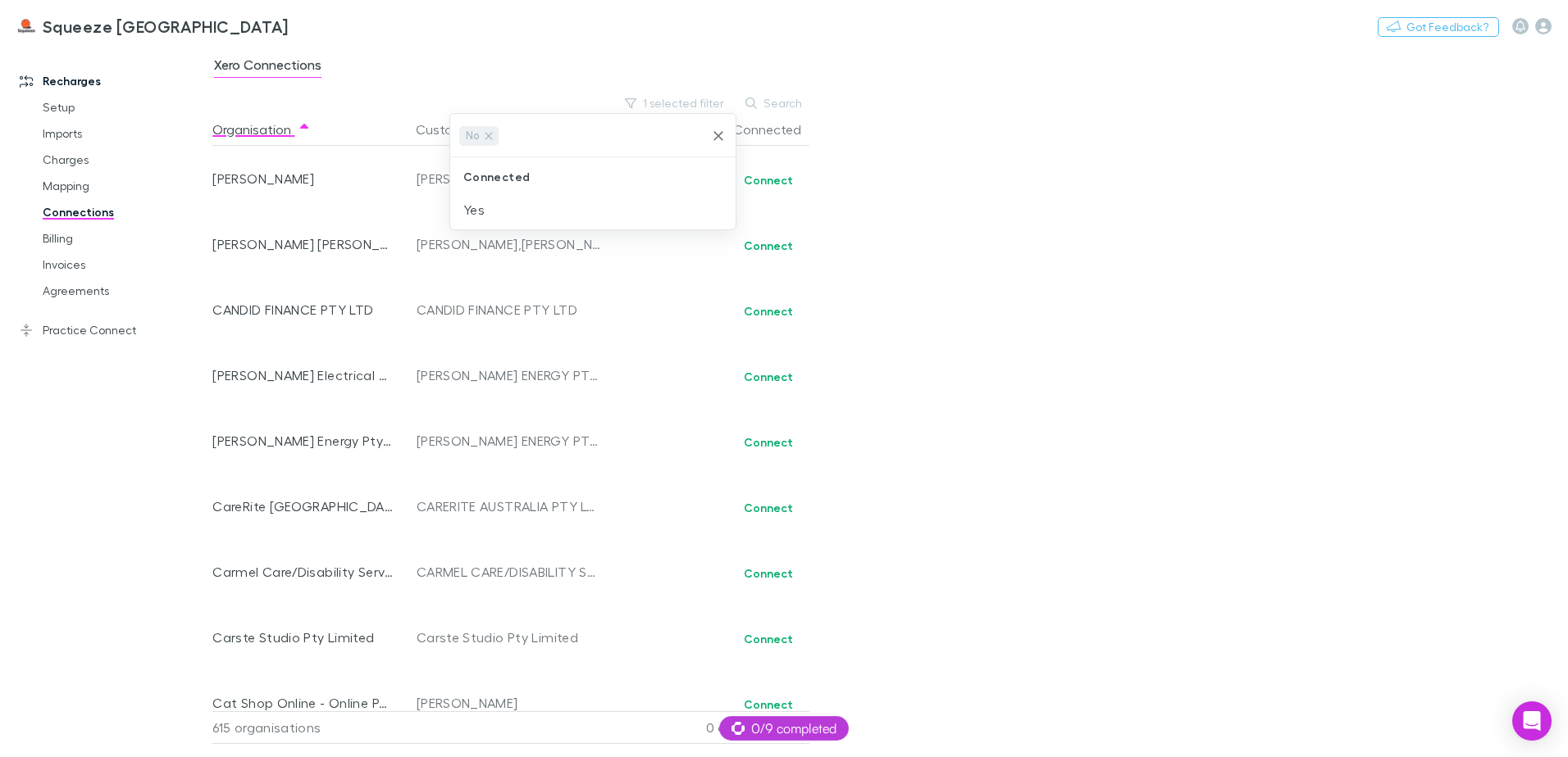
click at [958, 183] on div at bounding box center [784, 378] width 1568 height 757
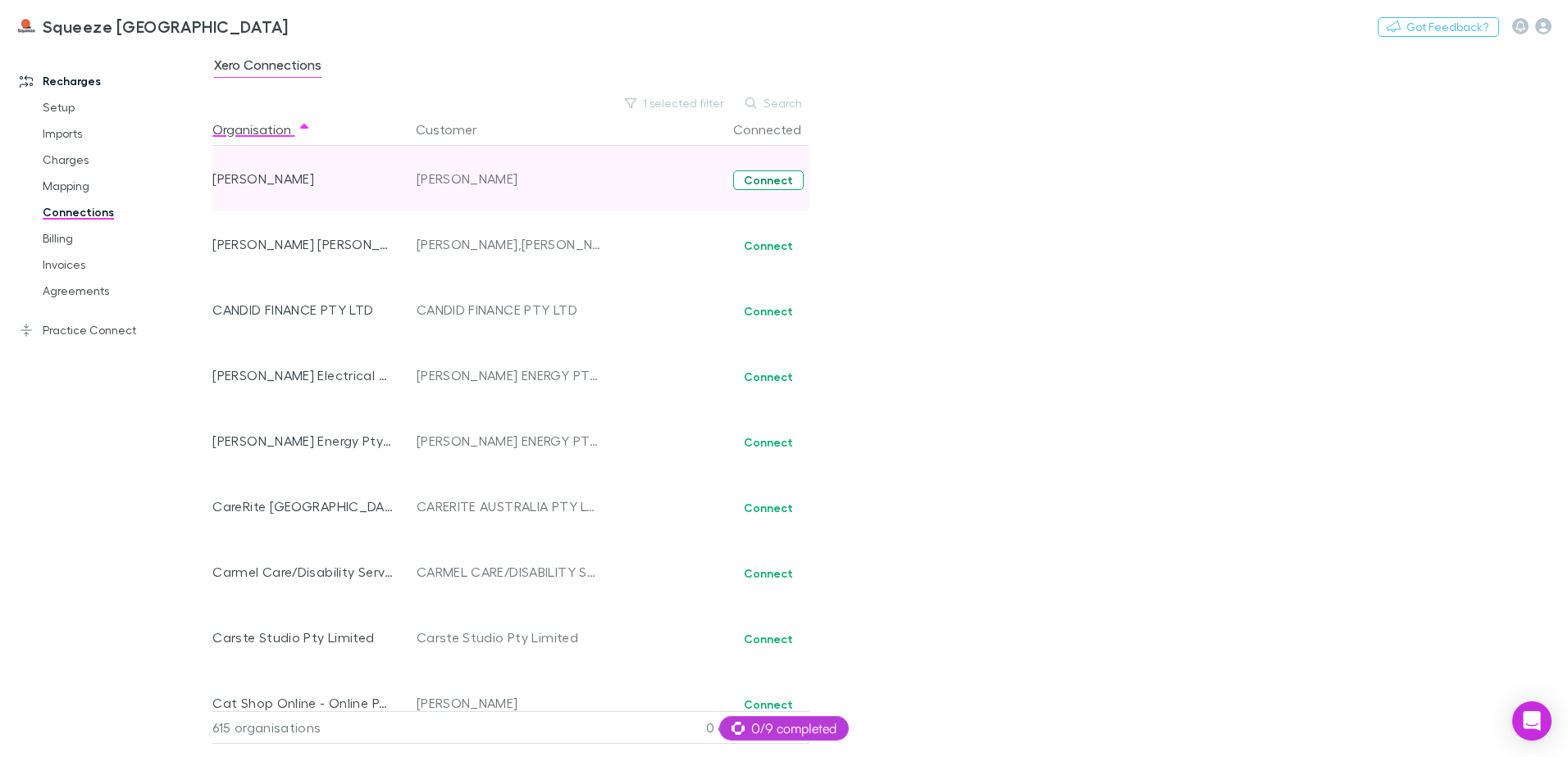
click at [778, 178] on button "Connect" at bounding box center [769, 180] width 71 height 20
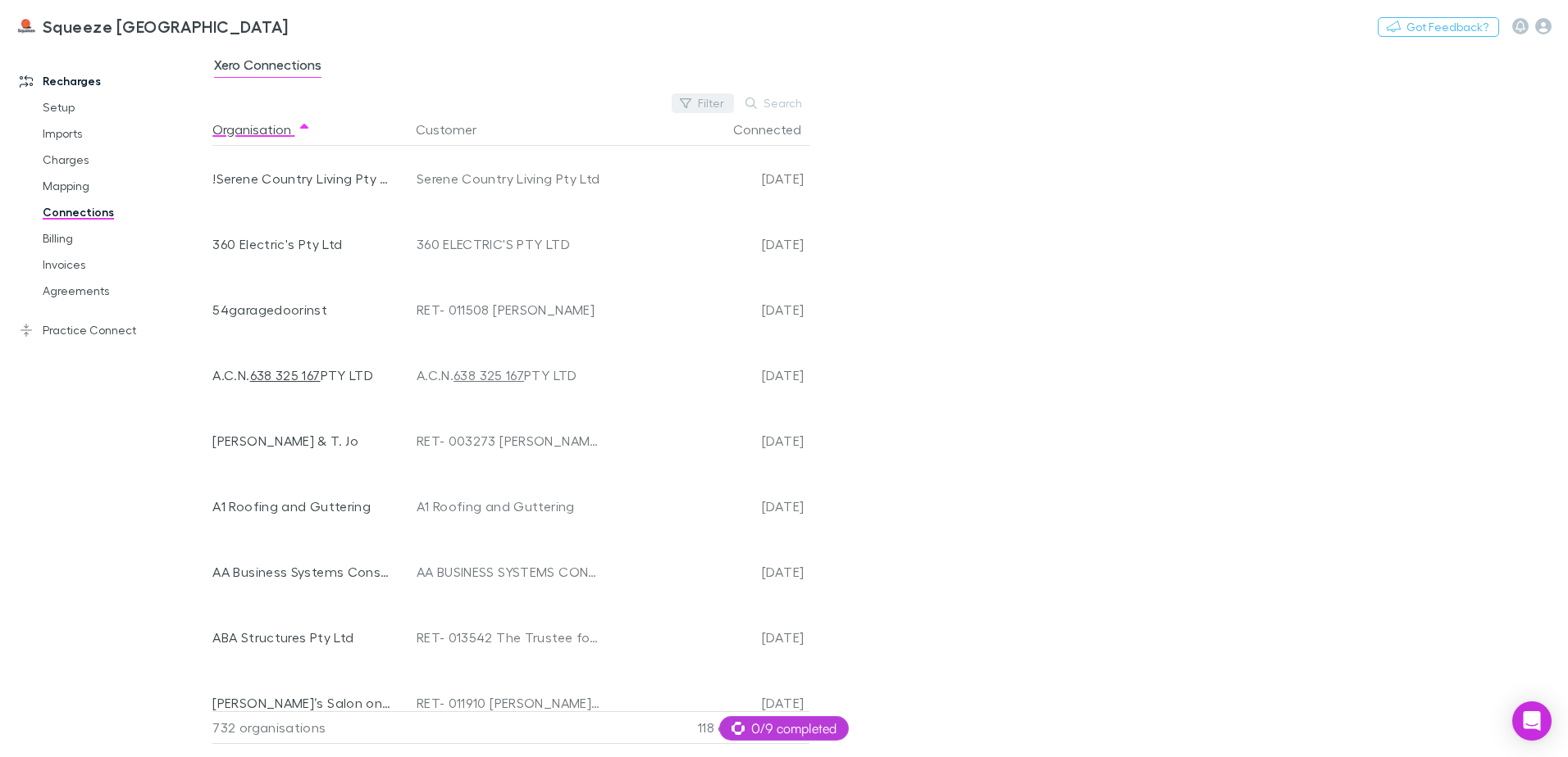
click at [710, 109] on button "Filter" at bounding box center [702, 103] width 62 height 20
click at [528, 203] on li "No" at bounding box center [593, 210] width 285 height 26
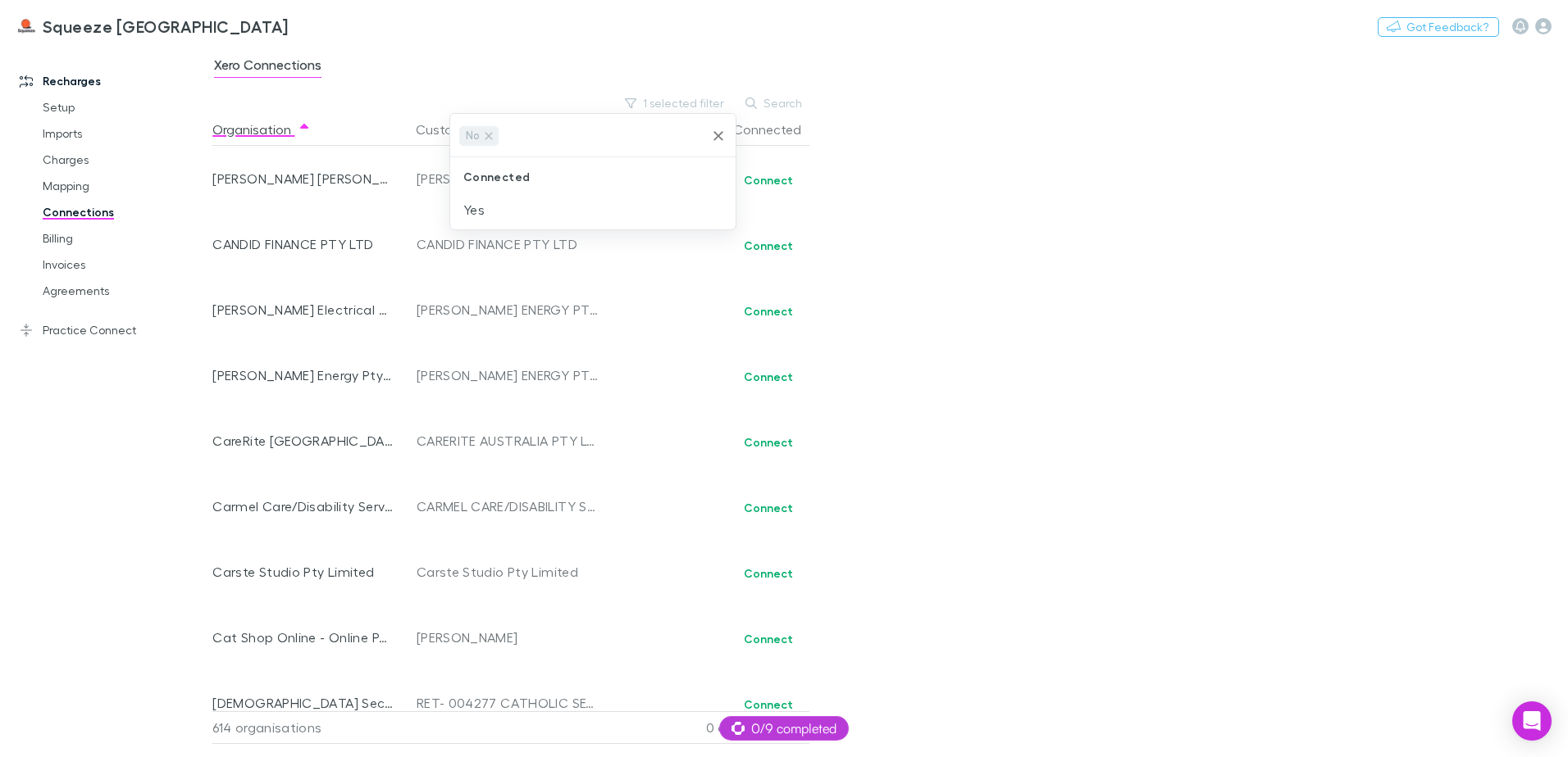
click at [1355, 285] on div at bounding box center [784, 378] width 1568 height 757
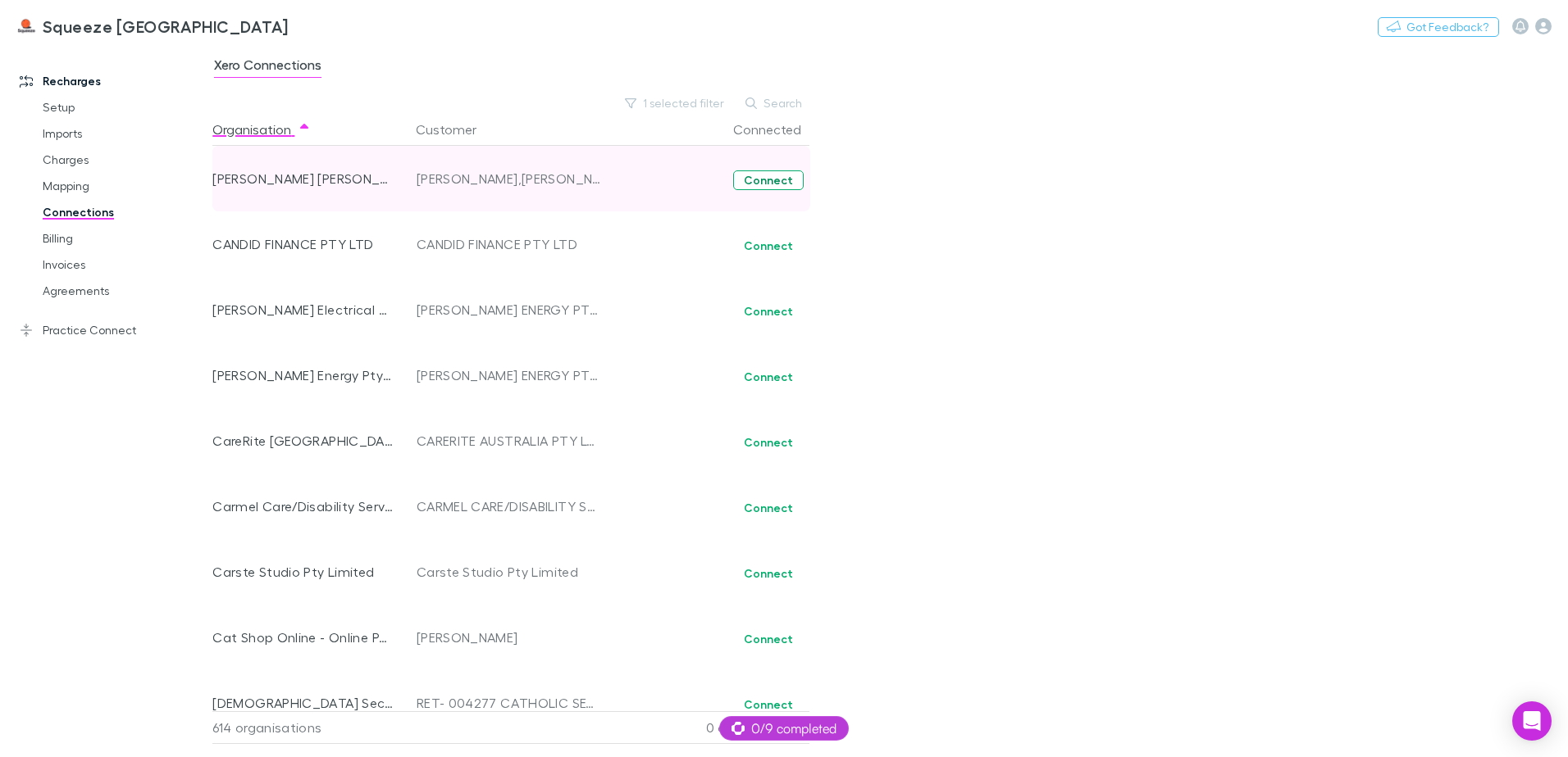
click at [791, 180] on button "Connect" at bounding box center [769, 180] width 71 height 20
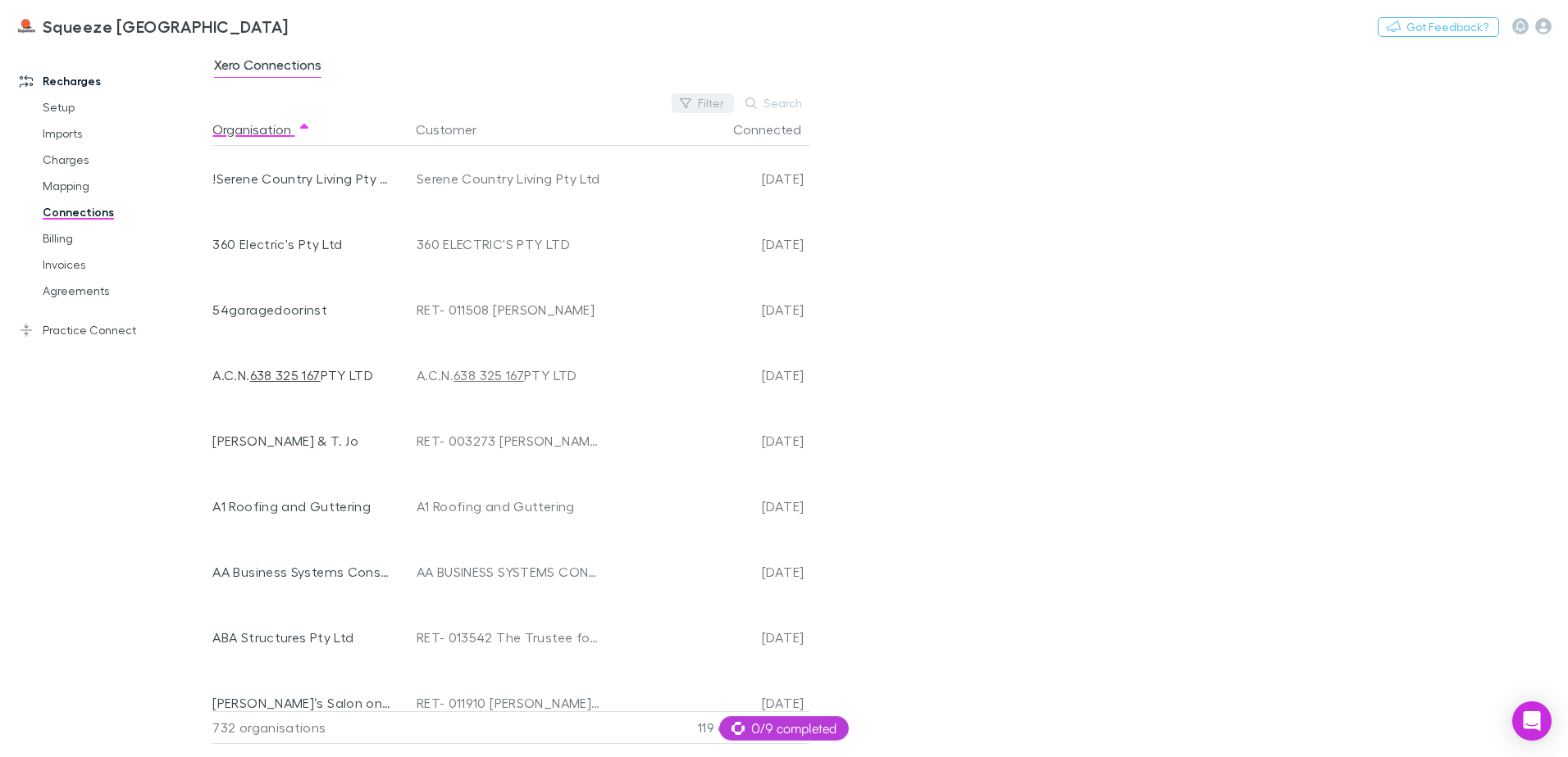
click at [700, 95] on button "Filter" at bounding box center [702, 103] width 62 height 20
click at [498, 214] on li "No" at bounding box center [593, 210] width 285 height 26
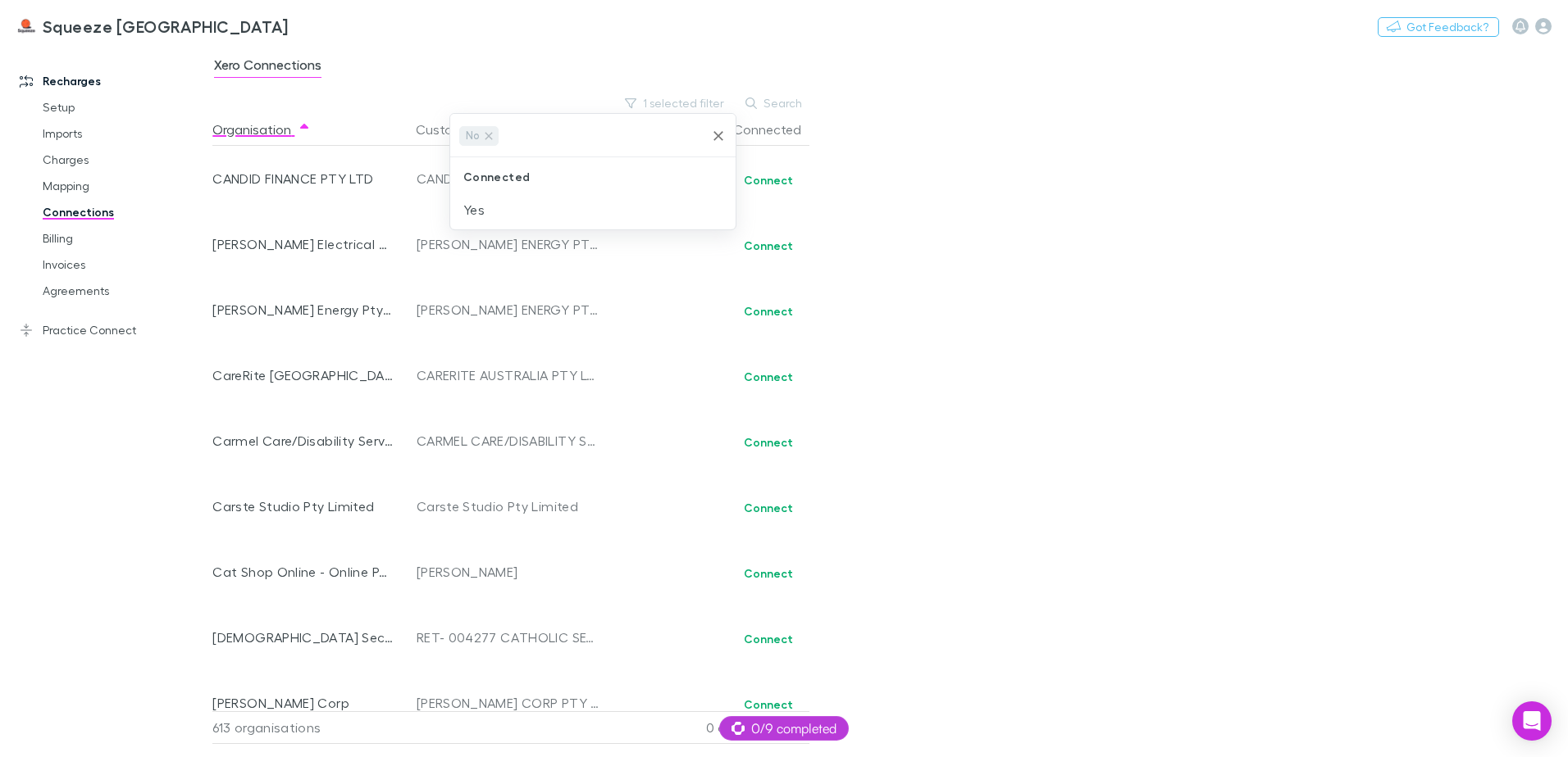
click at [773, 178] on div at bounding box center [784, 378] width 1568 height 757
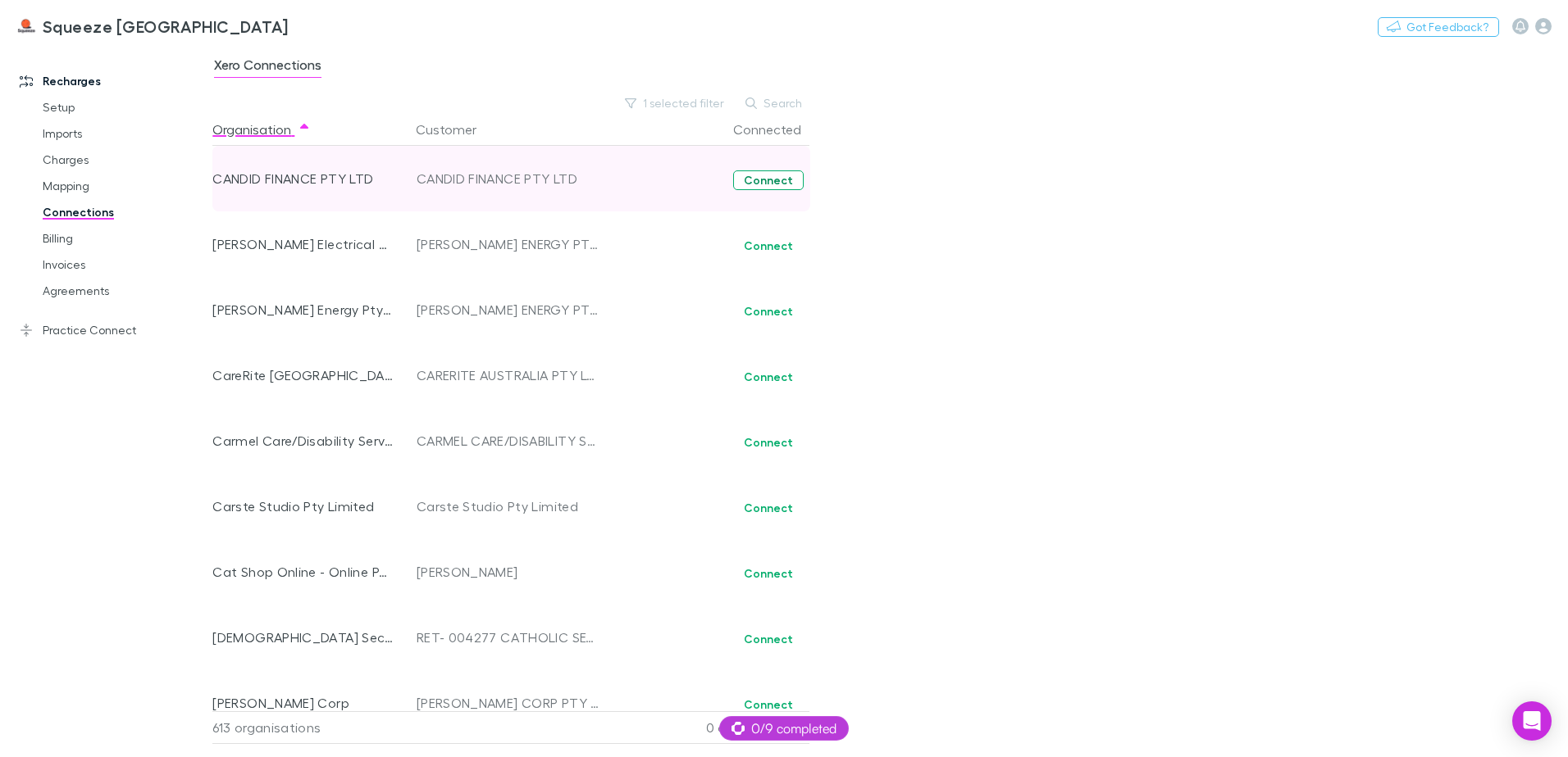
click at [769, 179] on button "Connect" at bounding box center [769, 180] width 71 height 20
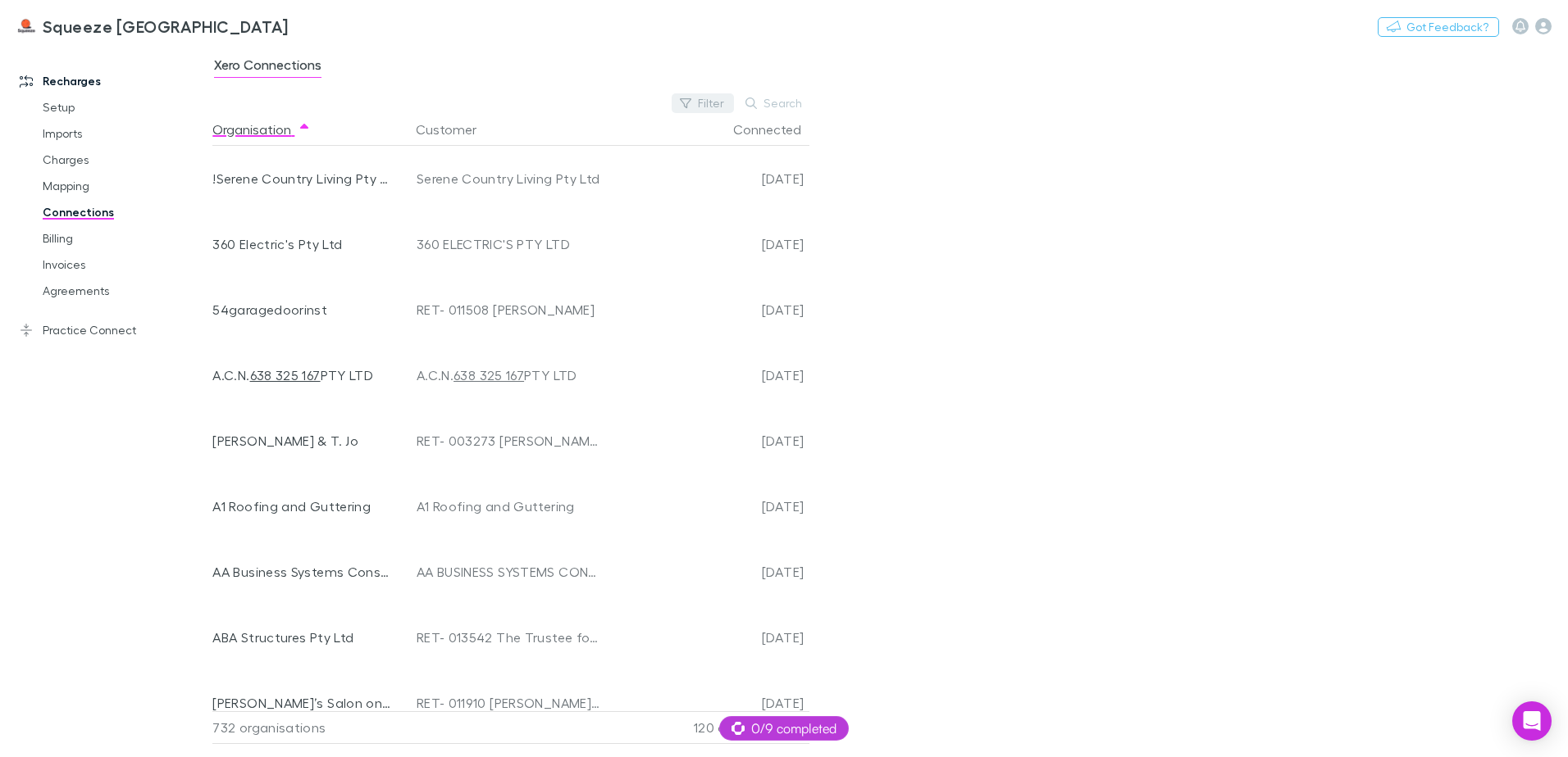
click at [706, 111] on button "Filter" at bounding box center [702, 103] width 62 height 20
click at [560, 197] on li "No" at bounding box center [593, 210] width 285 height 26
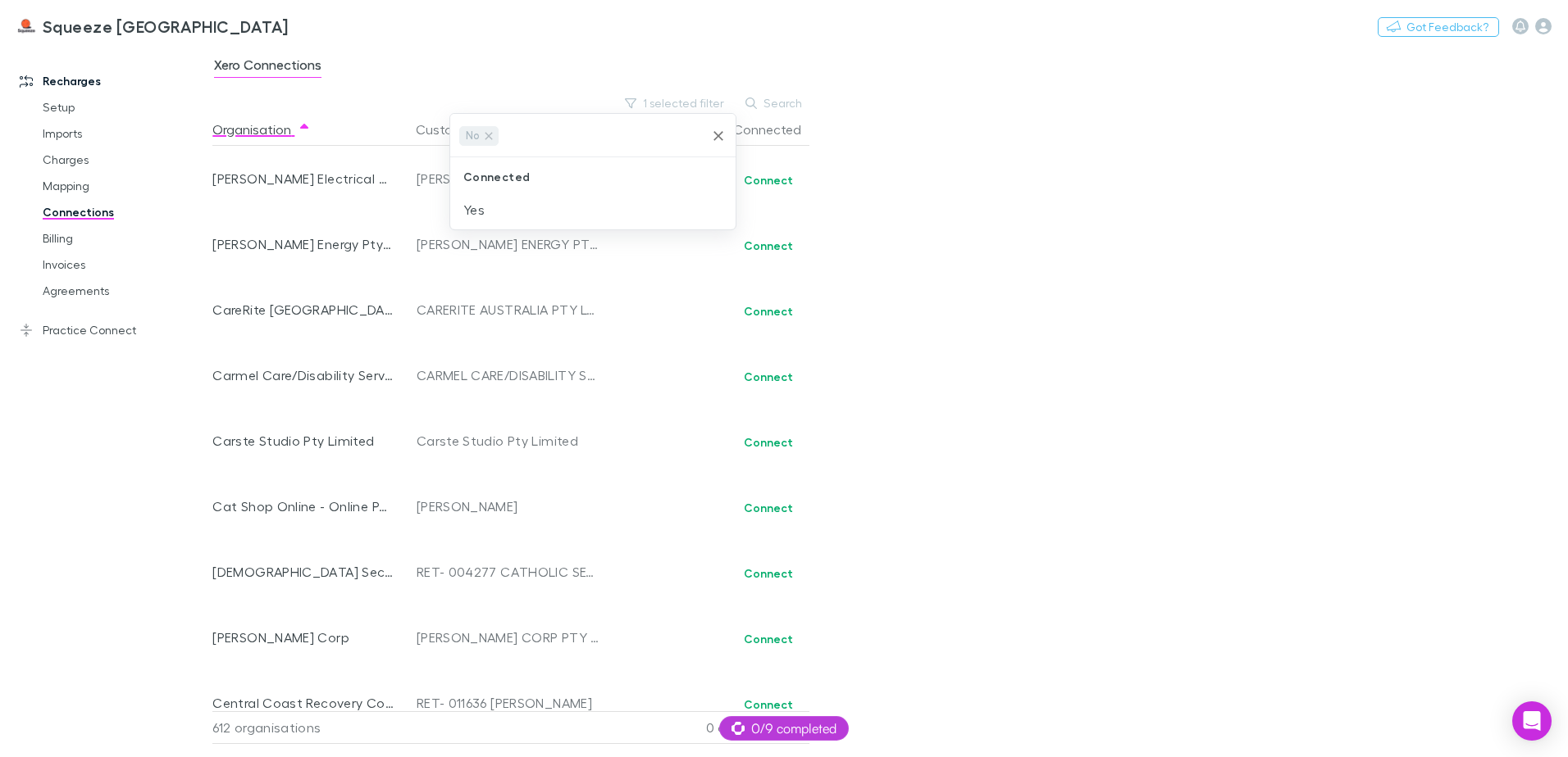
click at [765, 170] on div at bounding box center [784, 378] width 1568 height 757
click at [766, 180] on button "Connect" at bounding box center [769, 180] width 71 height 20
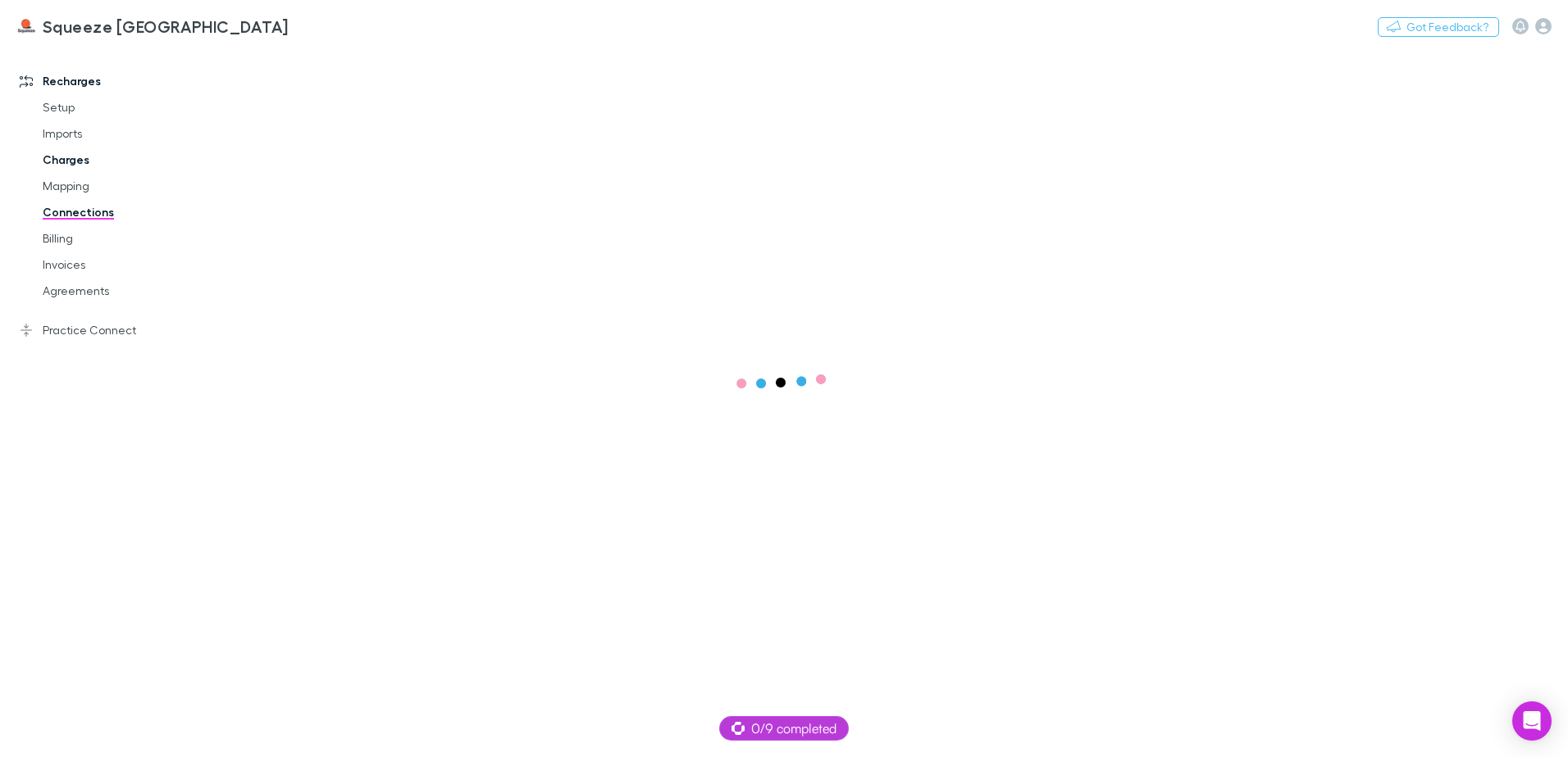
click at [64, 166] on link "Charges" at bounding box center [123, 159] width 195 height 26
click at [66, 180] on link "Mapping" at bounding box center [123, 186] width 195 height 26
click at [367, 69] on span "Confirmed" at bounding box center [338, 67] width 66 height 21
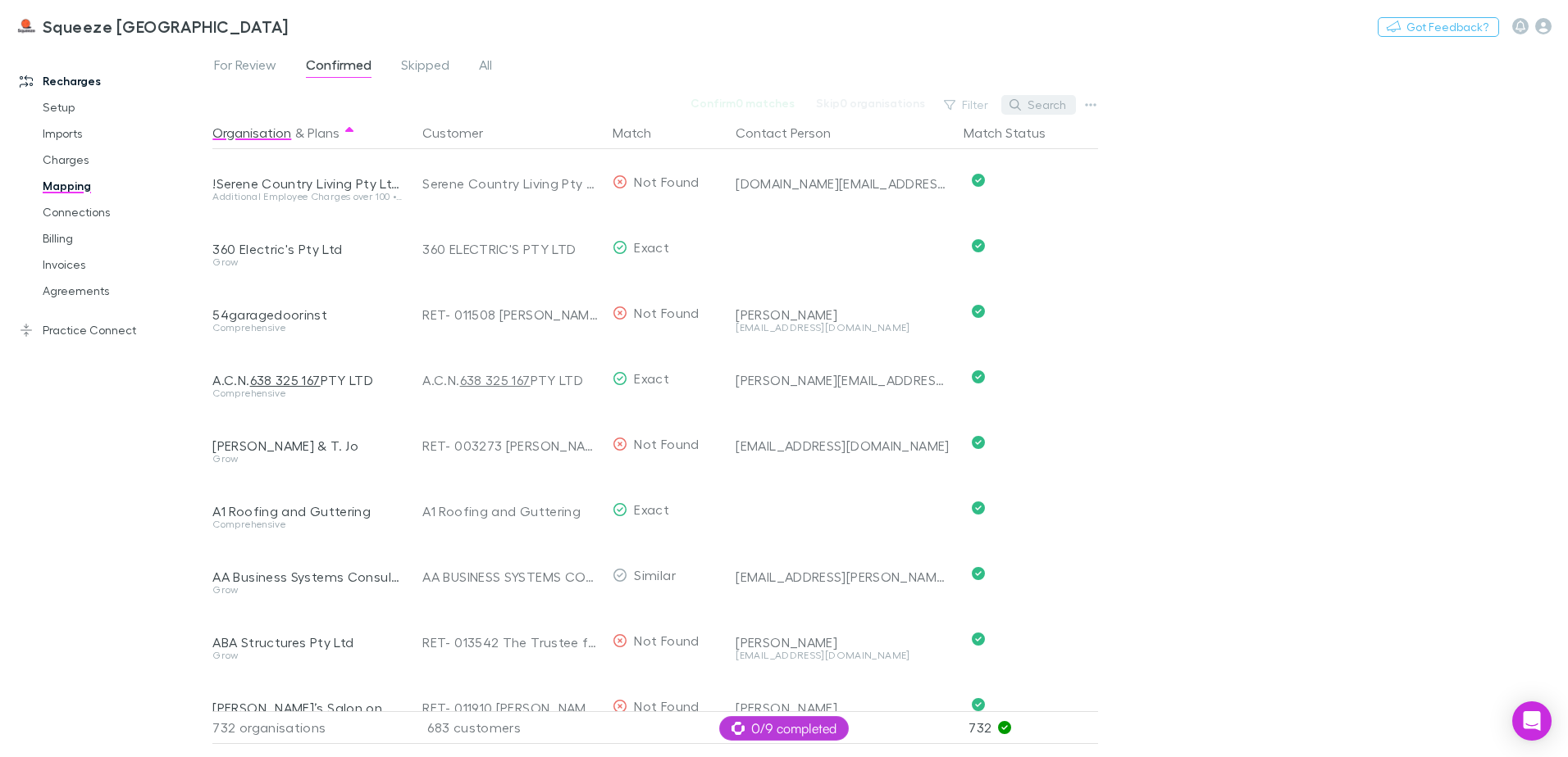
click at [1022, 111] on button "Search" at bounding box center [1039, 104] width 75 height 20
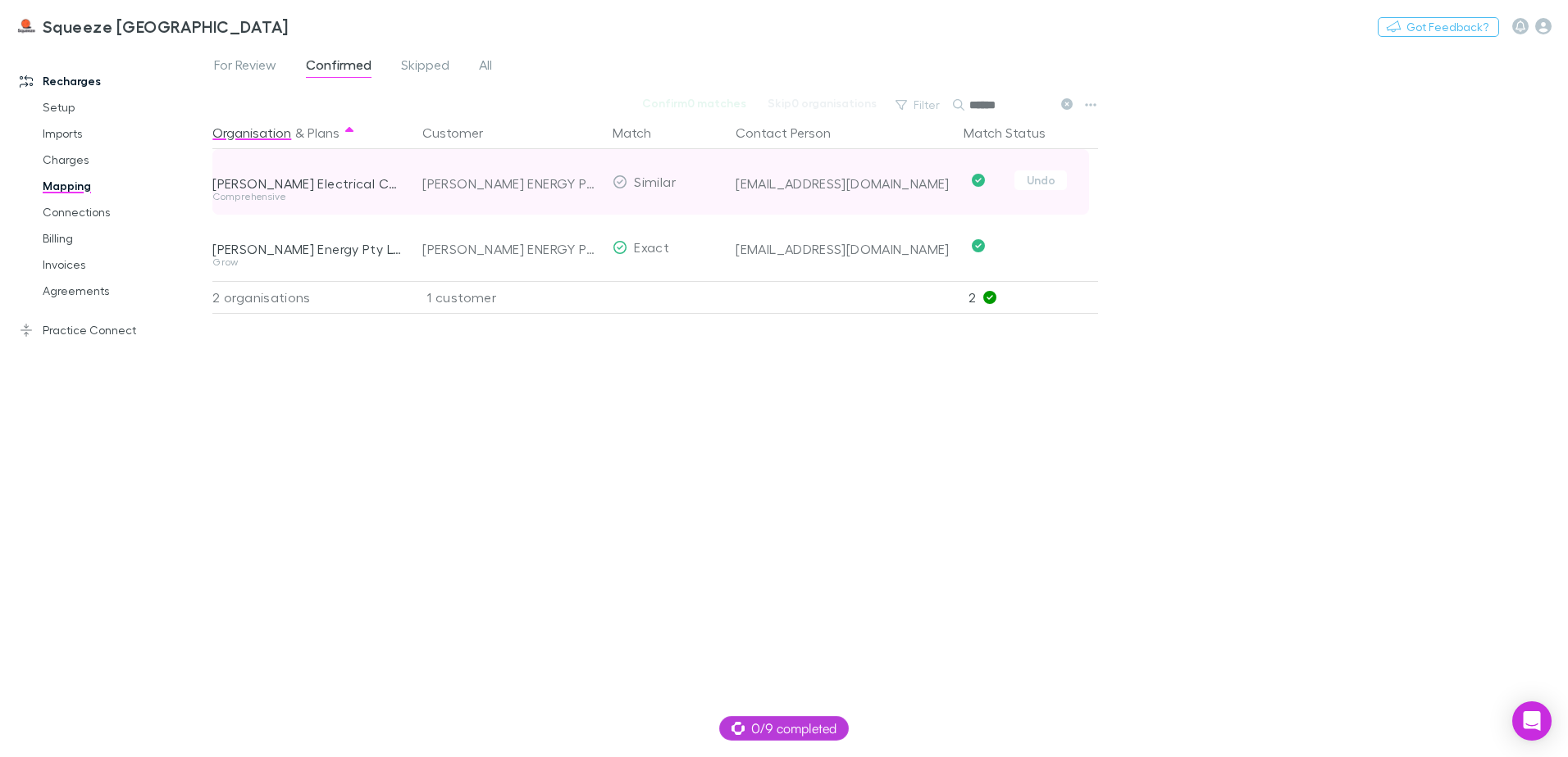
type input "******"
click at [1067, 182] on div "Undo" at bounding box center [1026, 180] width 141 height 20
click at [1054, 181] on button "Undo" at bounding box center [1040, 180] width 53 height 20
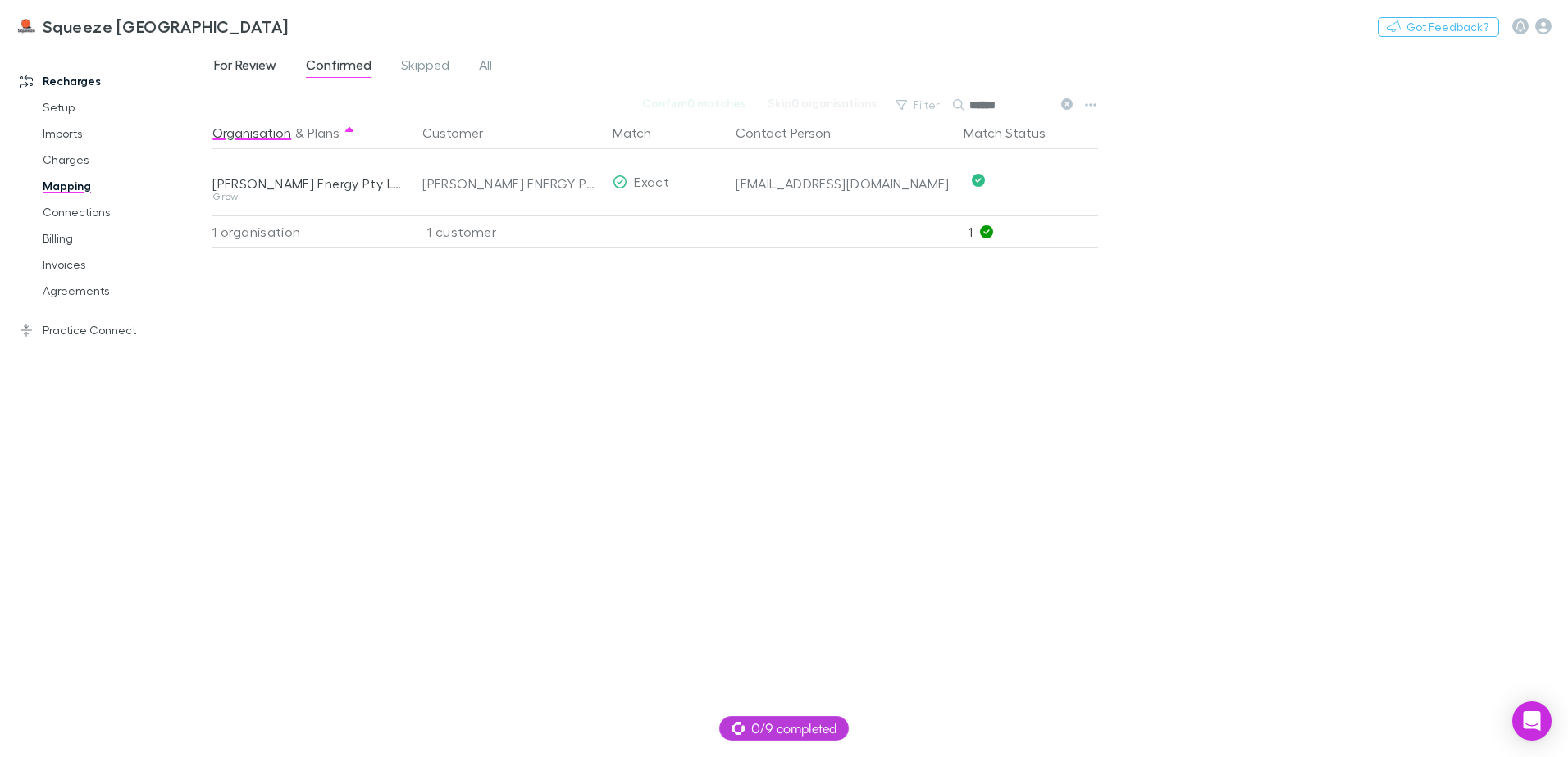
click at [259, 65] on span "For Review" at bounding box center [245, 67] width 62 height 21
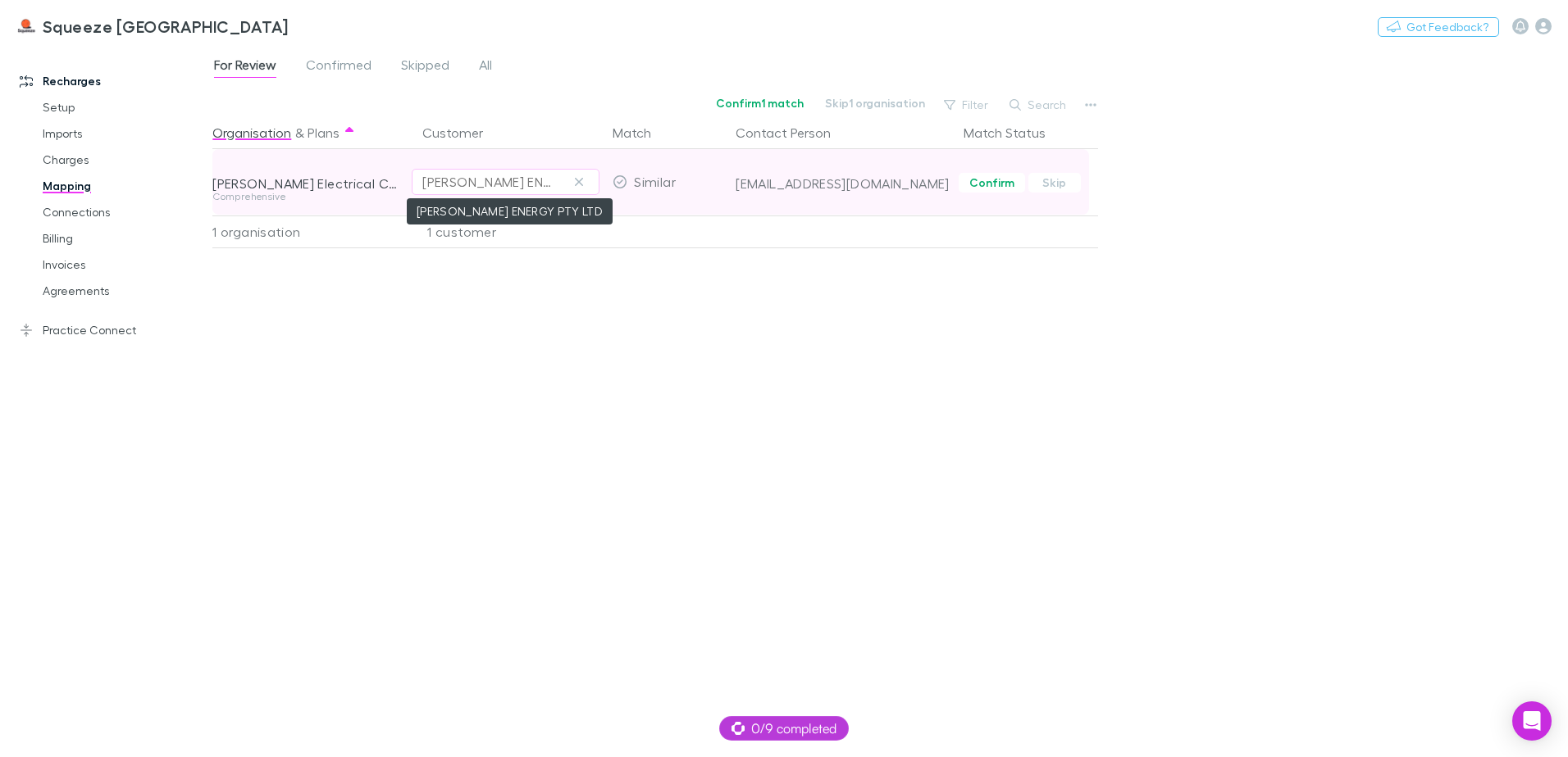
click at [526, 184] on div "[PERSON_NAME] ENERGY PTY LTD" at bounding box center [489, 182] width 134 height 20
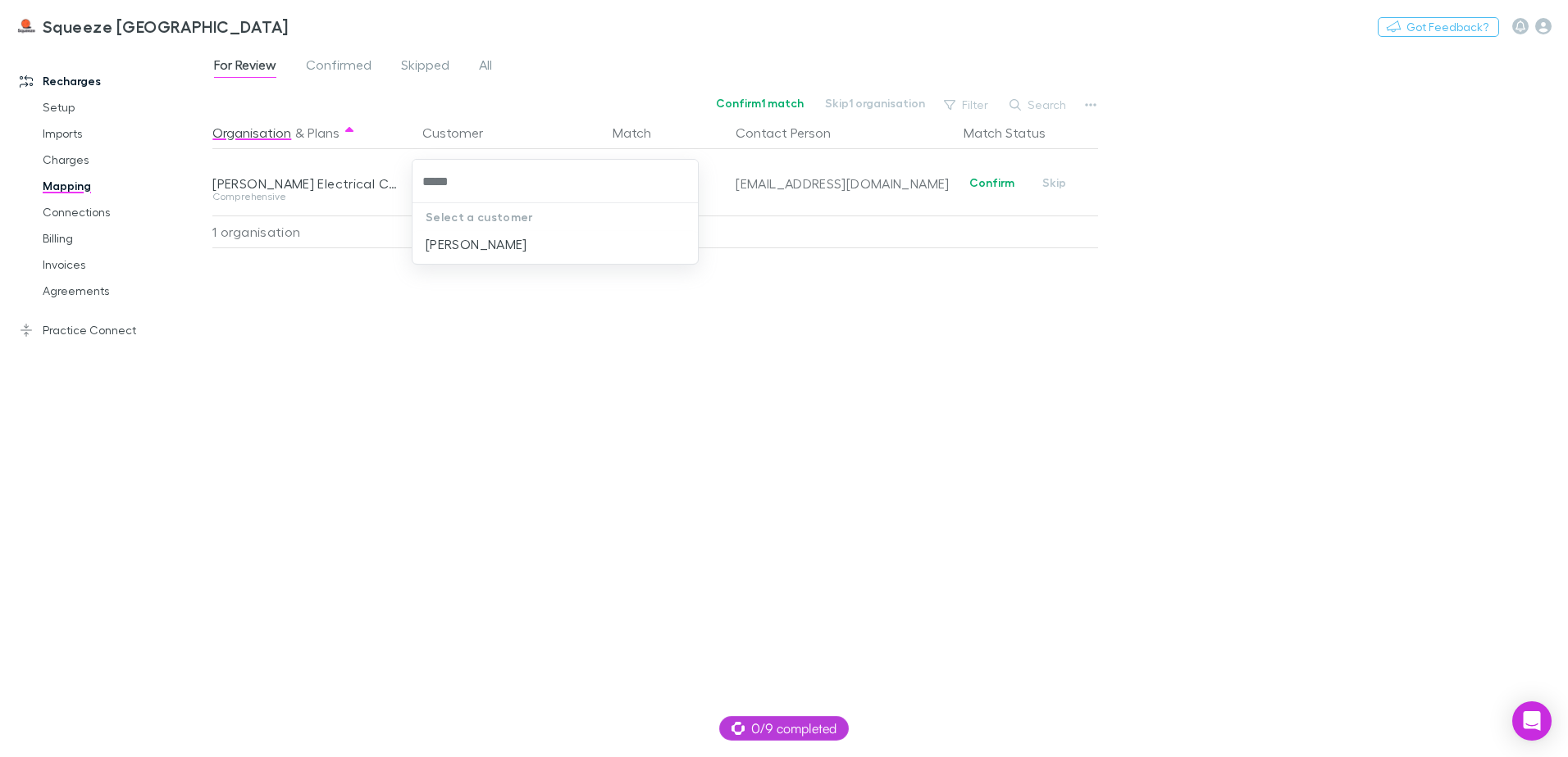
type input "******"
click at [553, 241] on li "CANNON, SHANE" at bounding box center [555, 244] width 285 height 26
click at [722, 375] on div "Organisation & Plans Customer Match Contact Person Match Status Cannon Electric…" at bounding box center [657, 431] width 889 height 628
click at [67, 218] on link "Connections" at bounding box center [123, 212] width 195 height 26
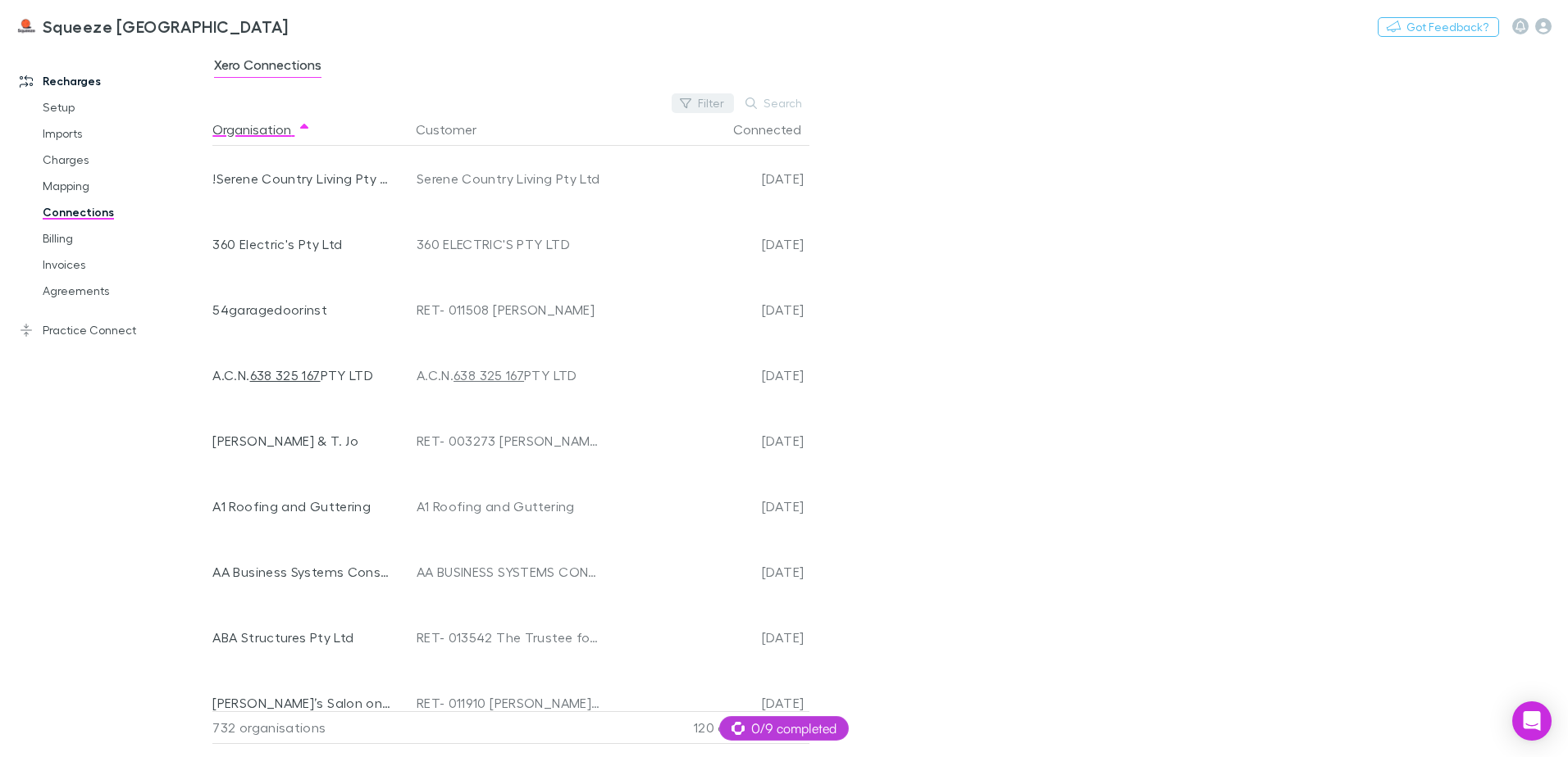
click at [715, 107] on button "Filter" at bounding box center [702, 103] width 62 height 20
click at [517, 202] on li "No" at bounding box center [593, 210] width 285 height 26
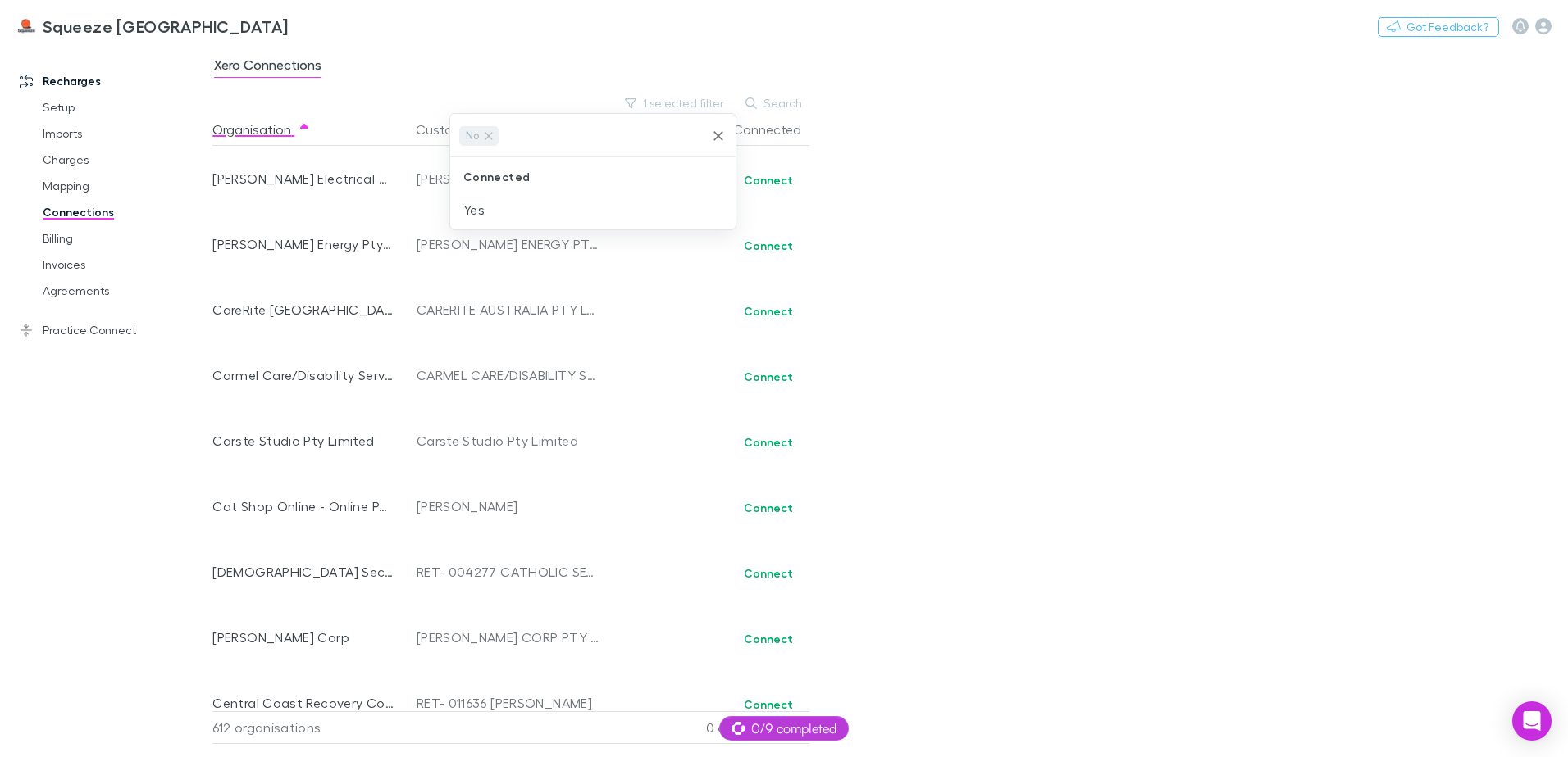
click at [778, 175] on div at bounding box center [784, 378] width 1568 height 757
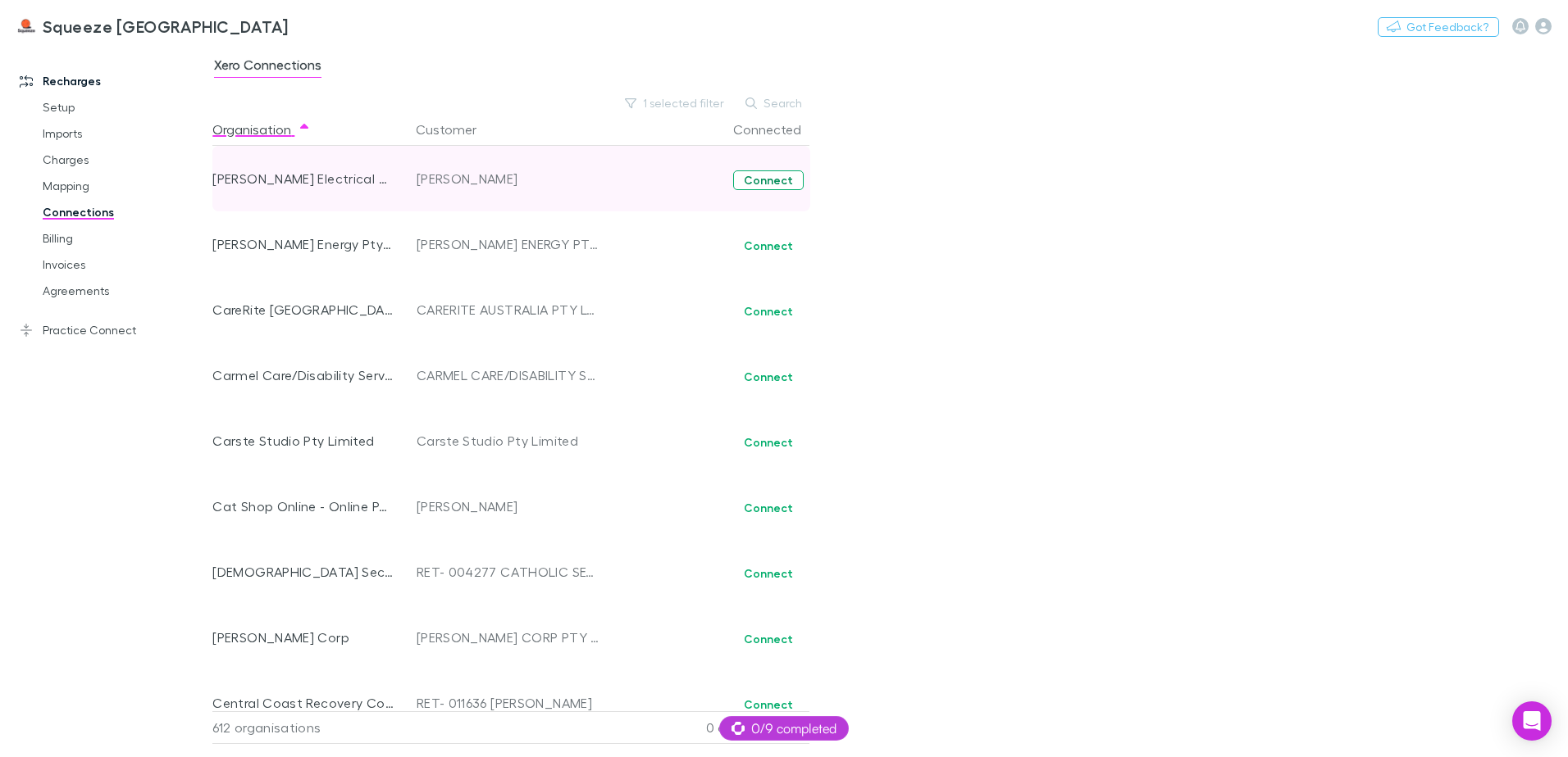
click at [772, 180] on button "Connect" at bounding box center [769, 180] width 71 height 20
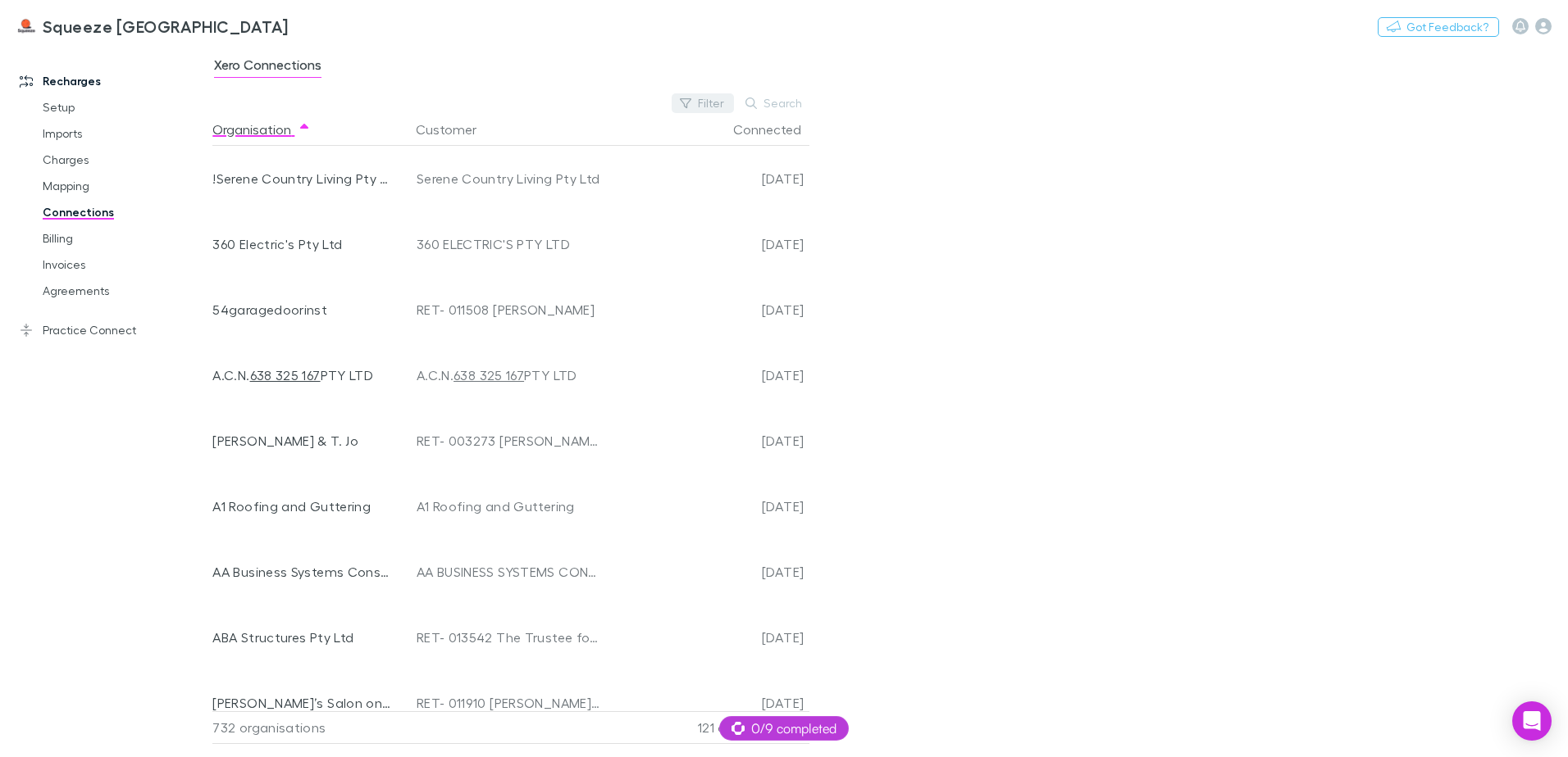
click at [706, 102] on button "Filter" at bounding box center [702, 103] width 62 height 20
click at [522, 213] on li "No" at bounding box center [593, 210] width 285 height 26
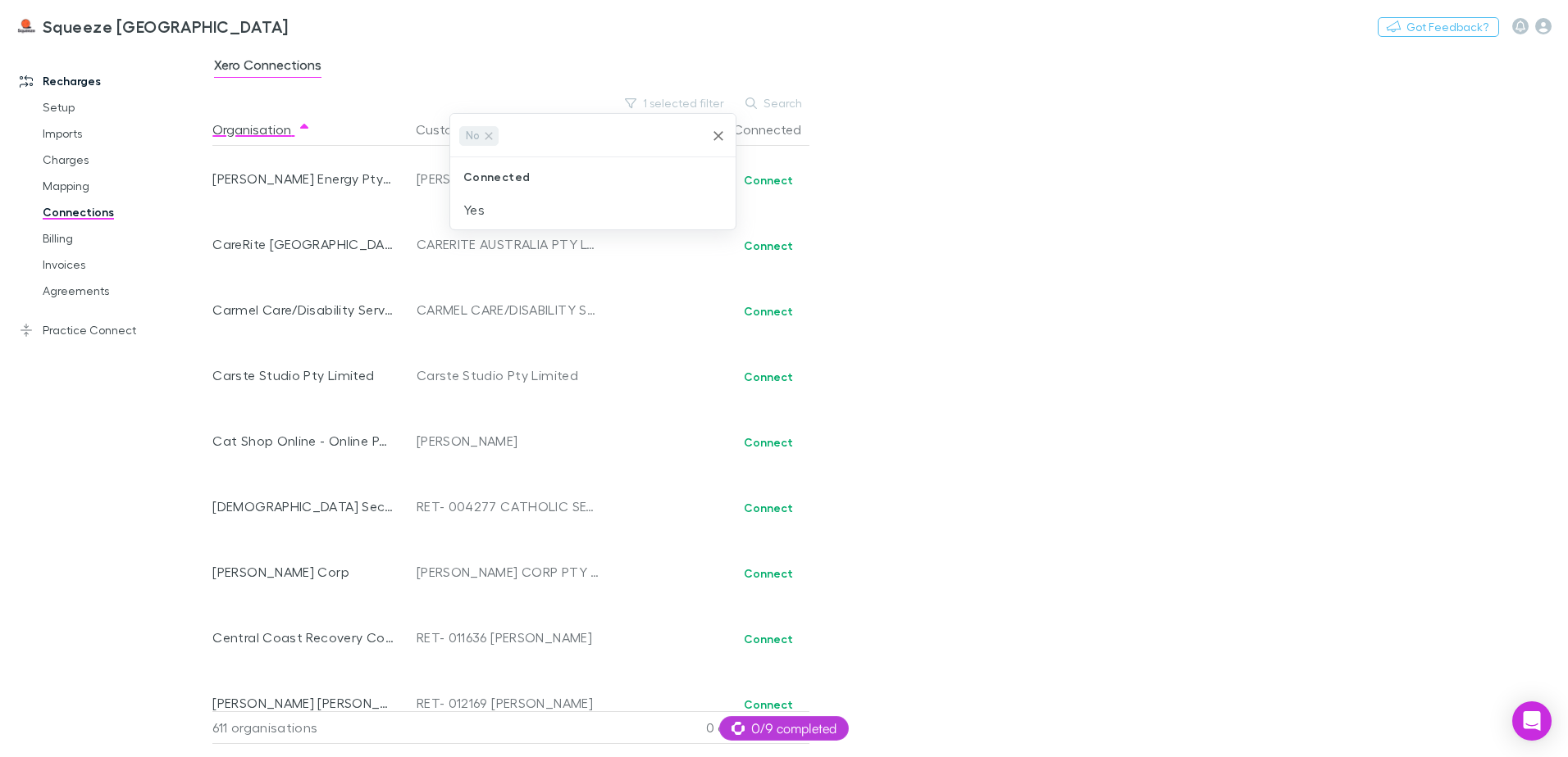
click at [766, 181] on div at bounding box center [784, 378] width 1568 height 757
click at [766, 181] on button "Connect" at bounding box center [769, 180] width 71 height 20
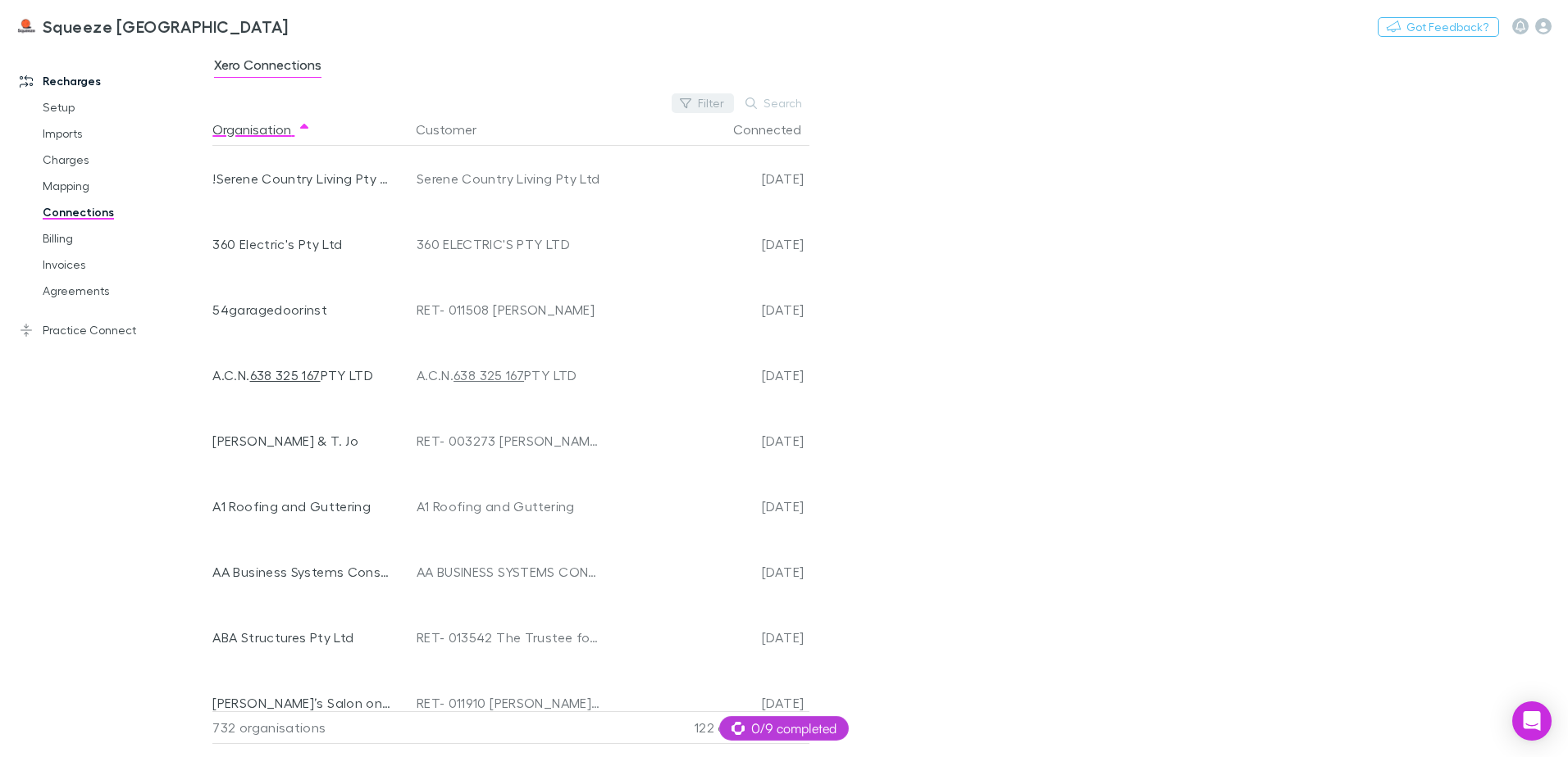
click at [713, 105] on button "Filter" at bounding box center [702, 103] width 62 height 20
click at [499, 213] on li "No" at bounding box center [593, 210] width 285 height 26
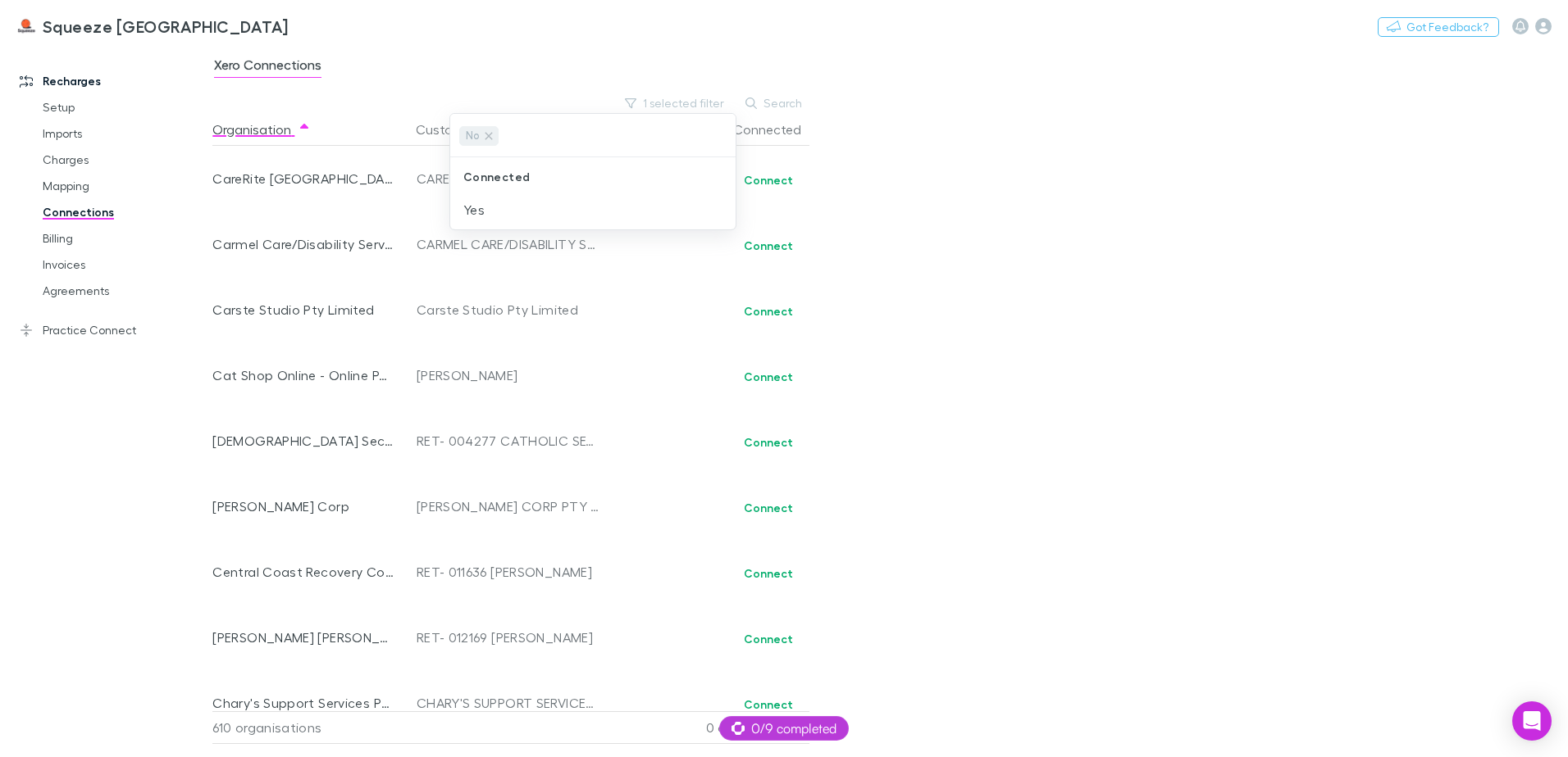
click at [763, 189] on div at bounding box center [784, 378] width 1568 height 757
click at [763, 180] on button "Connect" at bounding box center [769, 180] width 71 height 20
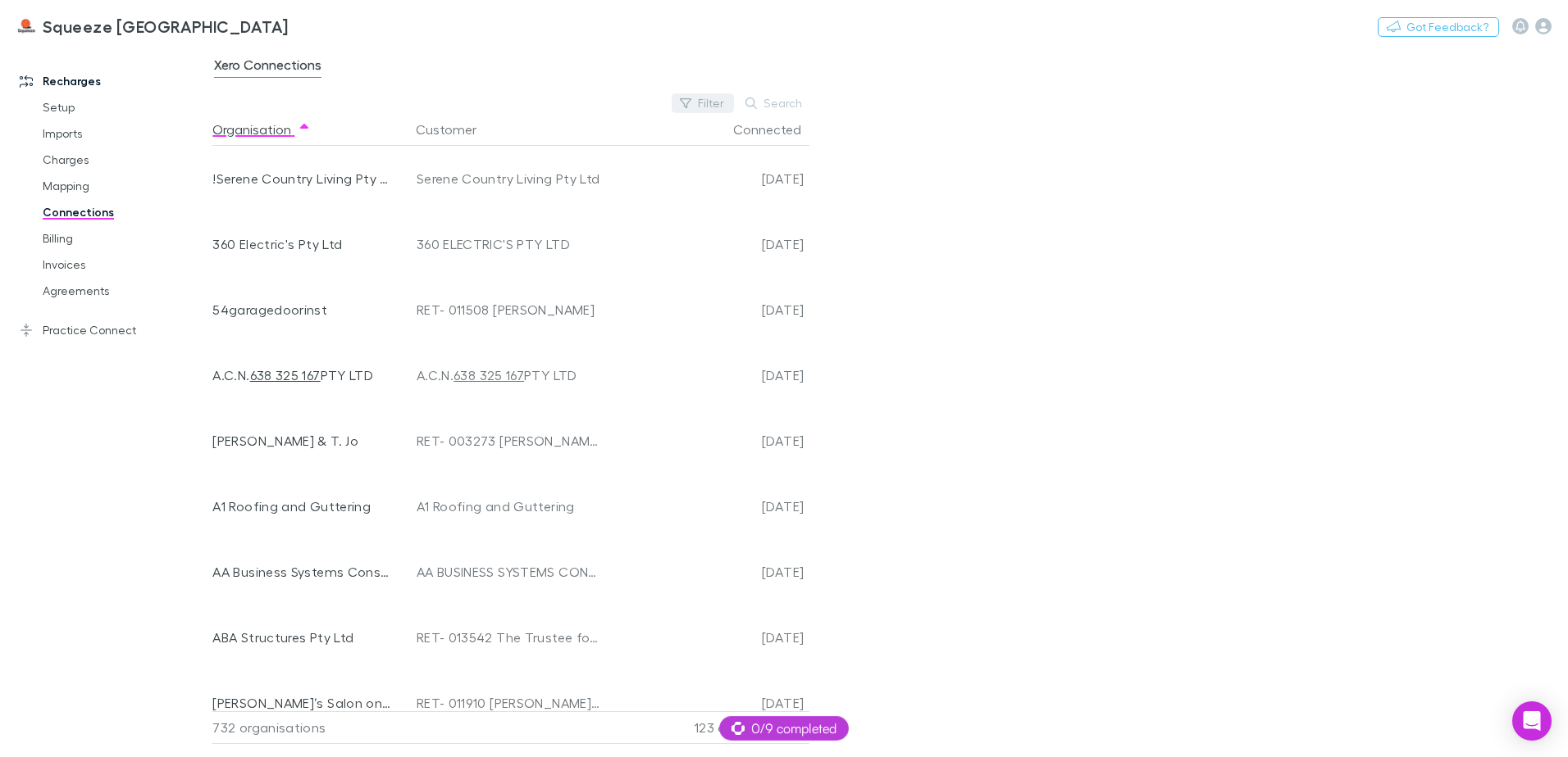
click at [677, 105] on button "Filter" at bounding box center [702, 103] width 62 height 20
click at [472, 213] on li "No" at bounding box center [593, 210] width 285 height 26
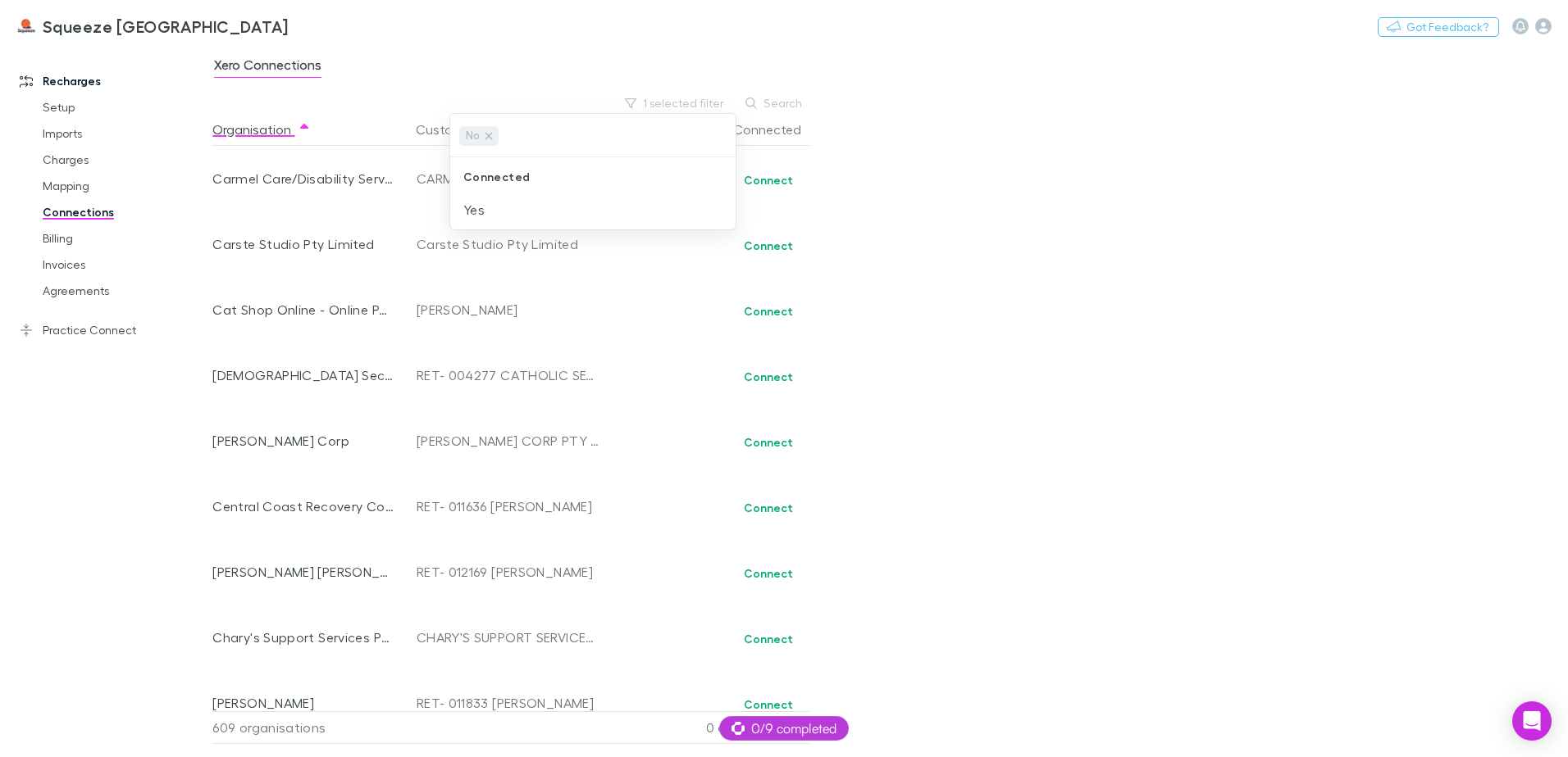
click at [763, 177] on div at bounding box center [784, 378] width 1568 height 757
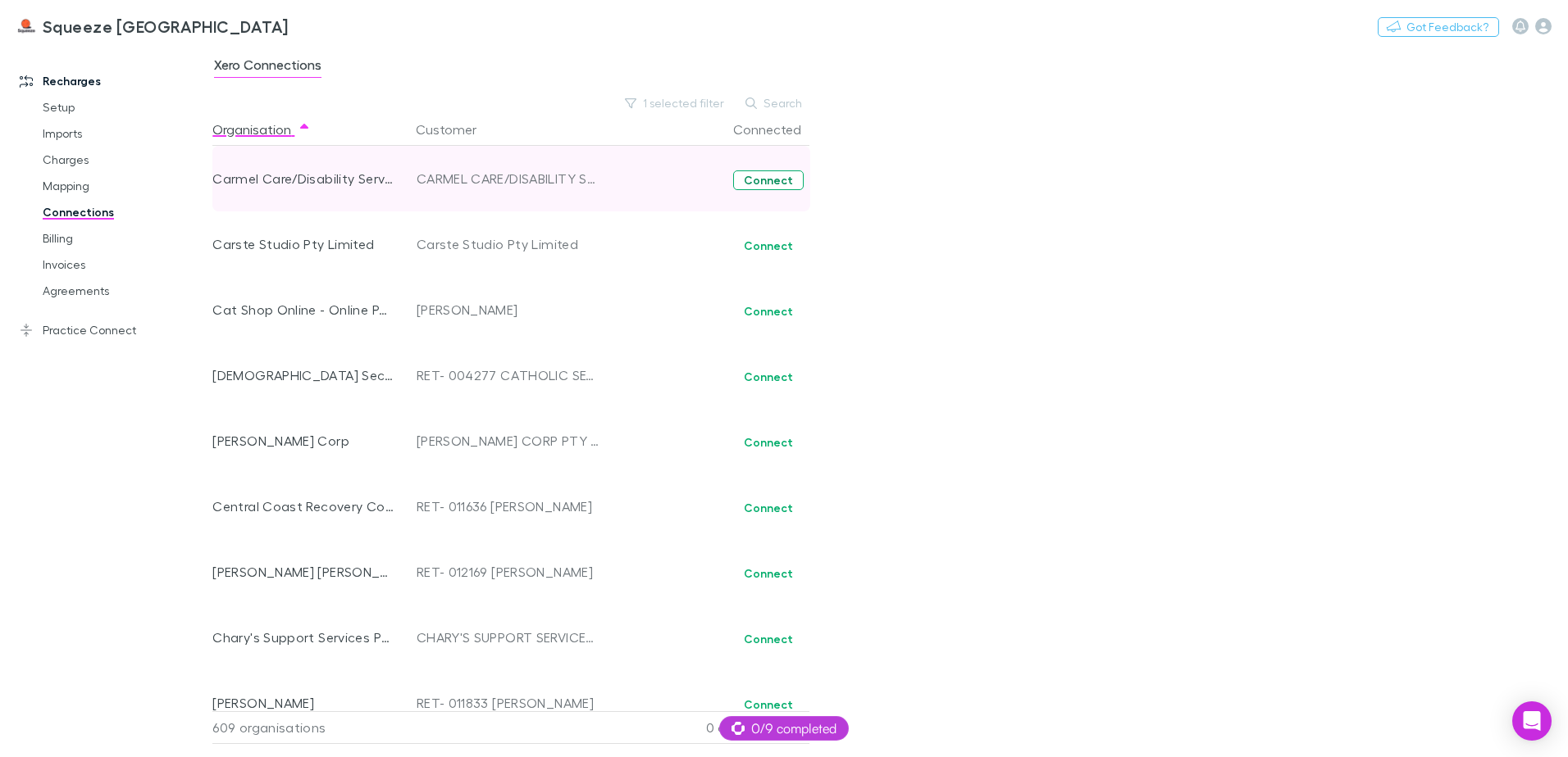
click at [764, 180] on button "Connect" at bounding box center [769, 180] width 71 height 20
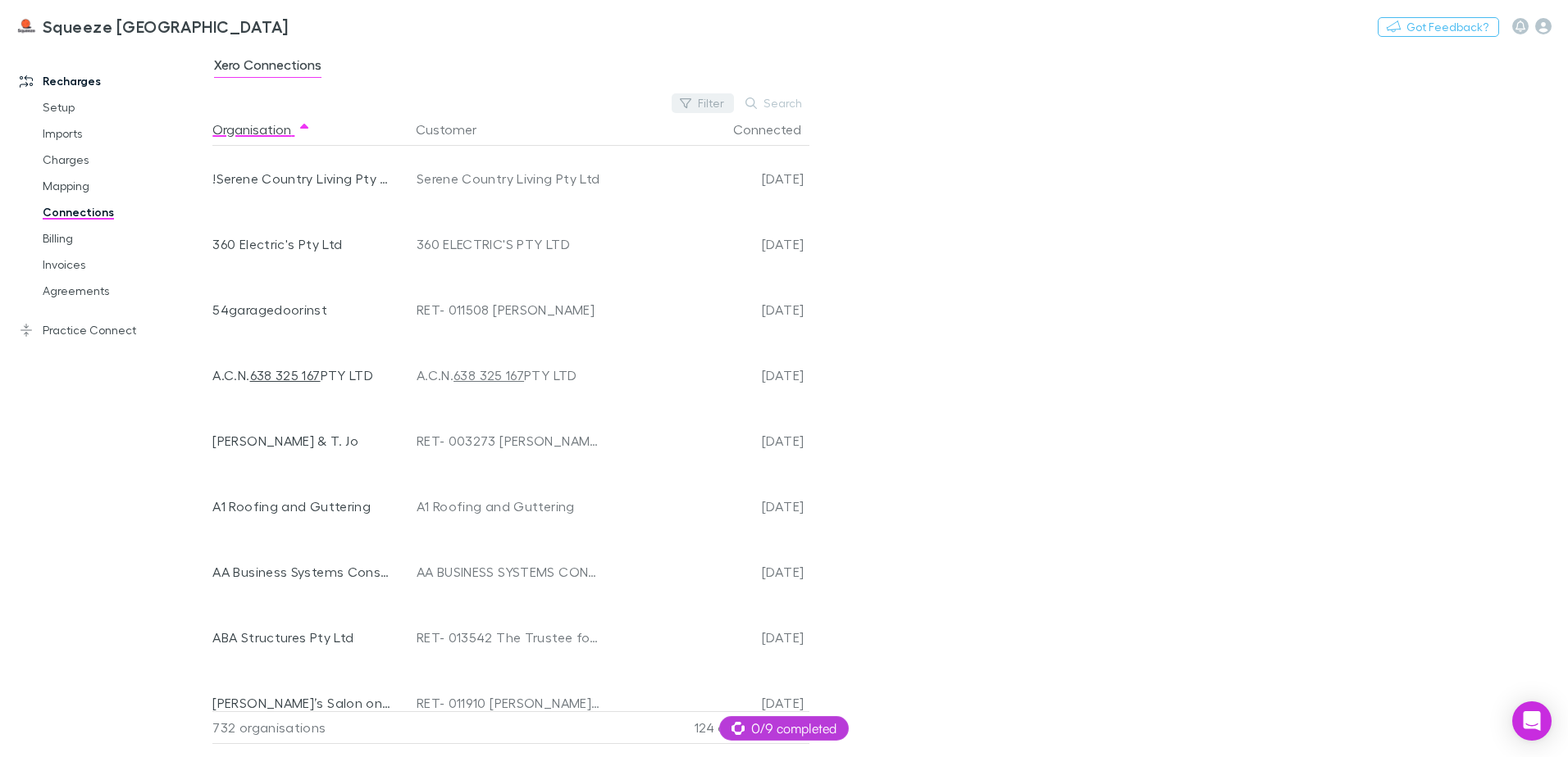
click at [717, 98] on button "Filter" at bounding box center [702, 103] width 62 height 20
click at [507, 209] on li "No" at bounding box center [593, 210] width 285 height 26
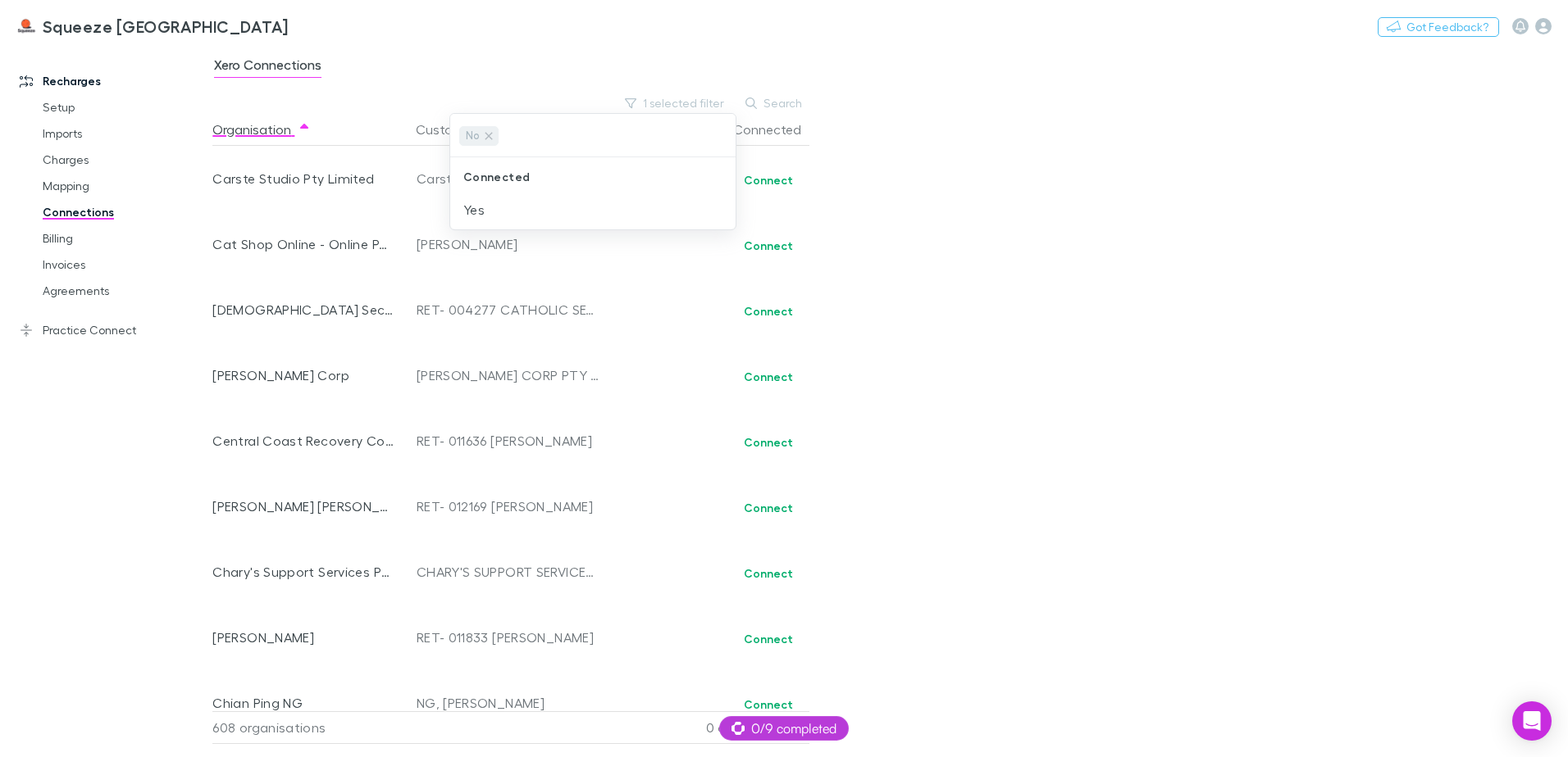
click at [1090, 212] on div at bounding box center [784, 378] width 1568 height 757
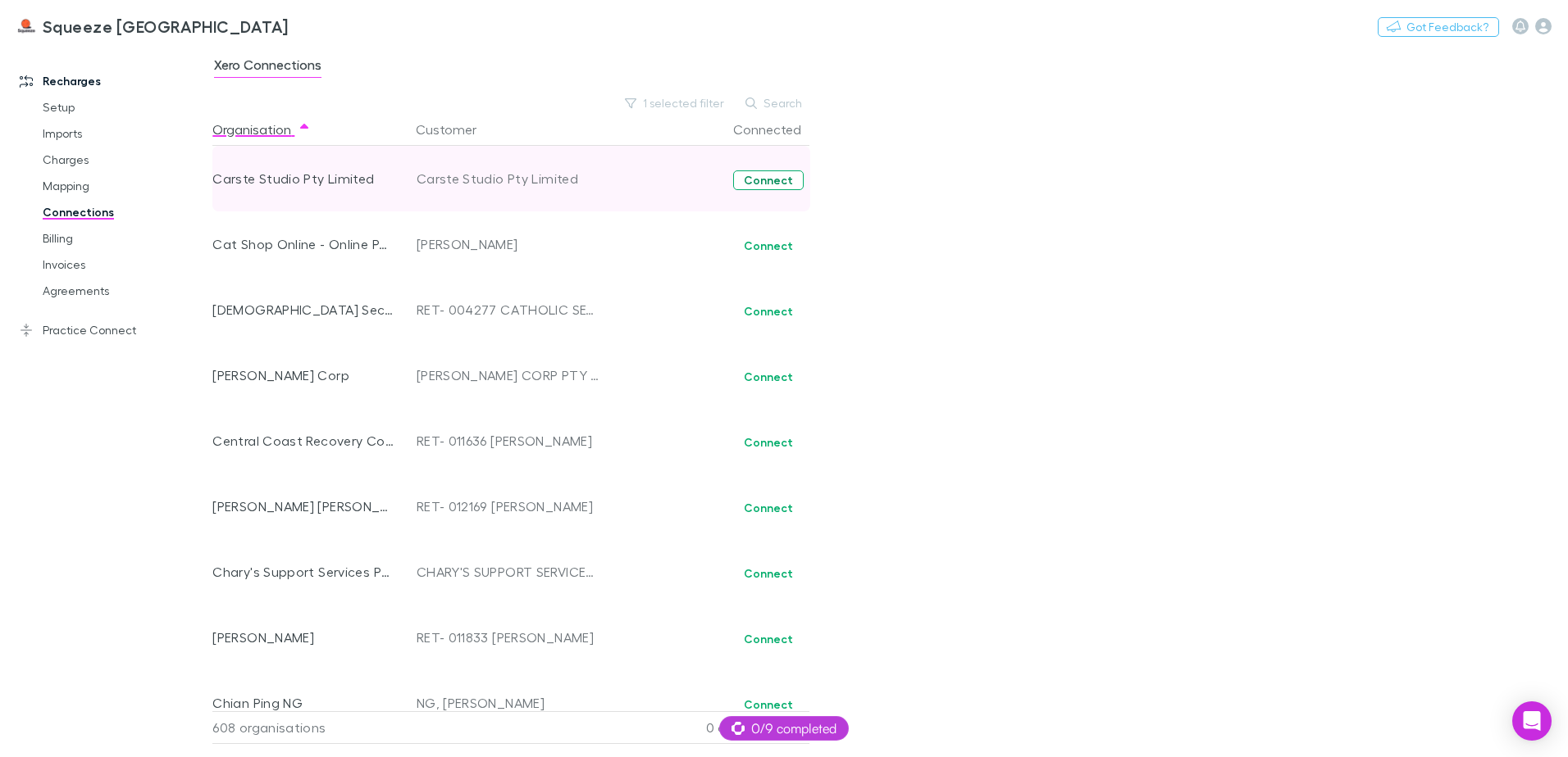
click at [759, 179] on button "Connect" at bounding box center [769, 180] width 71 height 20
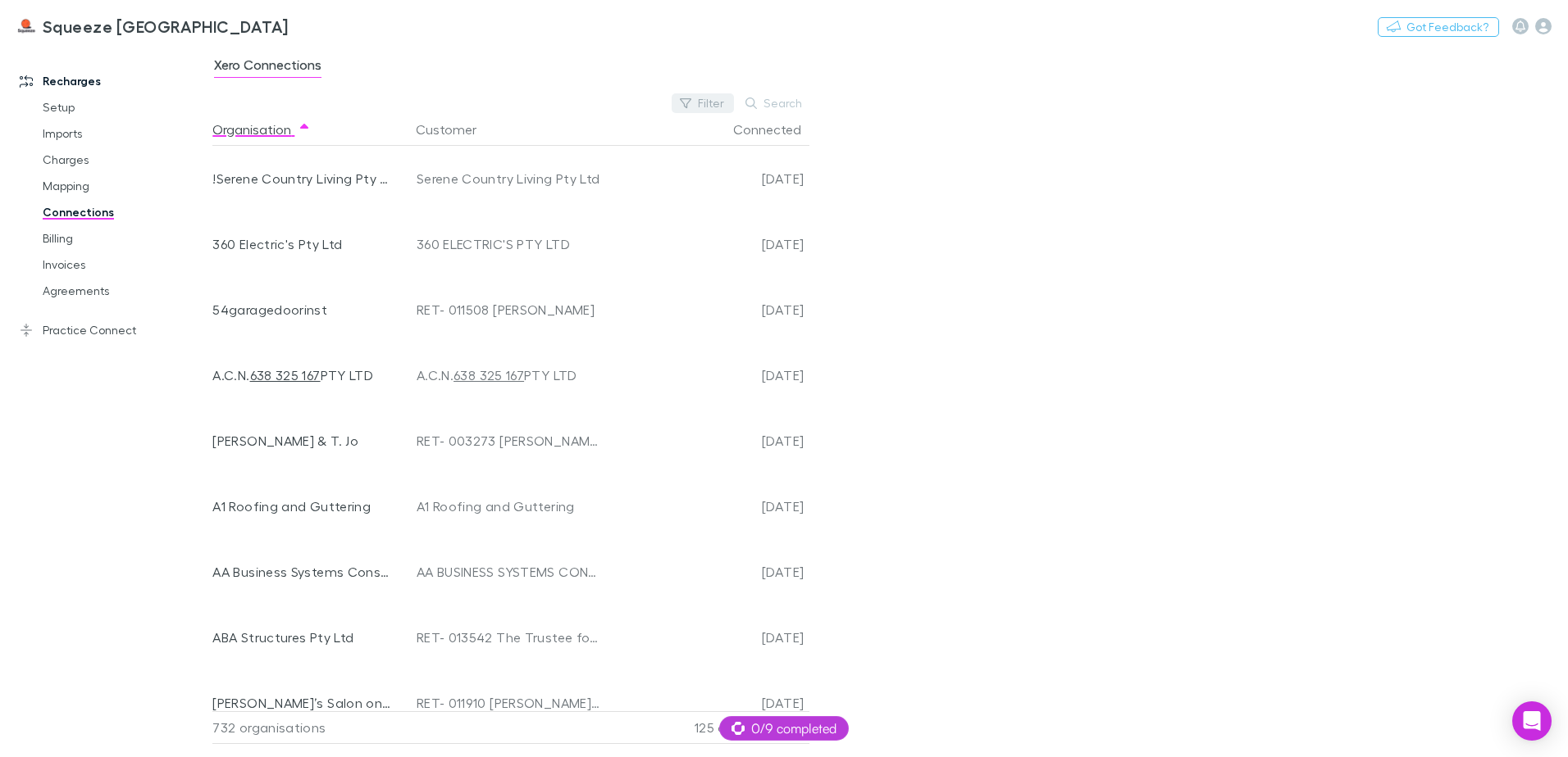
click at [699, 111] on button "Filter" at bounding box center [702, 103] width 62 height 20
click at [532, 208] on li "No" at bounding box center [593, 210] width 285 height 26
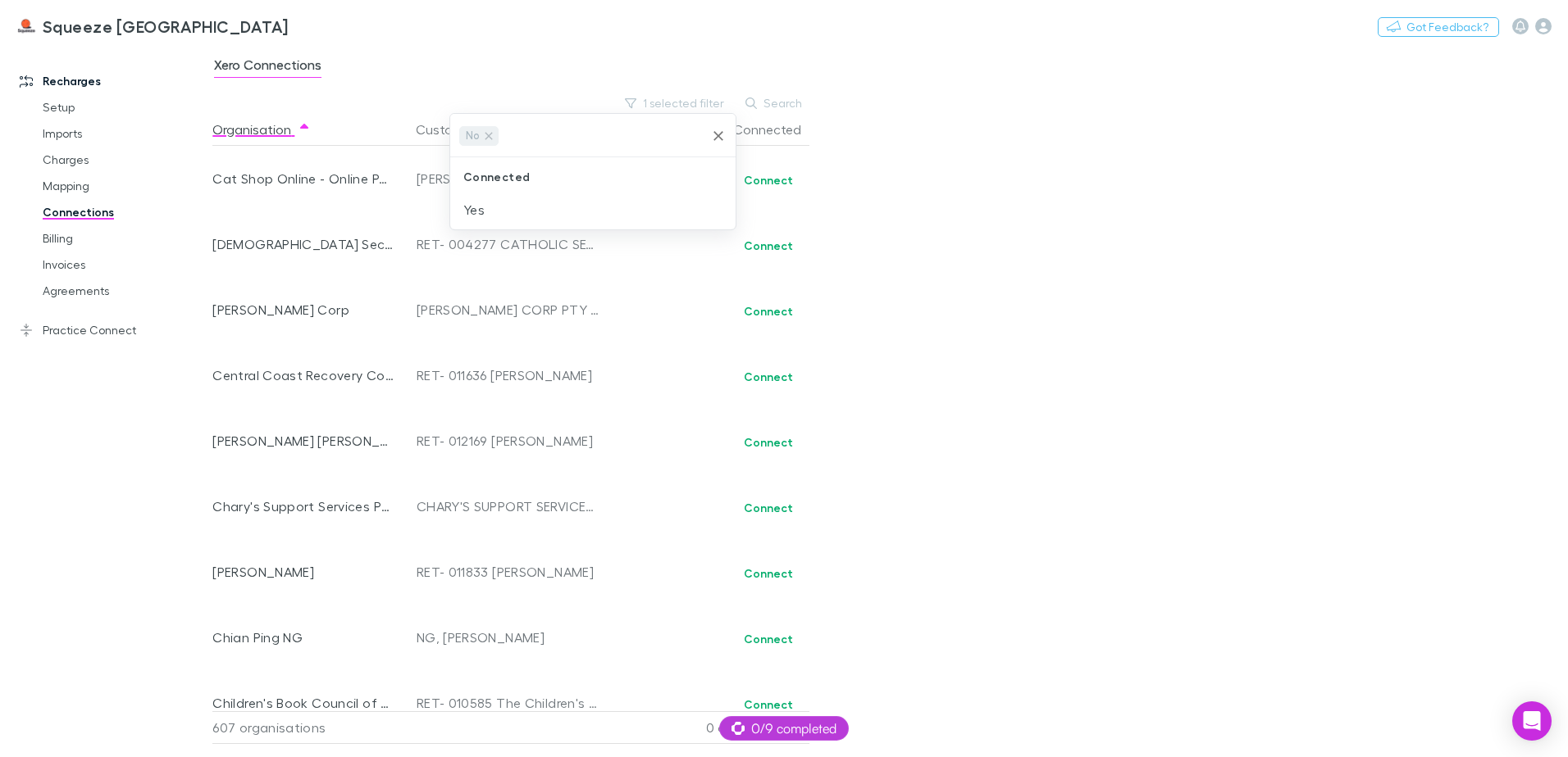
click at [885, 196] on div at bounding box center [784, 378] width 1568 height 757
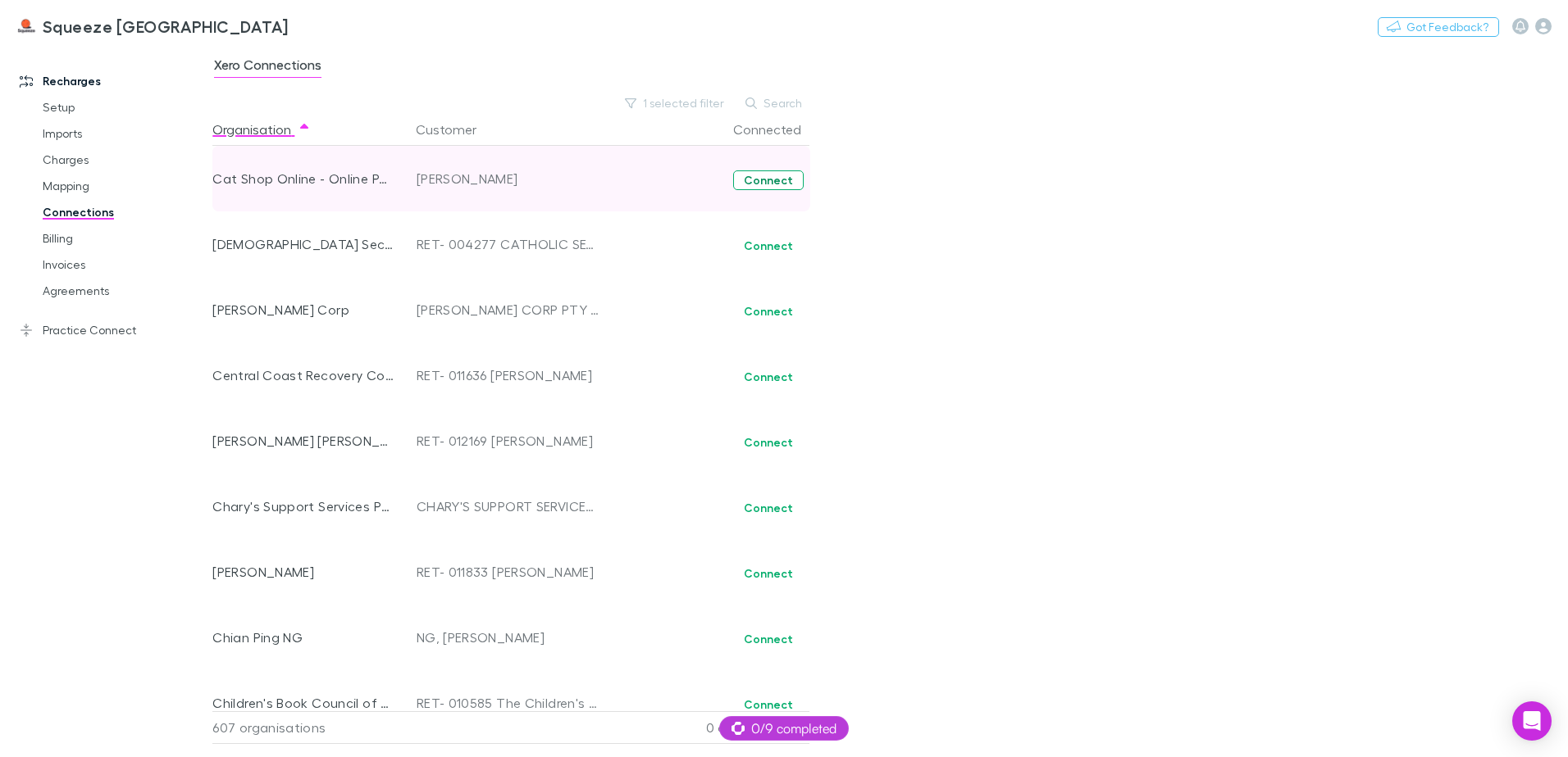
click at [762, 186] on button "Connect" at bounding box center [769, 180] width 71 height 20
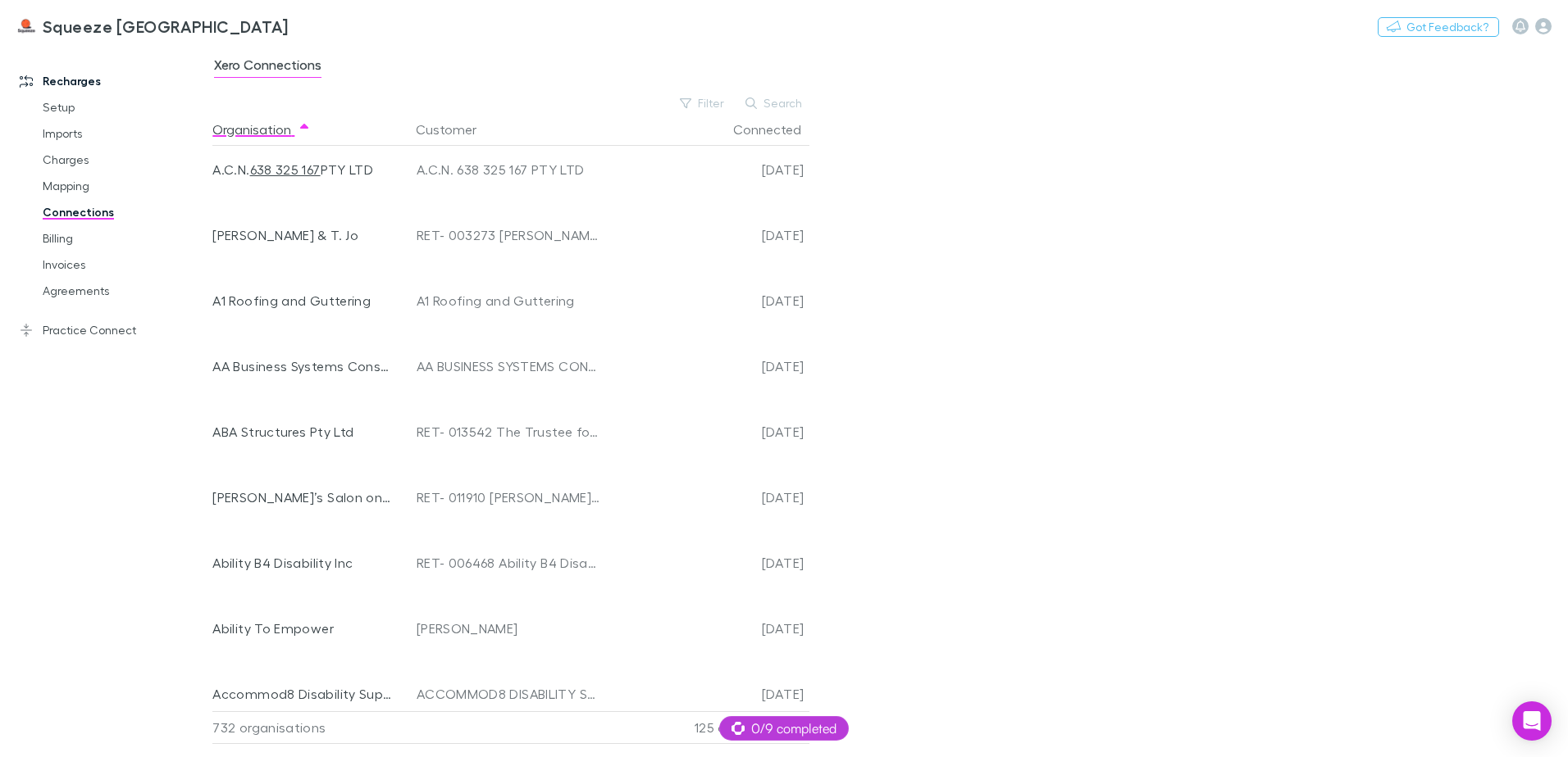
scroll to position [574, 0]
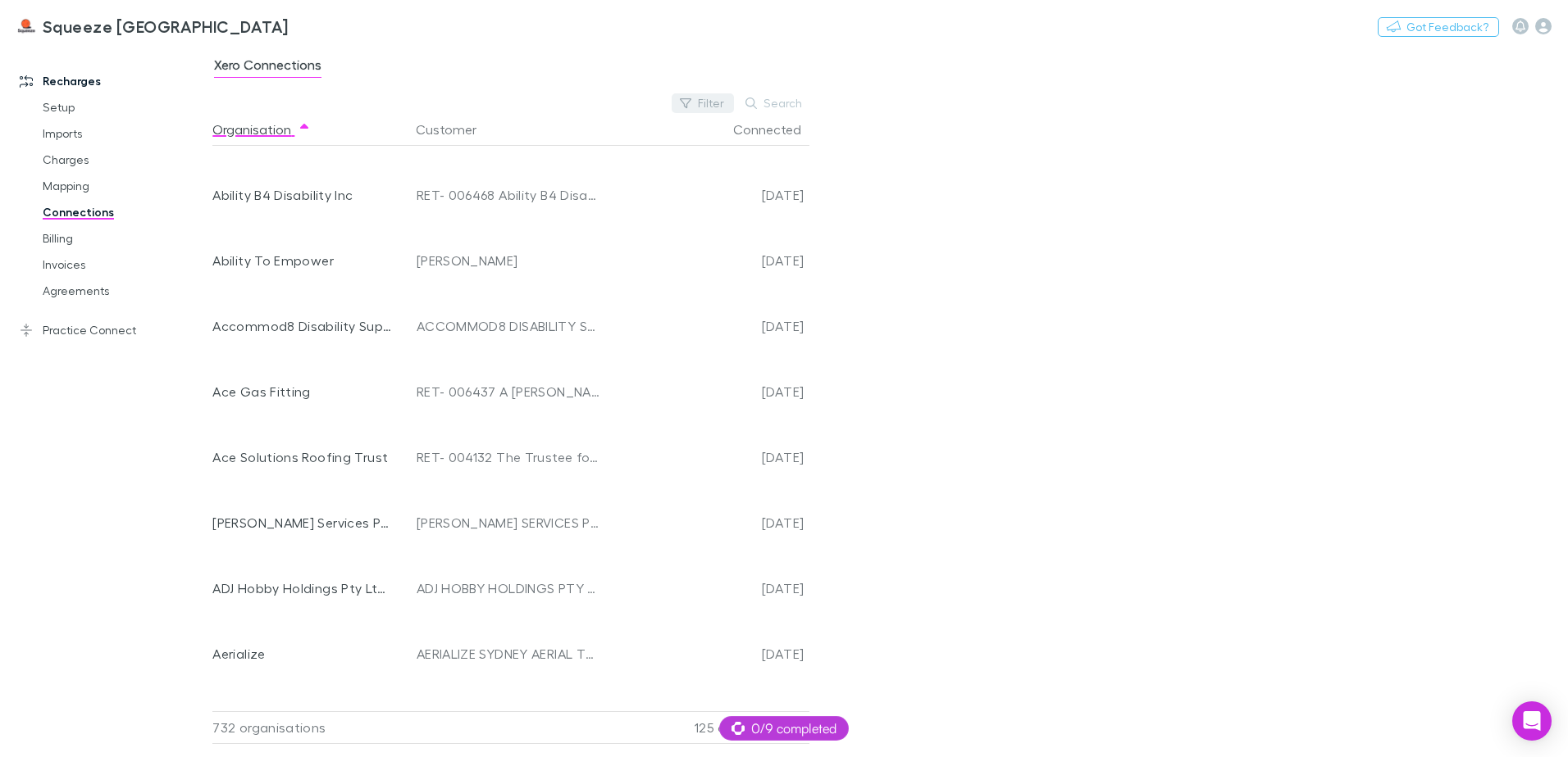
click at [692, 96] on button "Filter" at bounding box center [702, 103] width 62 height 20
click at [507, 214] on li "No" at bounding box center [593, 210] width 285 height 26
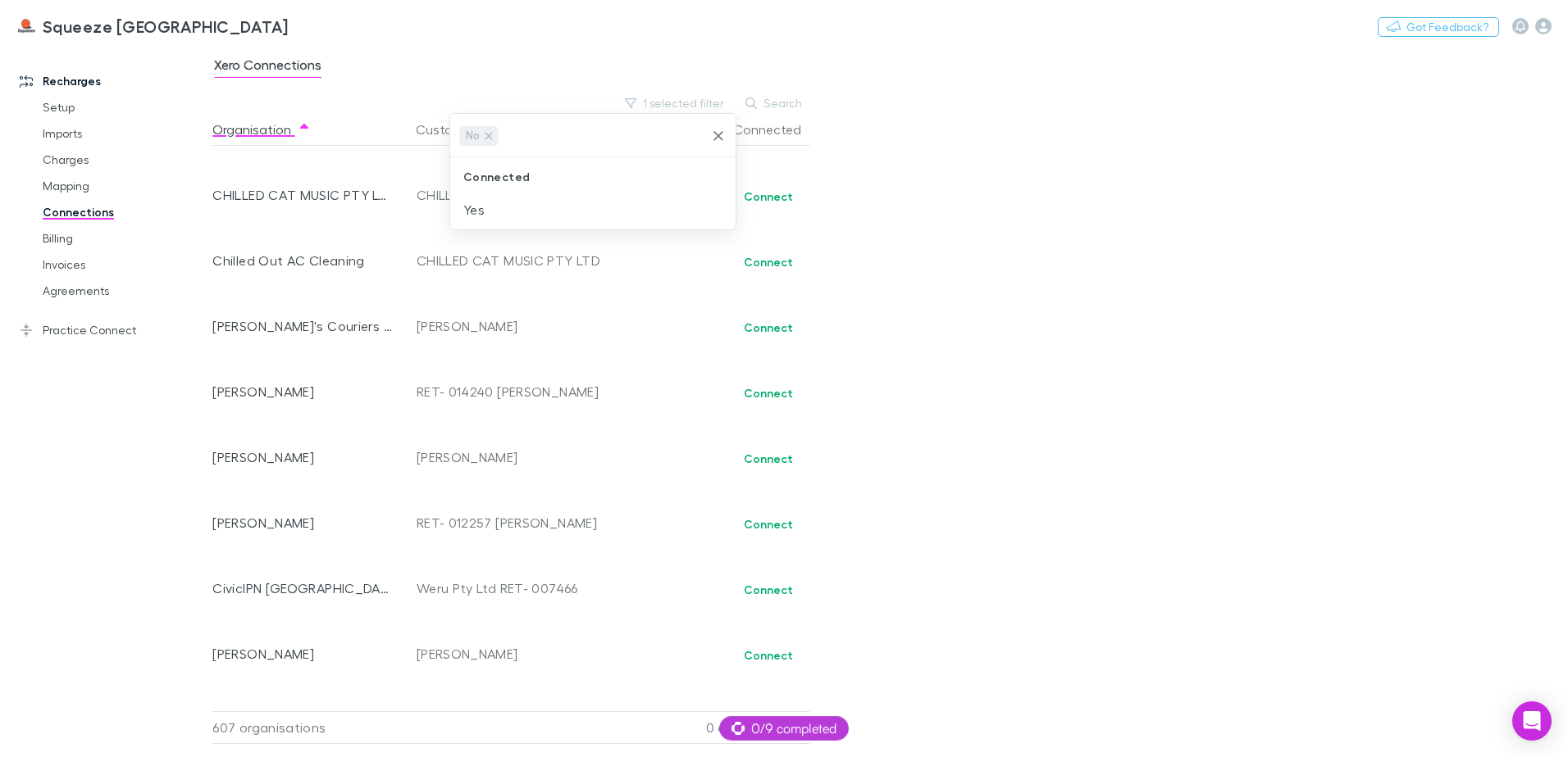
click at [1019, 472] on div at bounding box center [784, 378] width 1568 height 757
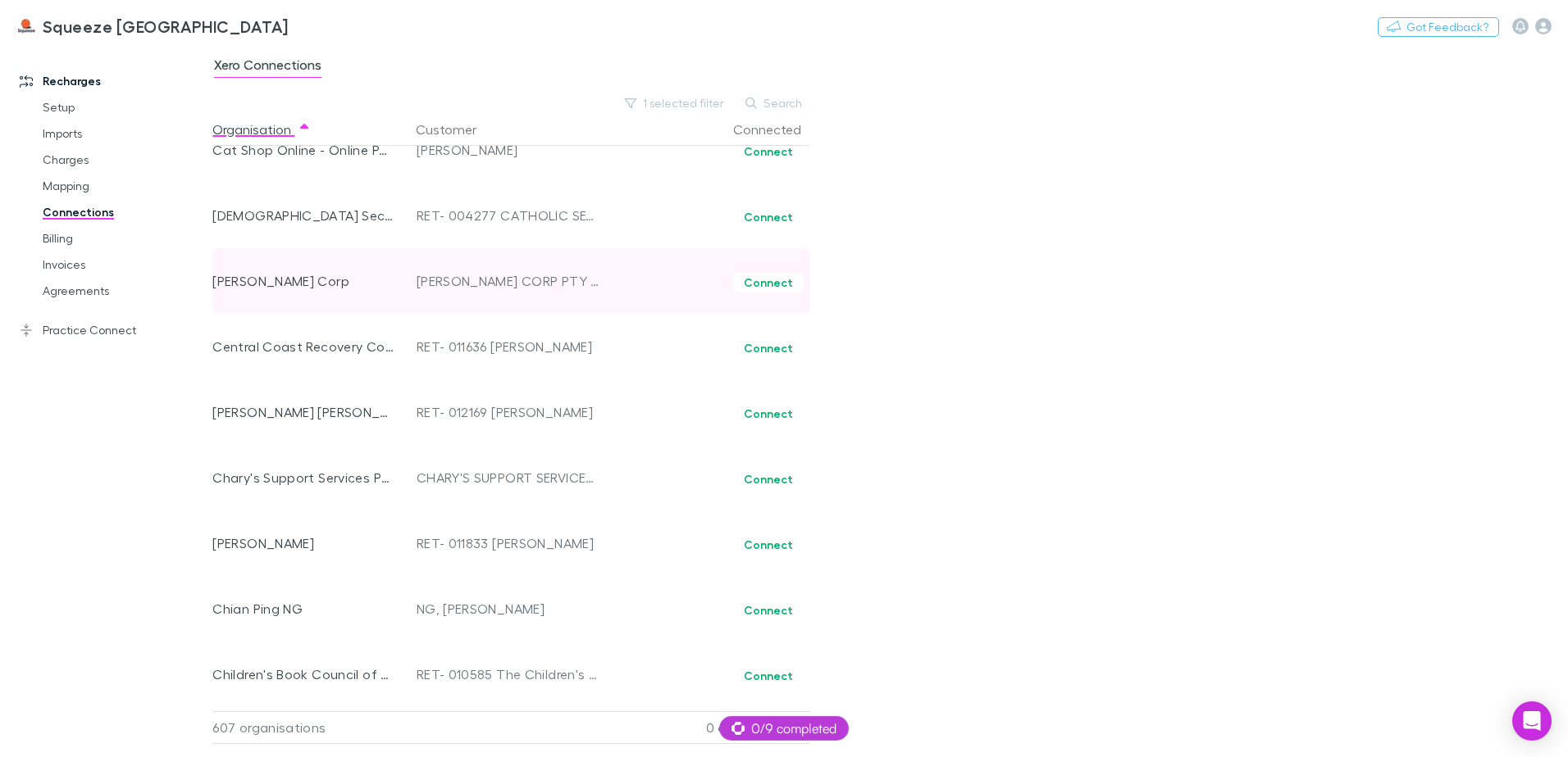
scroll to position [0, 0]
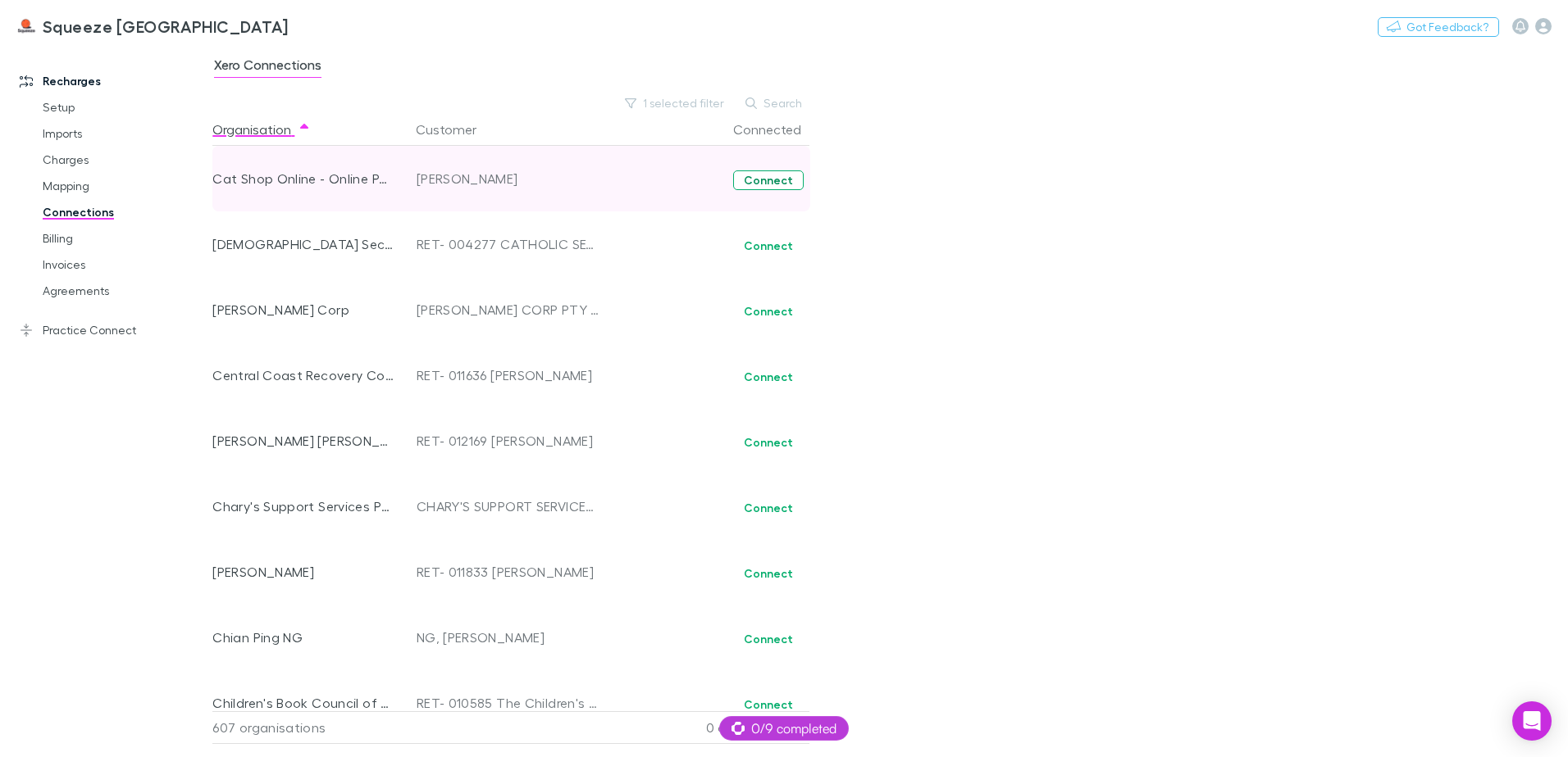
click at [759, 184] on button "Connect" at bounding box center [769, 180] width 71 height 20
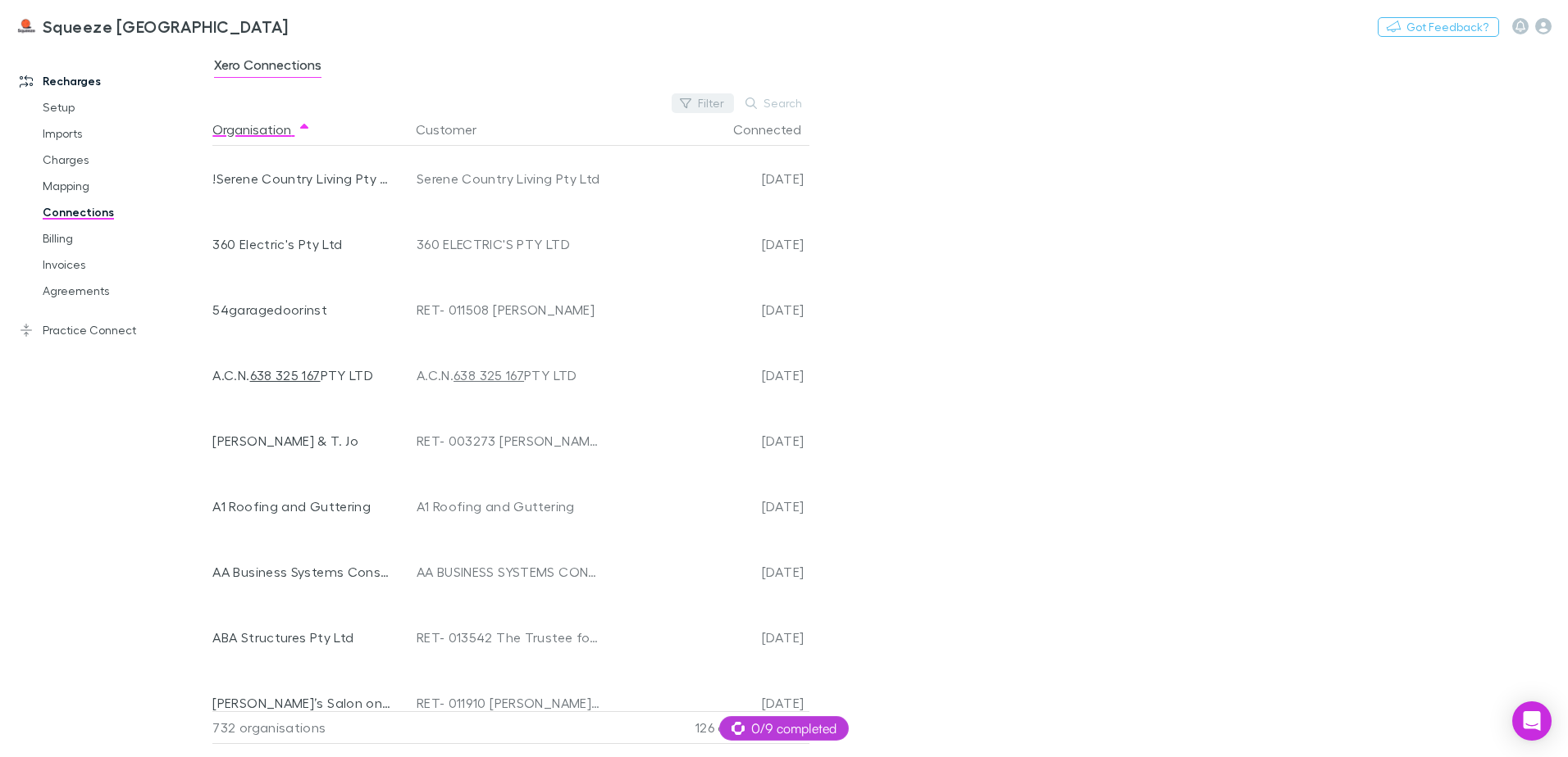
click at [691, 98] on icon "button" at bounding box center [685, 103] width 11 height 11
click at [506, 205] on li "No" at bounding box center [593, 210] width 285 height 26
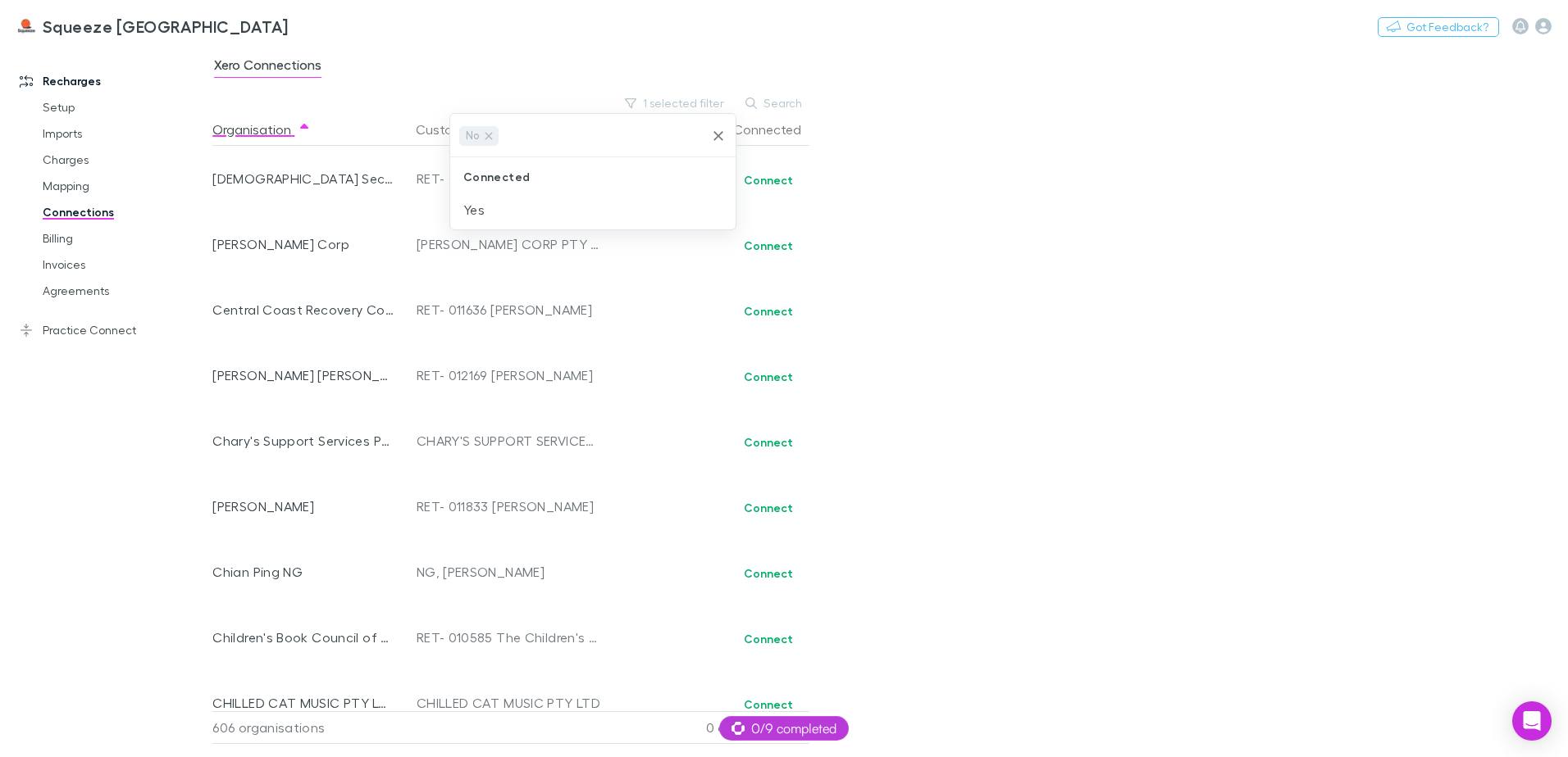
click at [1018, 218] on div at bounding box center [784, 378] width 1568 height 757
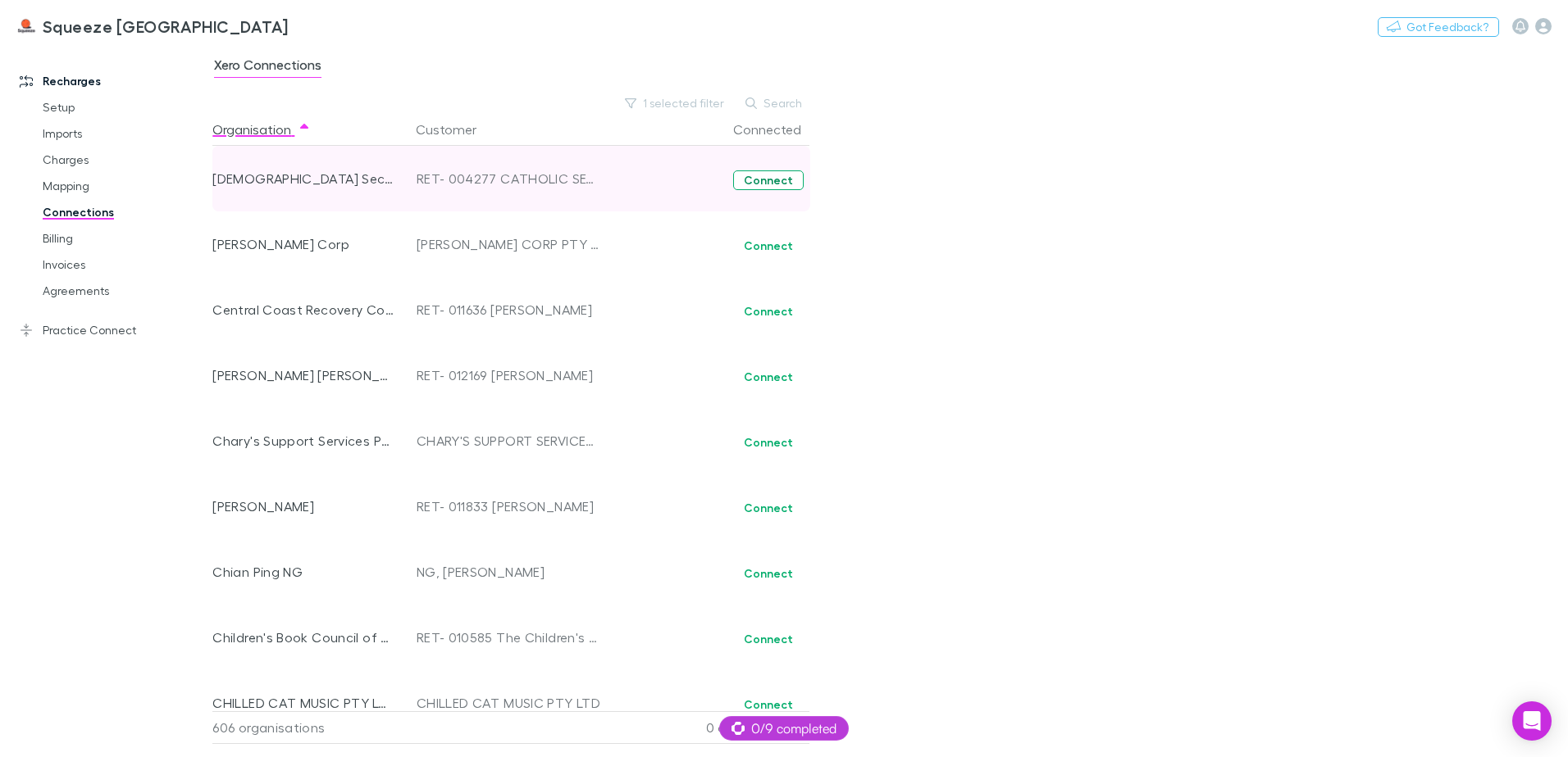
click at [783, 180] on button "Connect" at bounding box center [769, 180] width 71 height 20
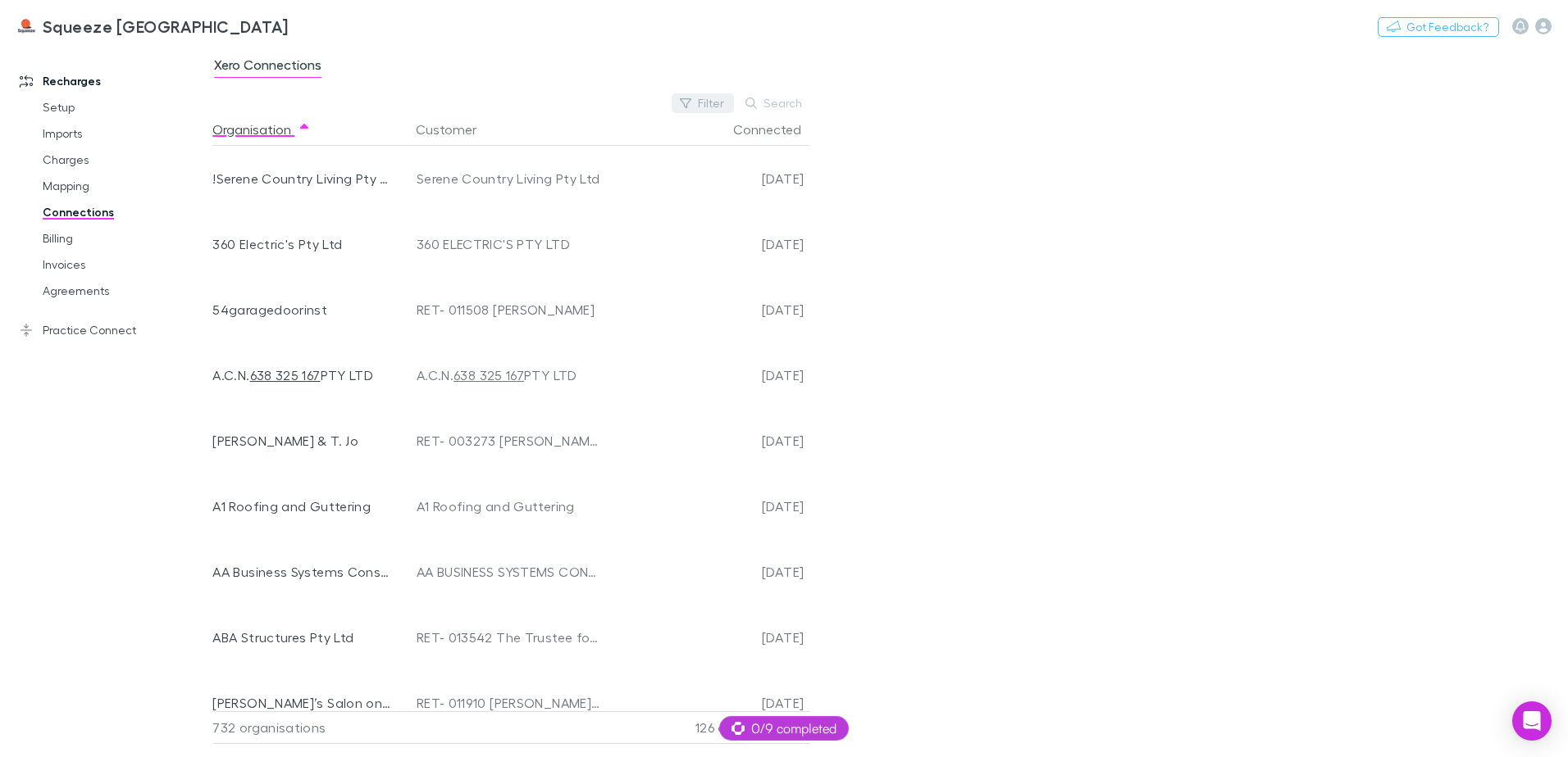
click at [712, 102] on button "Filter" at bounding box center [702, 103] width 62 height 20
click at [563, 211] on li "No" at bounding box center [593, 210] width 285 height 26
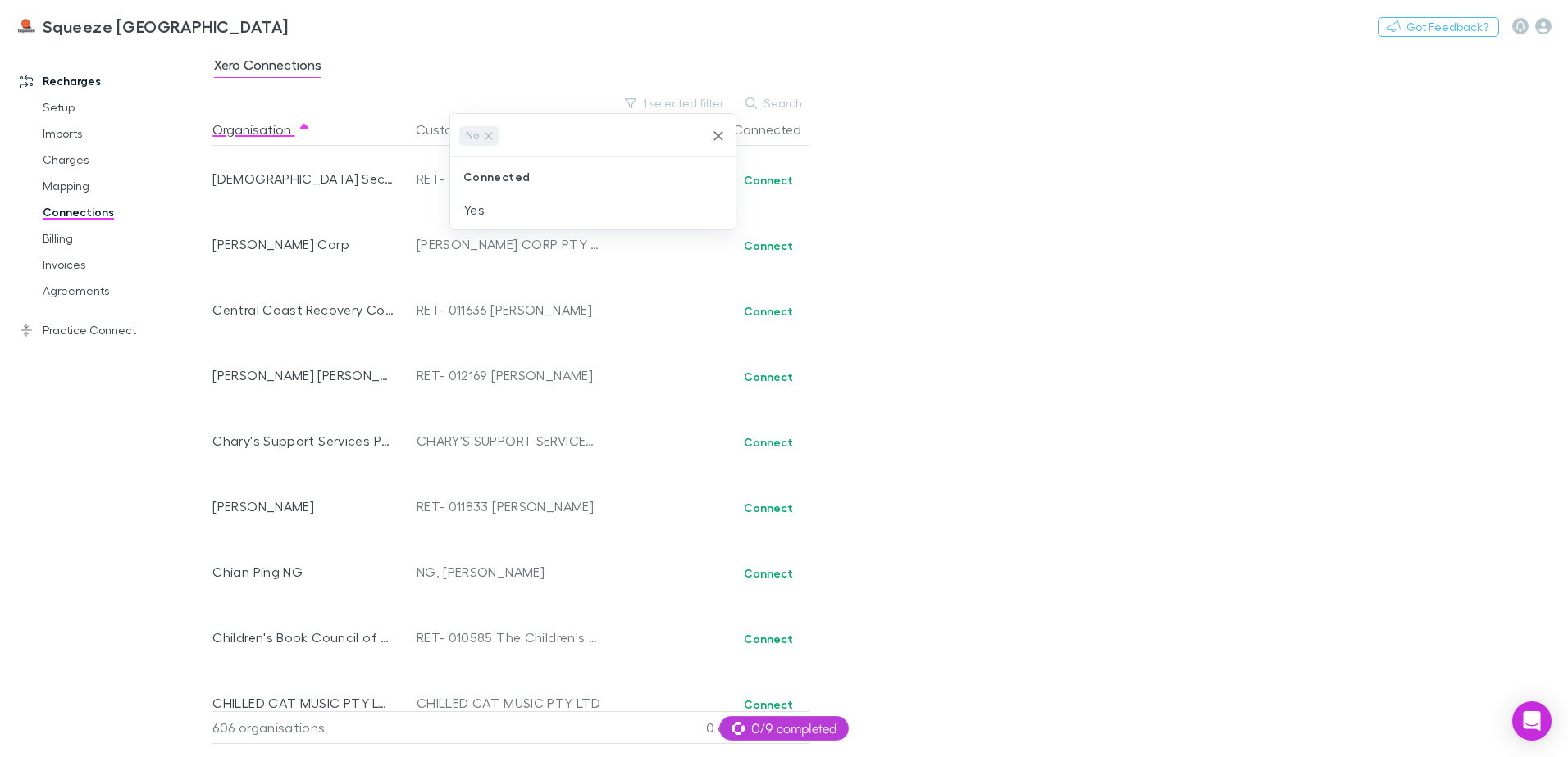
click at [881, 221] on div at bounding box center [784, 378] width 1568 height 757
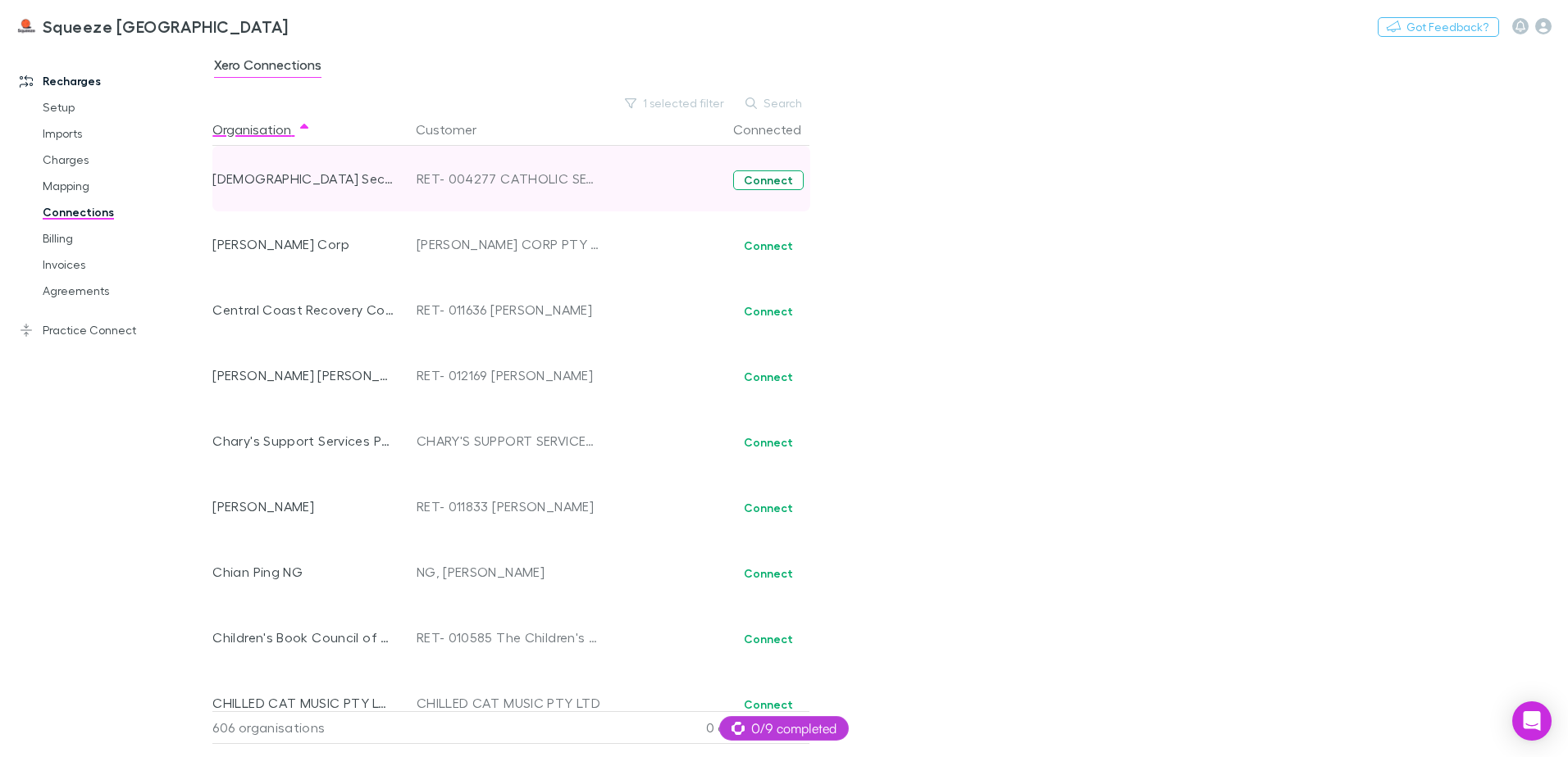
click at [756, 180] on button "Connect" at bounding box center [769, 180] width 71 height 20
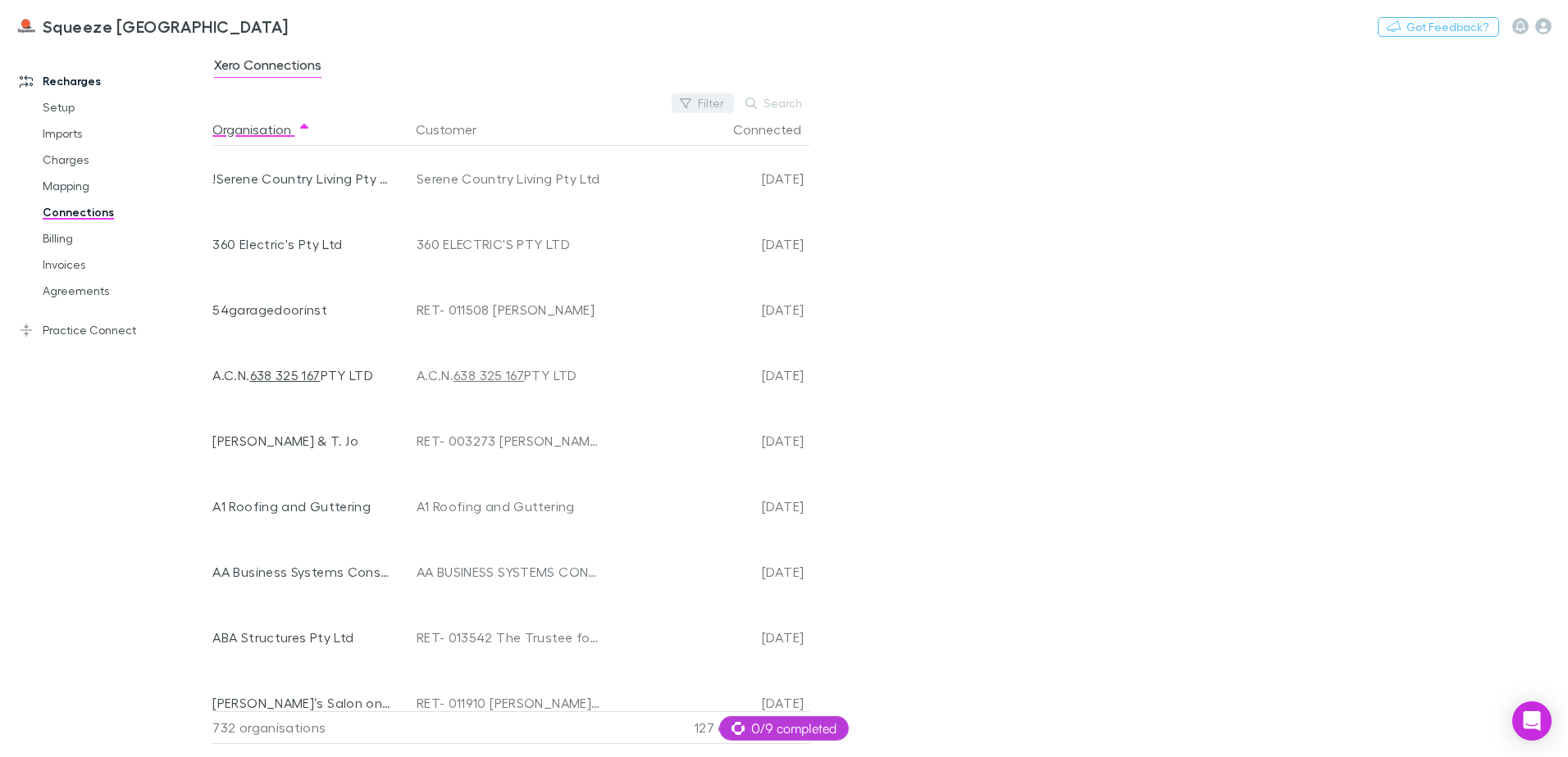
click at [691, 107] on icon "button" at bounding box center [685, 103] width 11 height 11
click at [518, 219] on li "No" at bounding box center [593, 210] width 285 height 26
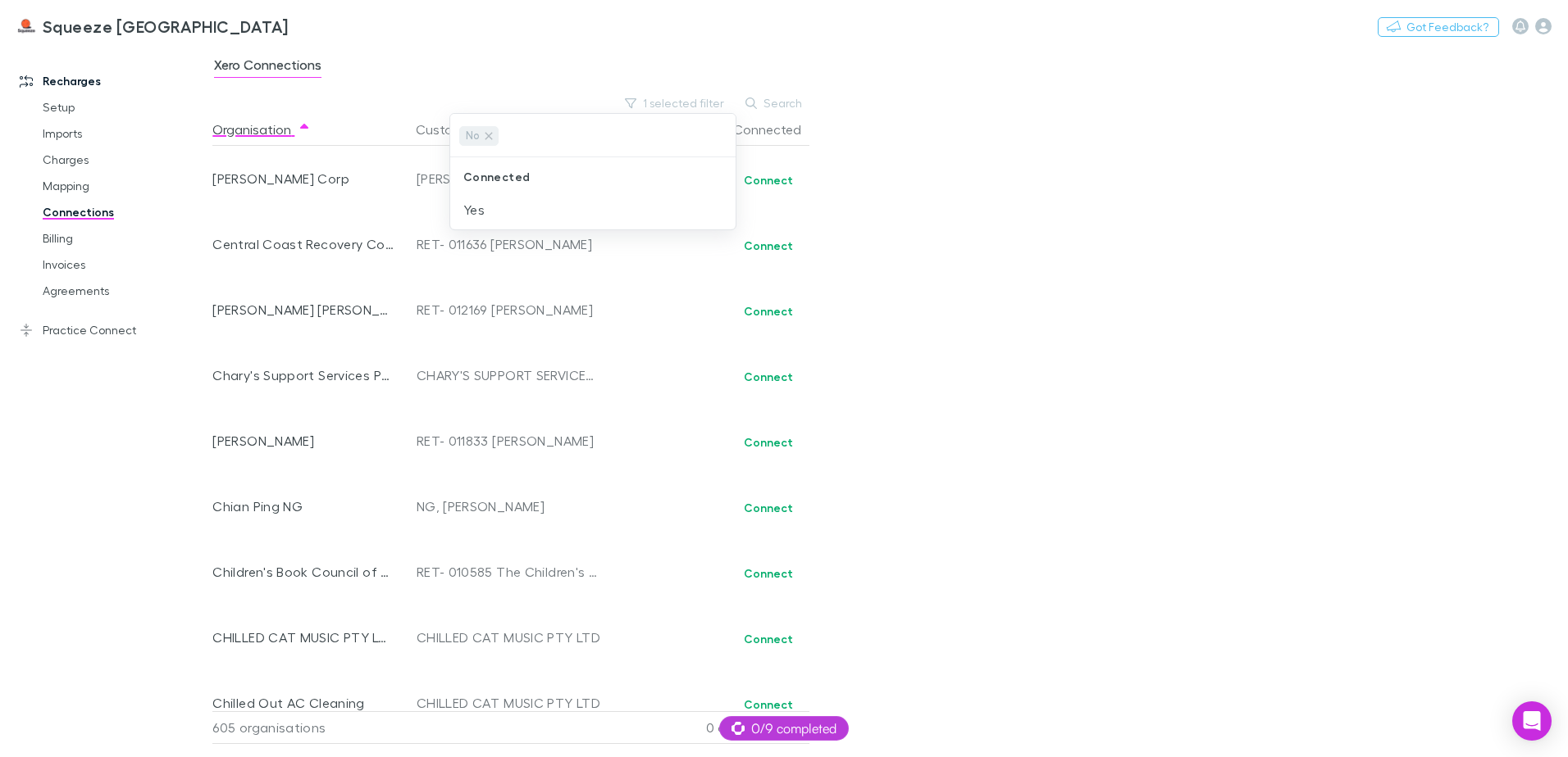
click at [849, 199] on div at bounding box center [784, 378] width 1568 height 757
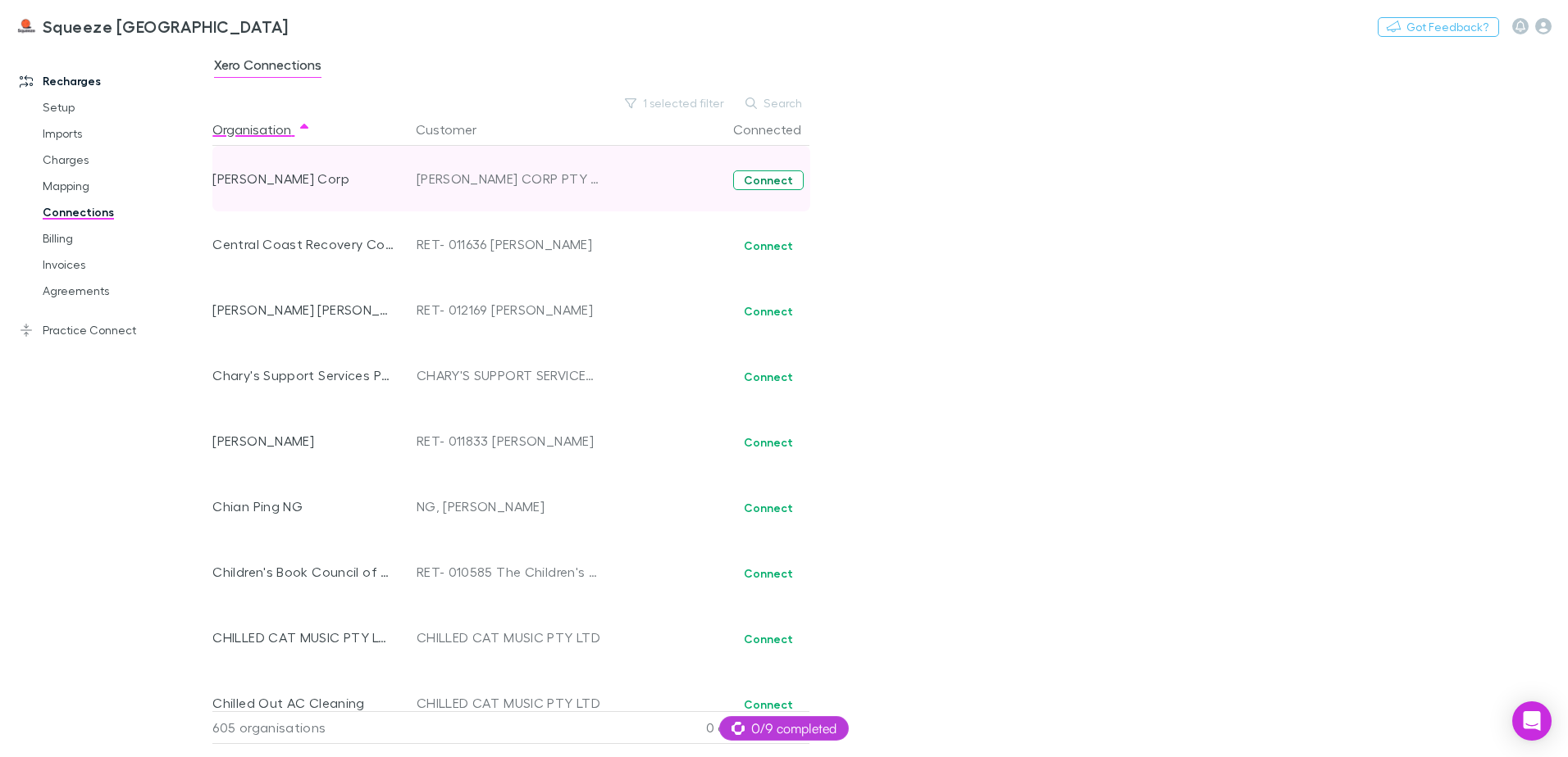
click at [780, 181] on button "Connect" at bounding box center [769, 180] width 71 height 20
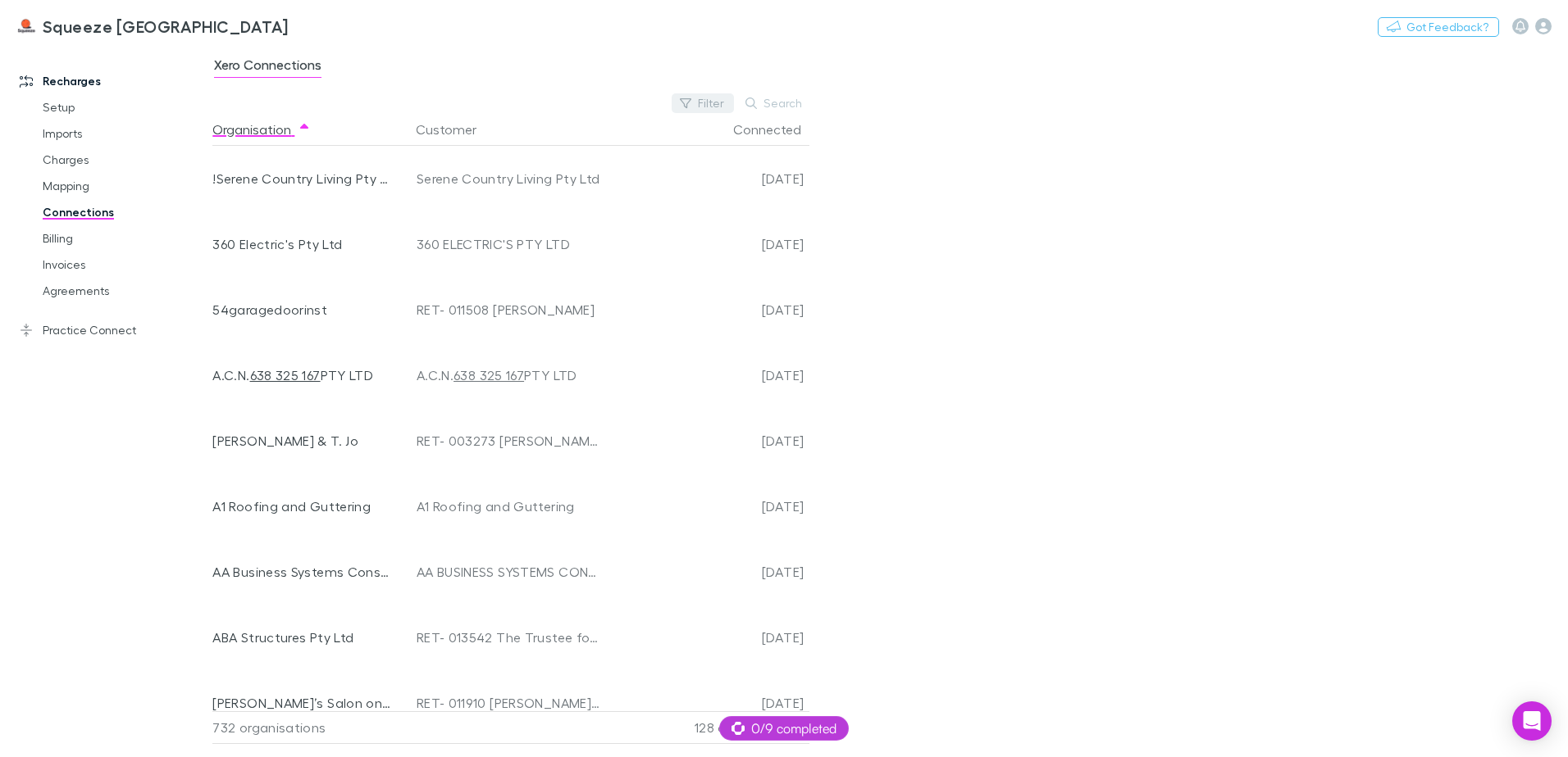
click at [695, 108] on button "Filter" at bounding box center [702, 103] width 62 height 20
click at [558, 197] on li "No" at bounding box center [593, 210] width 285 height 26
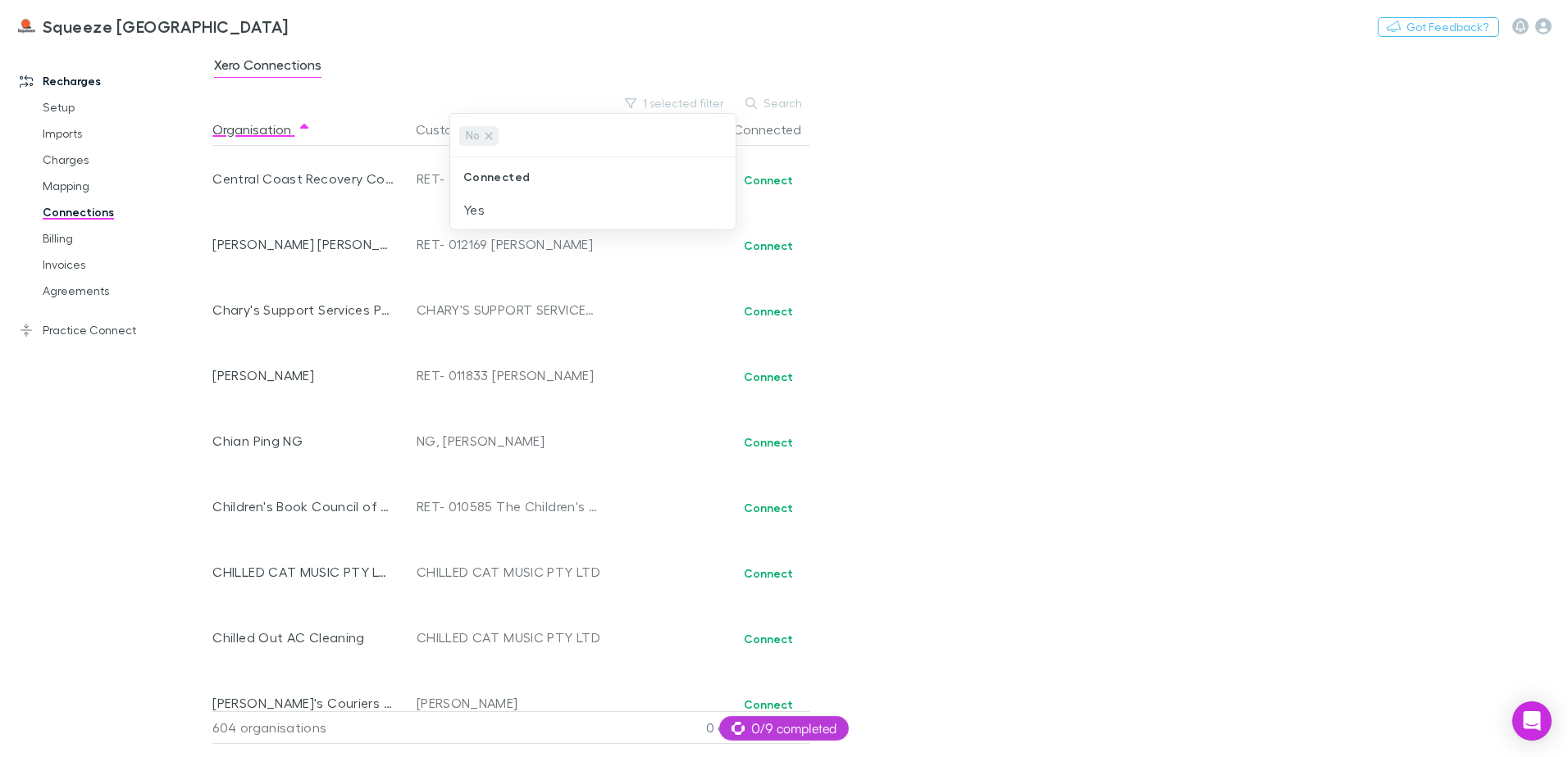
click at [1184, 230] on div at bounding box center [784, 378] width 1568 height 757
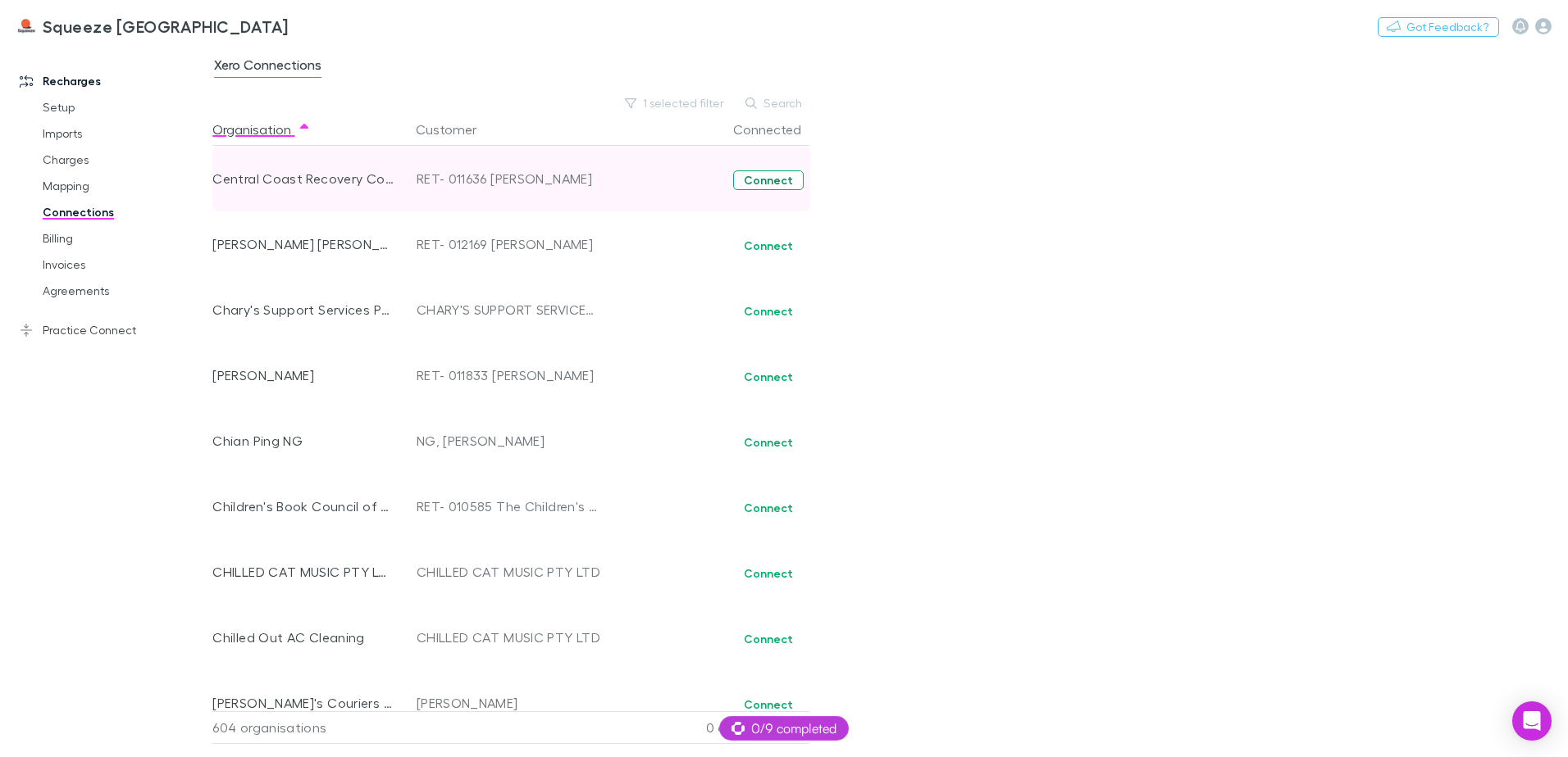
click at [774, 186] on button "Connect" at bounding box center [769, 180] width 71 height 20
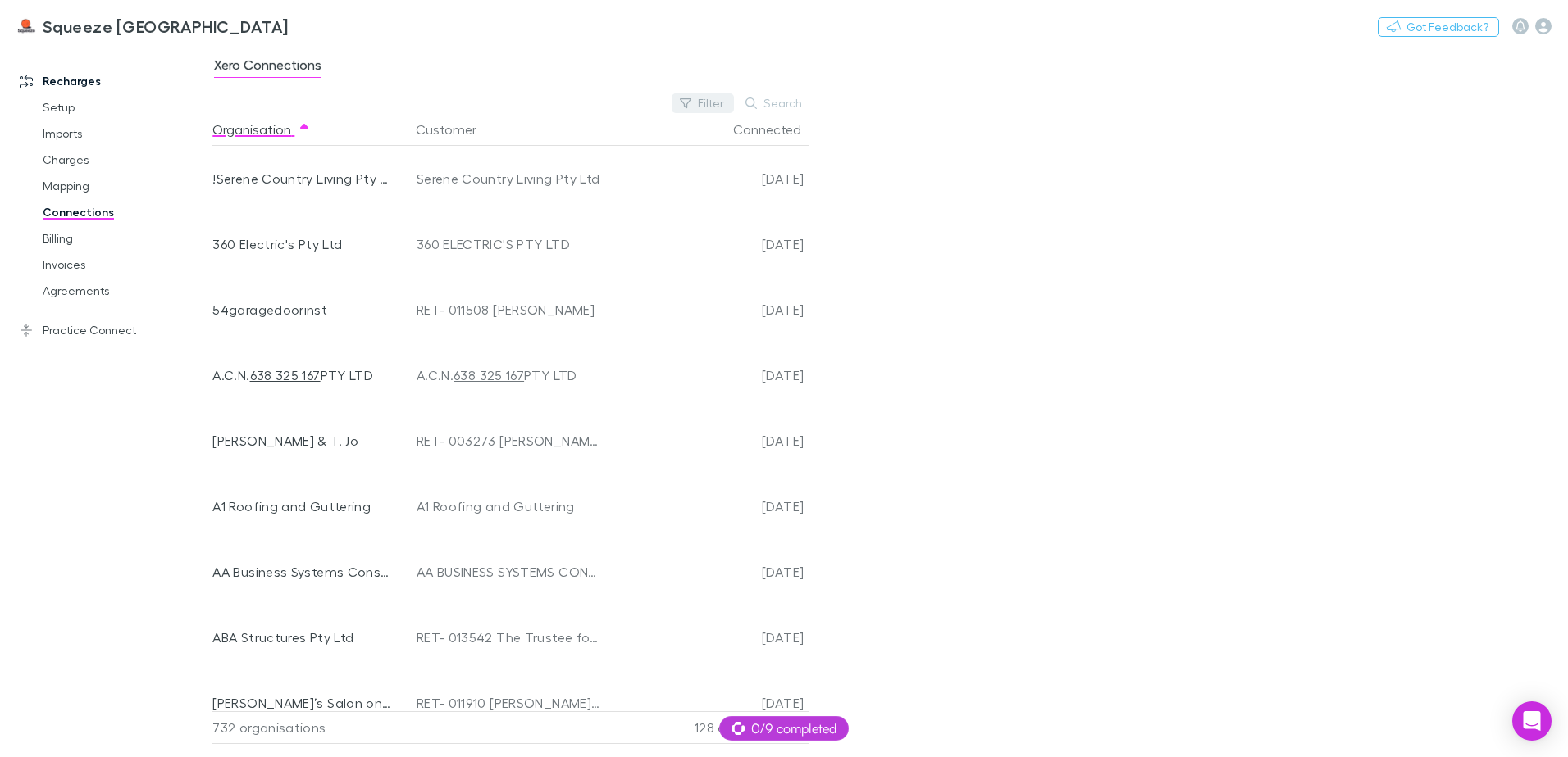
click at [703, 101] on button "Filter" at bounding box center [702, 103] width 62 height 20
click at [510, 217] on li "No" at bounding box center [593, 210] width 285 height 26
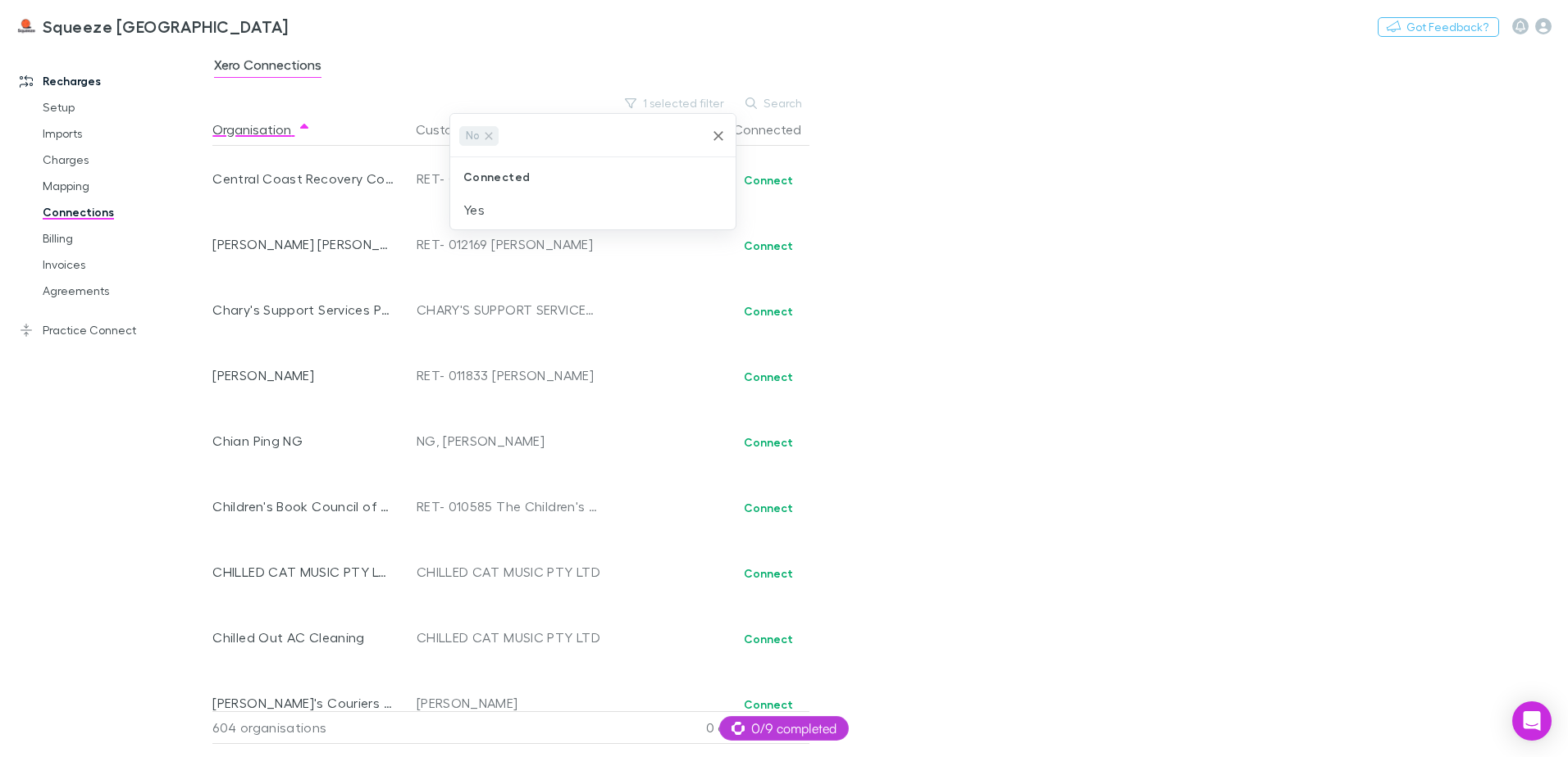
click at [1011, 194] on div at bounding box center [784, 378] width 1568 height 757
